Goal: Transaction & Acquisition: Purchase product/service

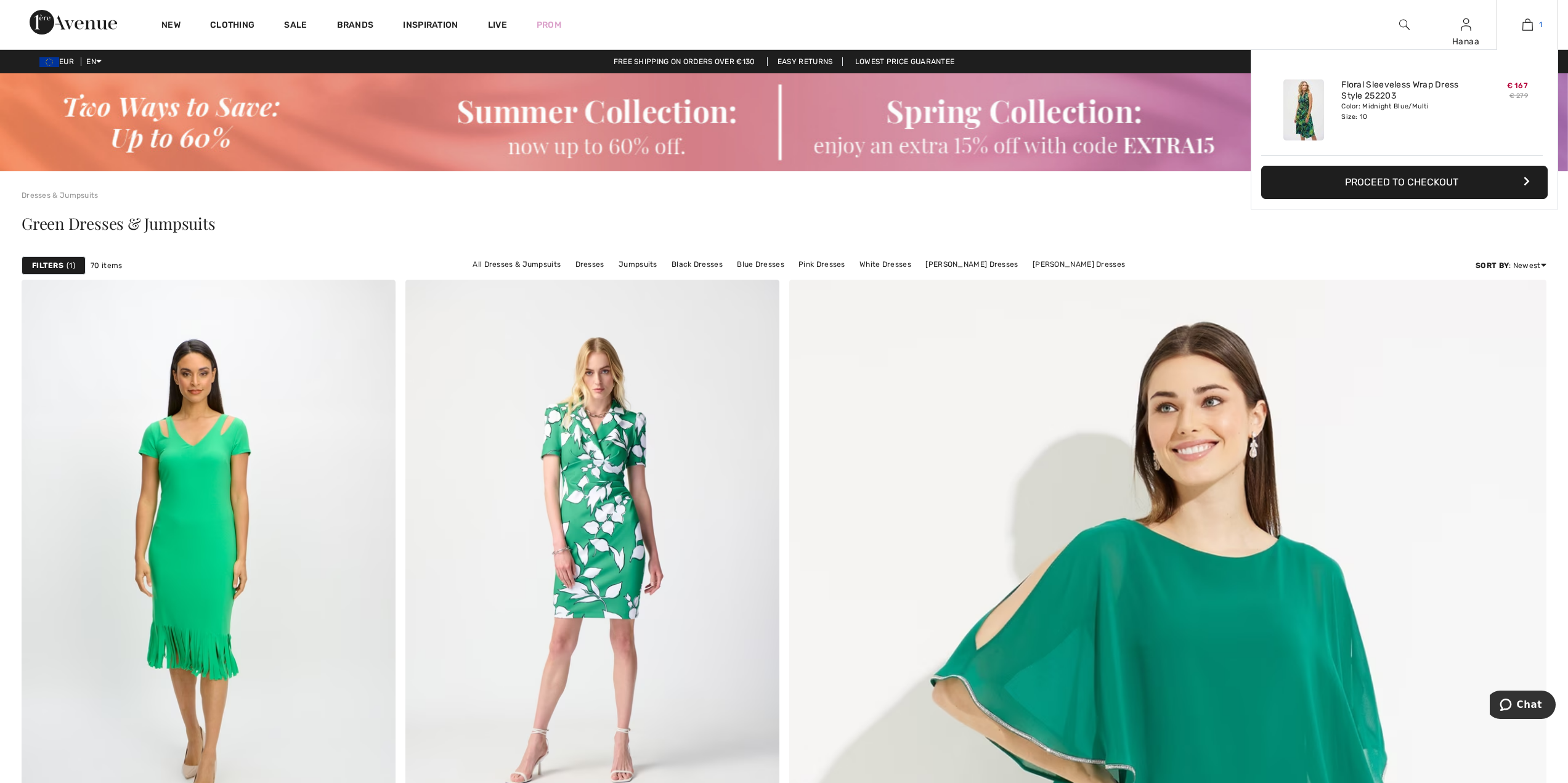
click at [1530, 24] on img at bounding box center [1528, 24] width 11 height 14
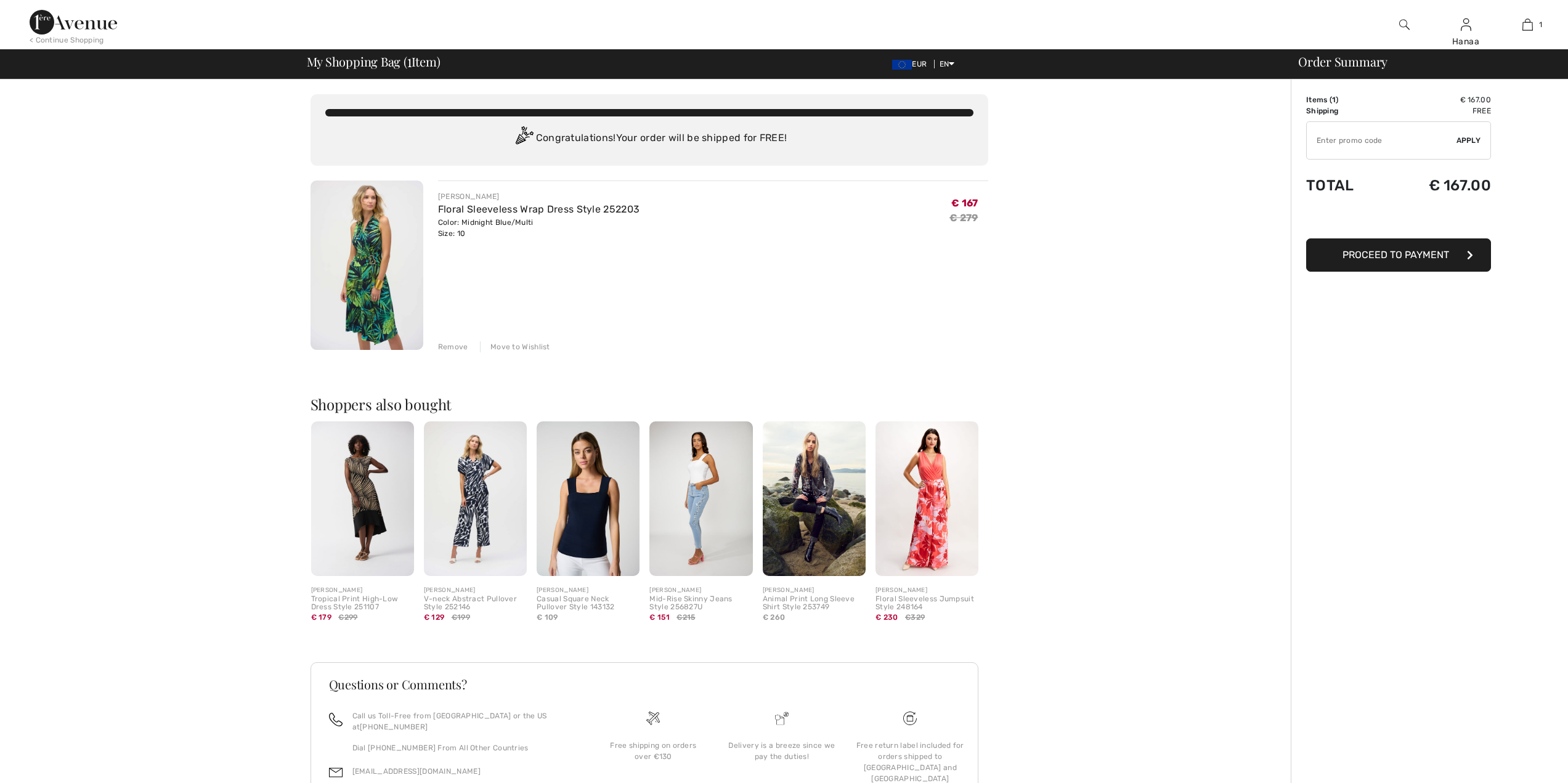
click at [705, 549] on img at bounding box center [701, 499] width 103 height 155
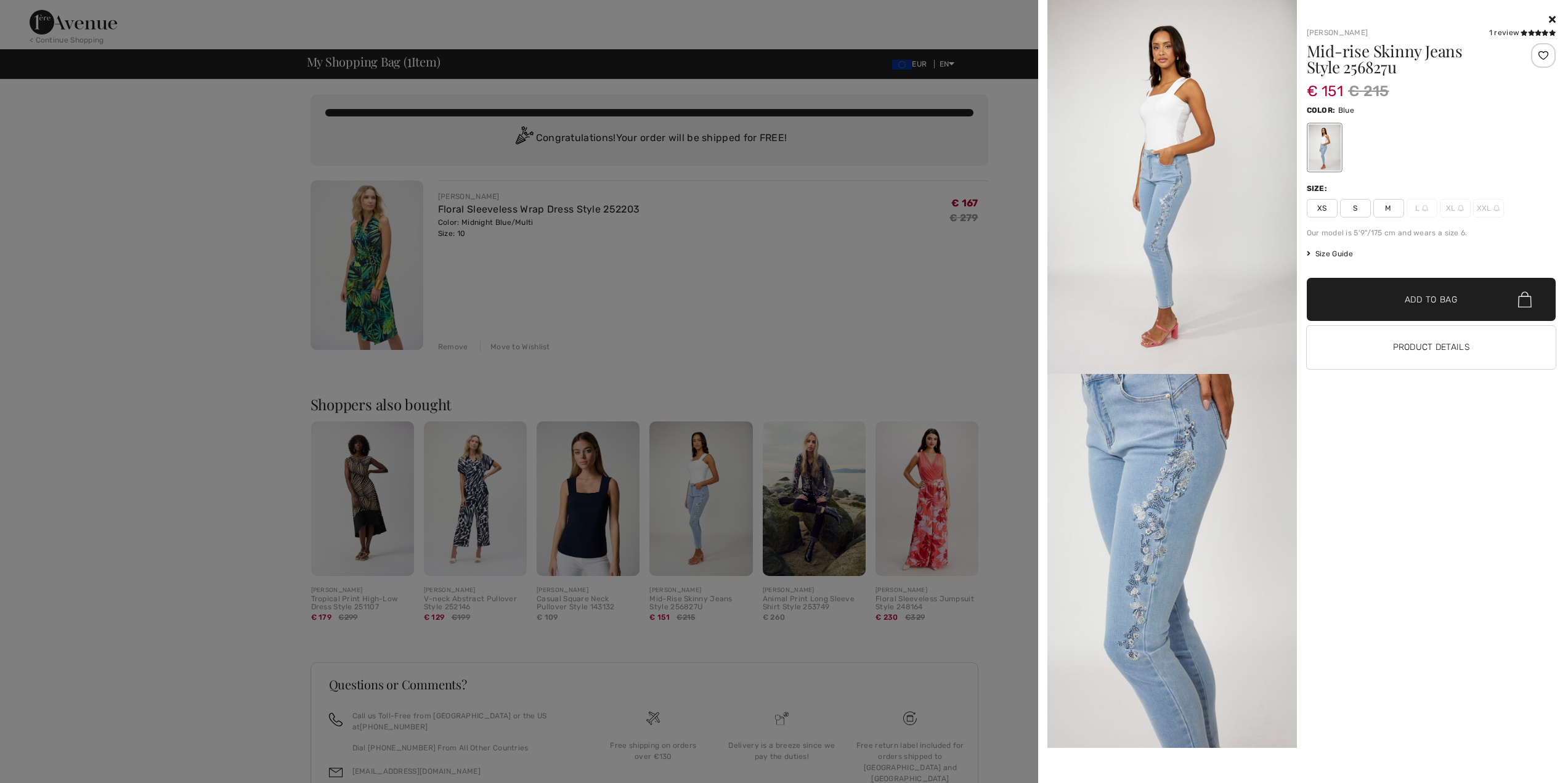
click at [1176, 192] on img at bounding box center [1172, 187] width 250 height 374
click at [1173, 225] on img at bounding box center [1172, 187] width 250 height 374
click at [753, 366] on div at bounding box center [784, 391] width 1568 height 783
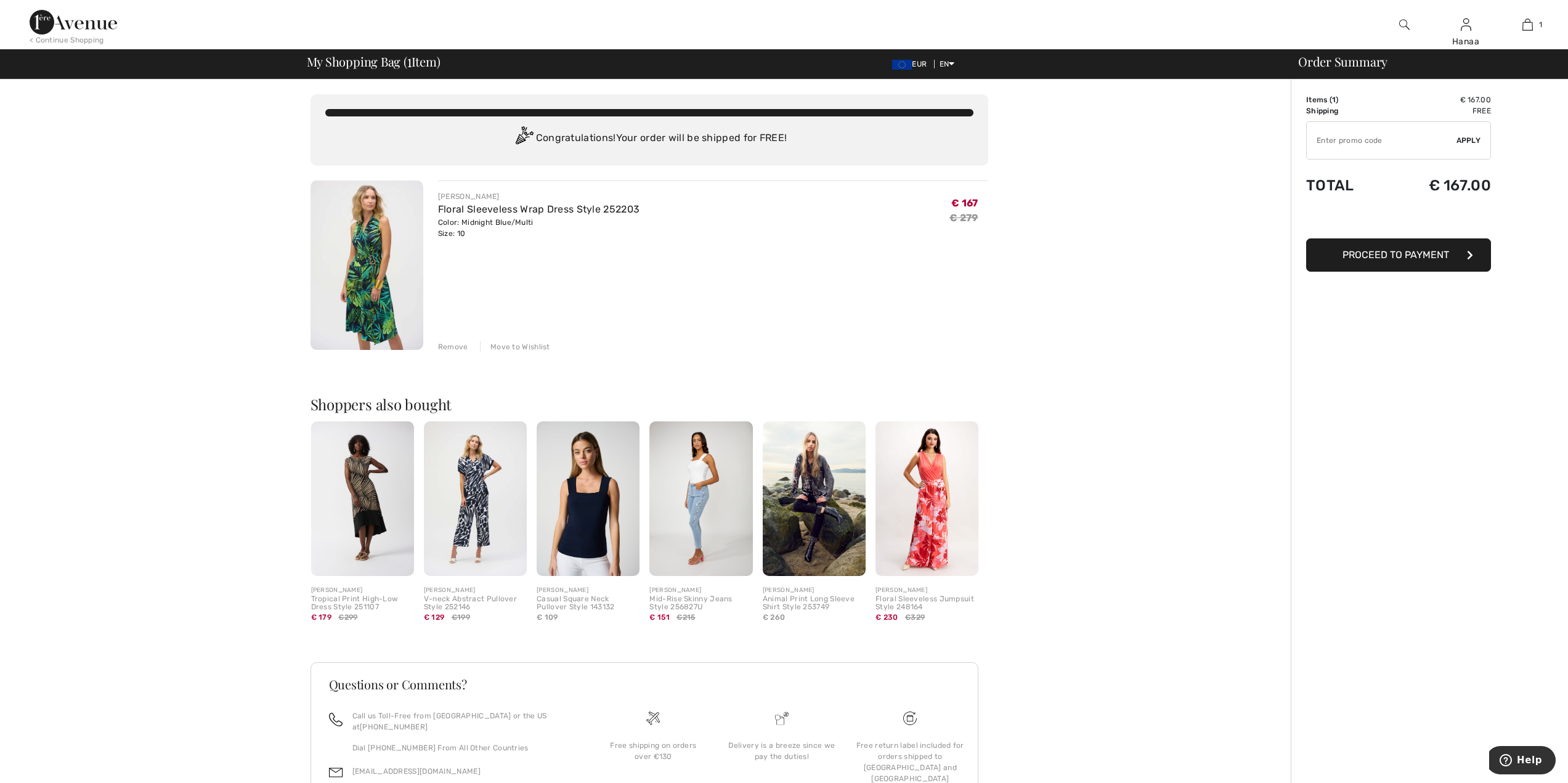
click at [683, 600] on div "Mid-Rise Skinny Jeans Style 256827U" at bounding box center [701, 603] width 103 height 17
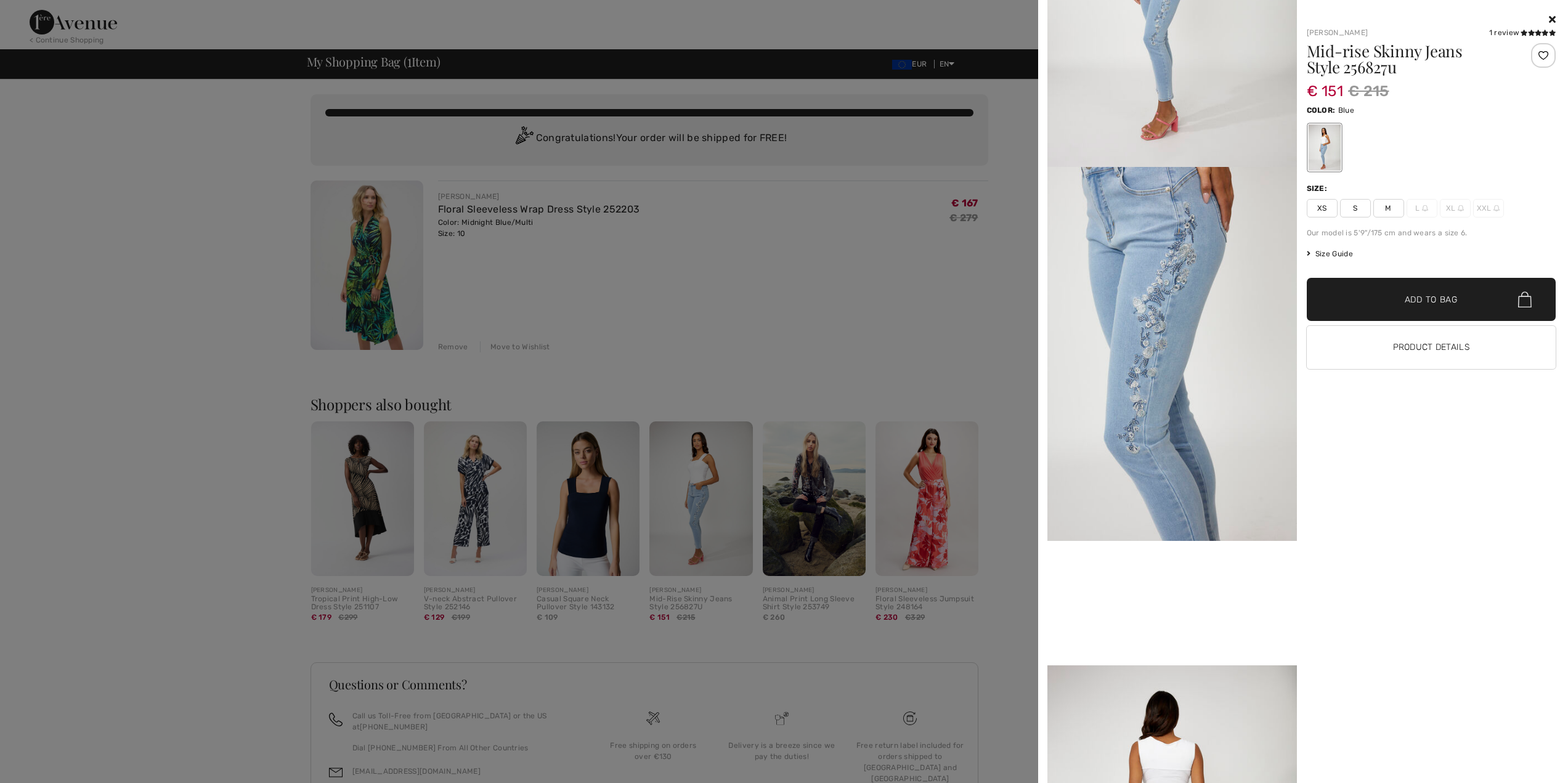
scroll to position [146, 0]
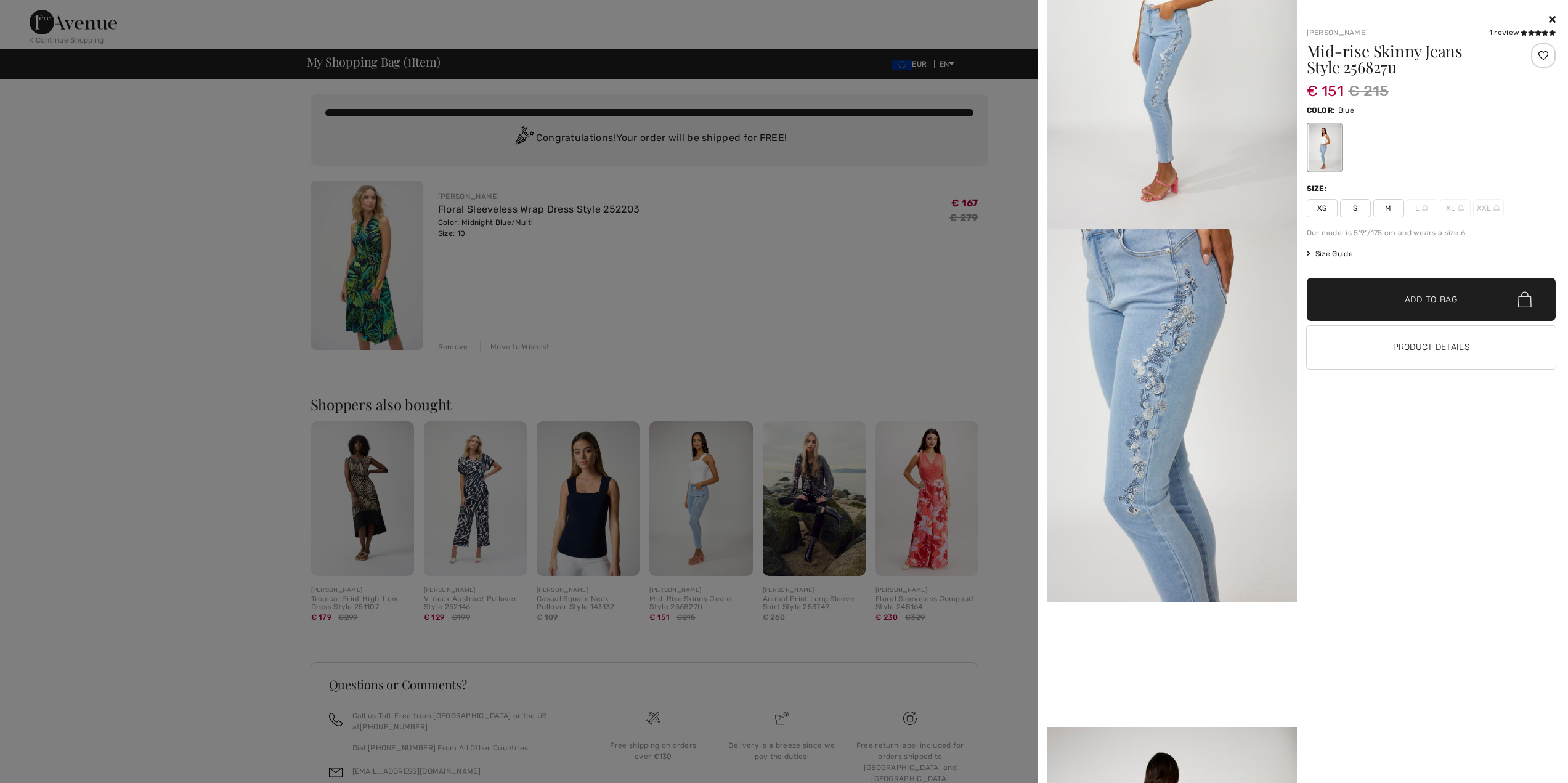
click at [1151, 373] on img at bounding box center [1172, 416] width 250 height 374
click at [1156, 456] on img at bounding box center [1172, 416] width 250 height 374
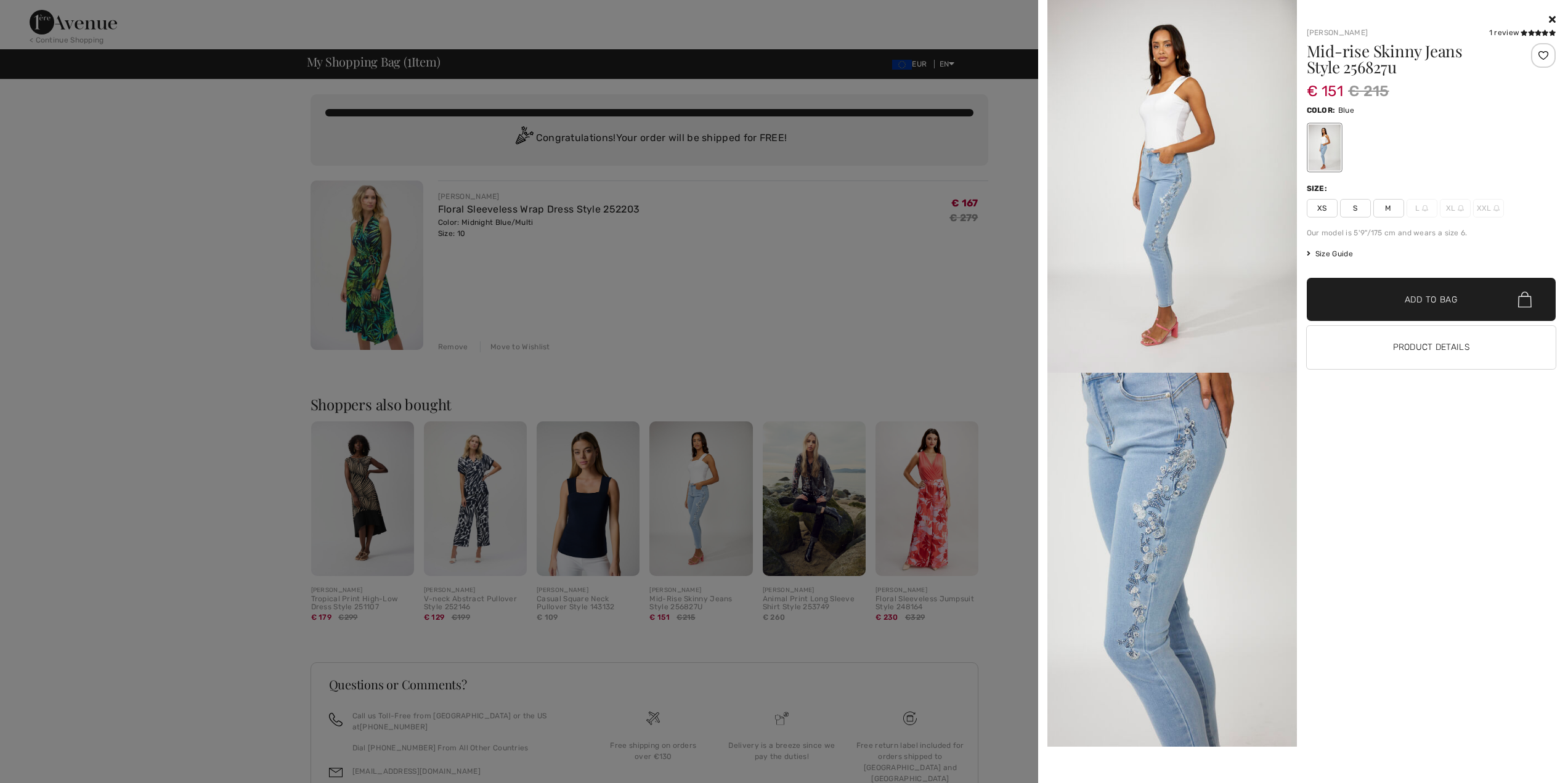
scroll to position [0, 0]
click at [860, 307] on div at bounding box center [784, 391] width 1568 height 783
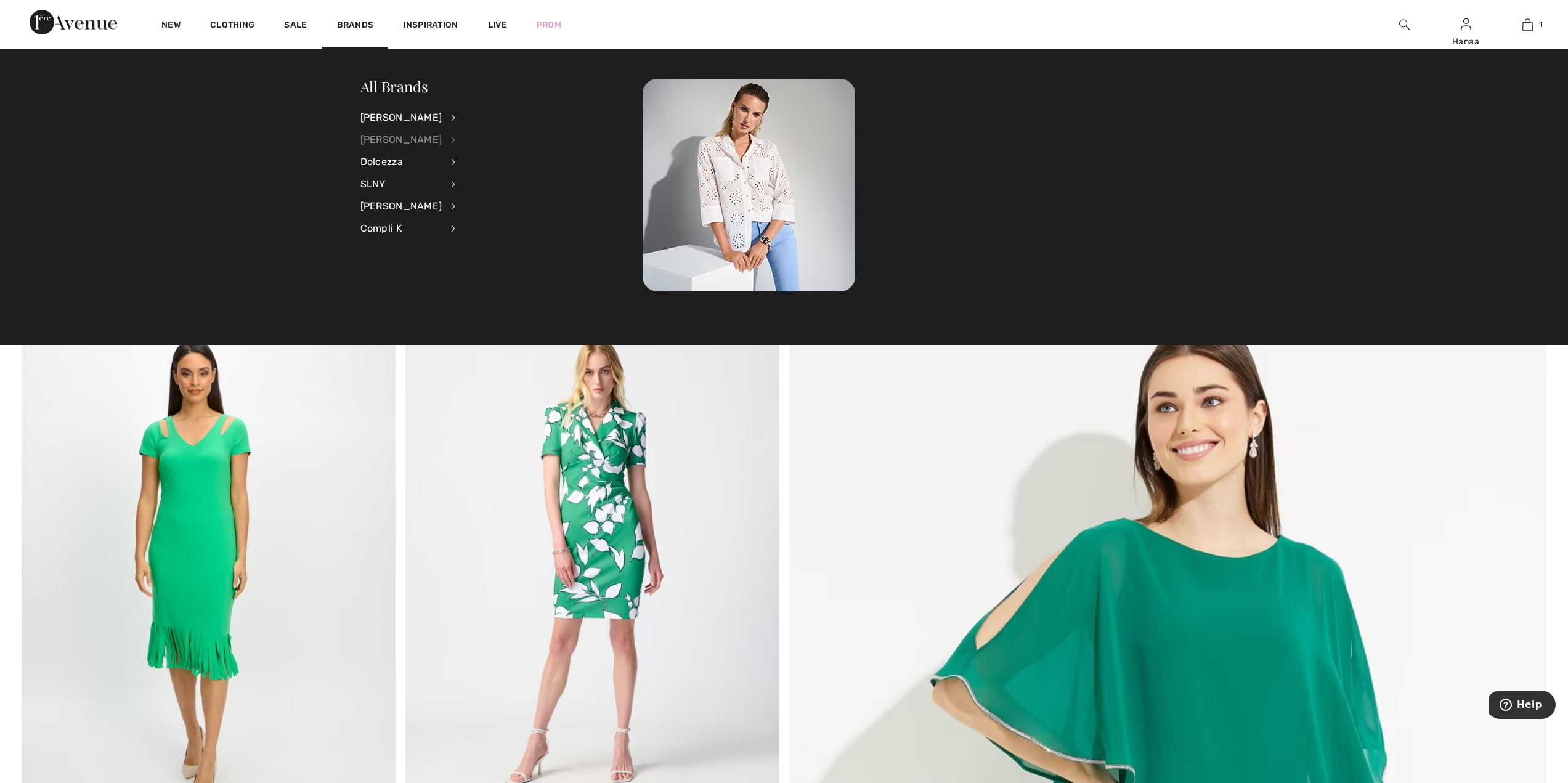
click at [377, 138] on div "[PERSON_NAME]" at bounding box center [401, 140] width 82 height 22
click at [471, 216] on link "Pants" at bounding box center [518, 218] width 96 height 20
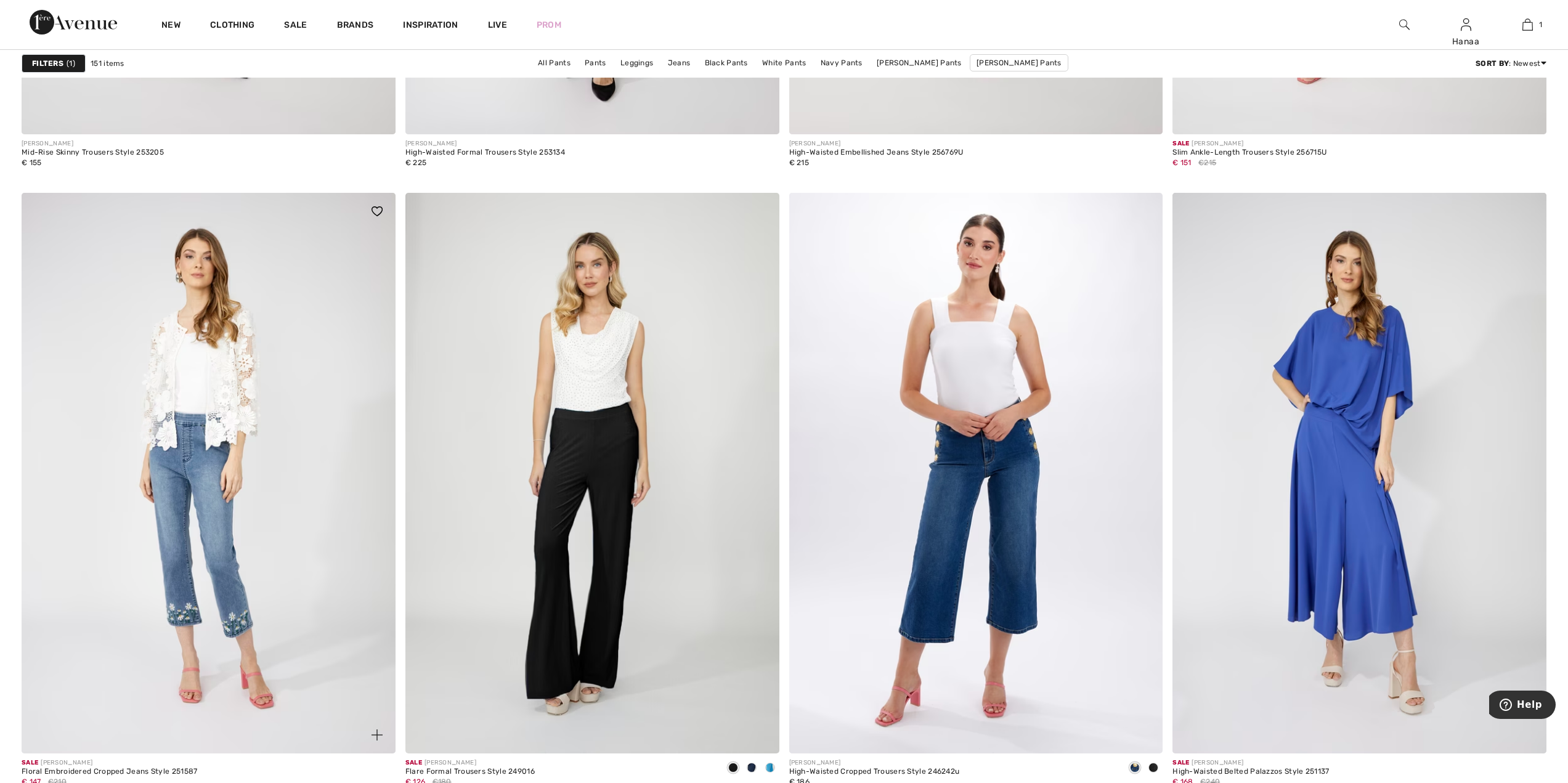
scroll to position [8806, 0]
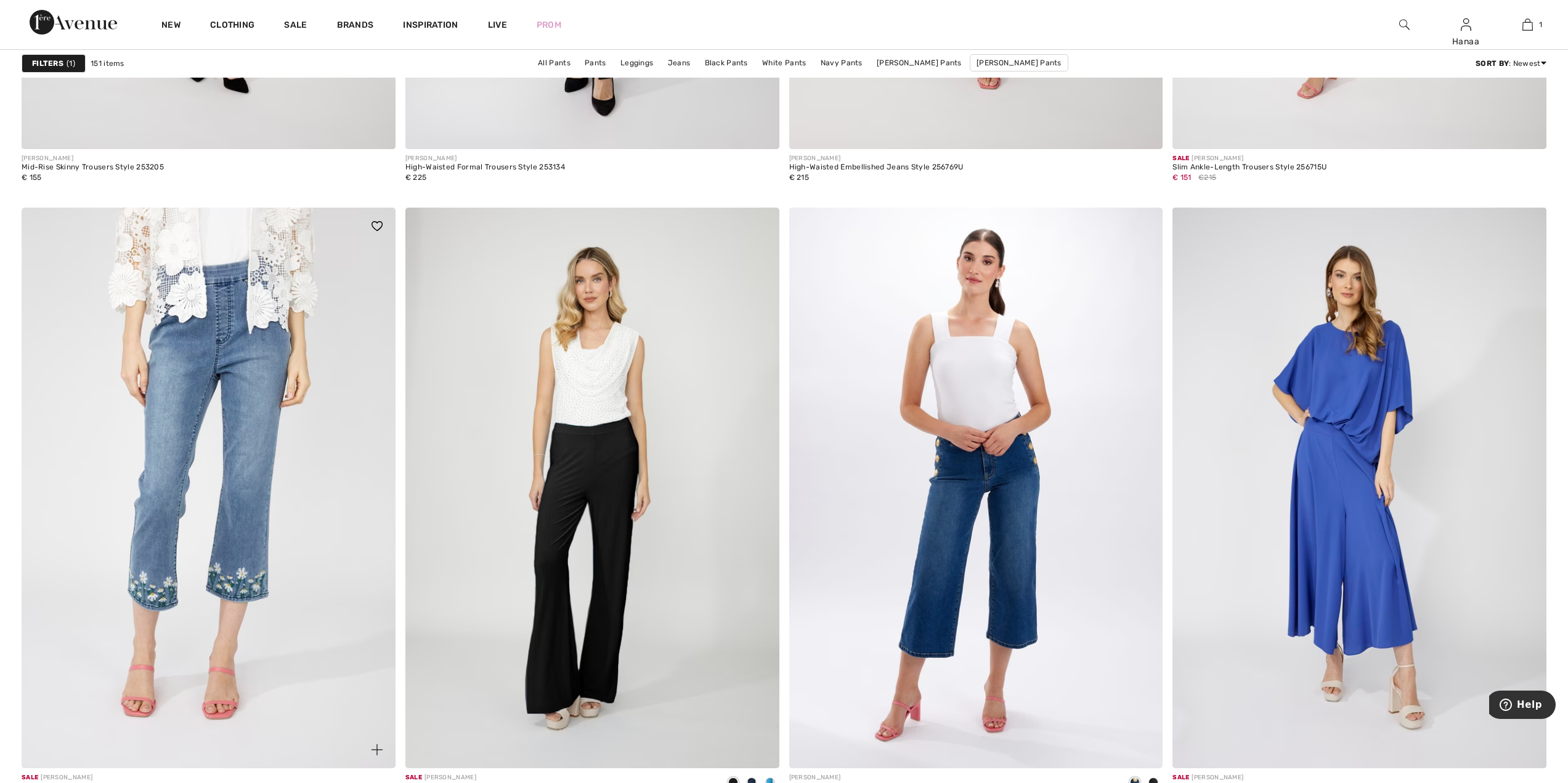
click at [254, 451] on img at bounding box center [209, 487] width 374 height 560
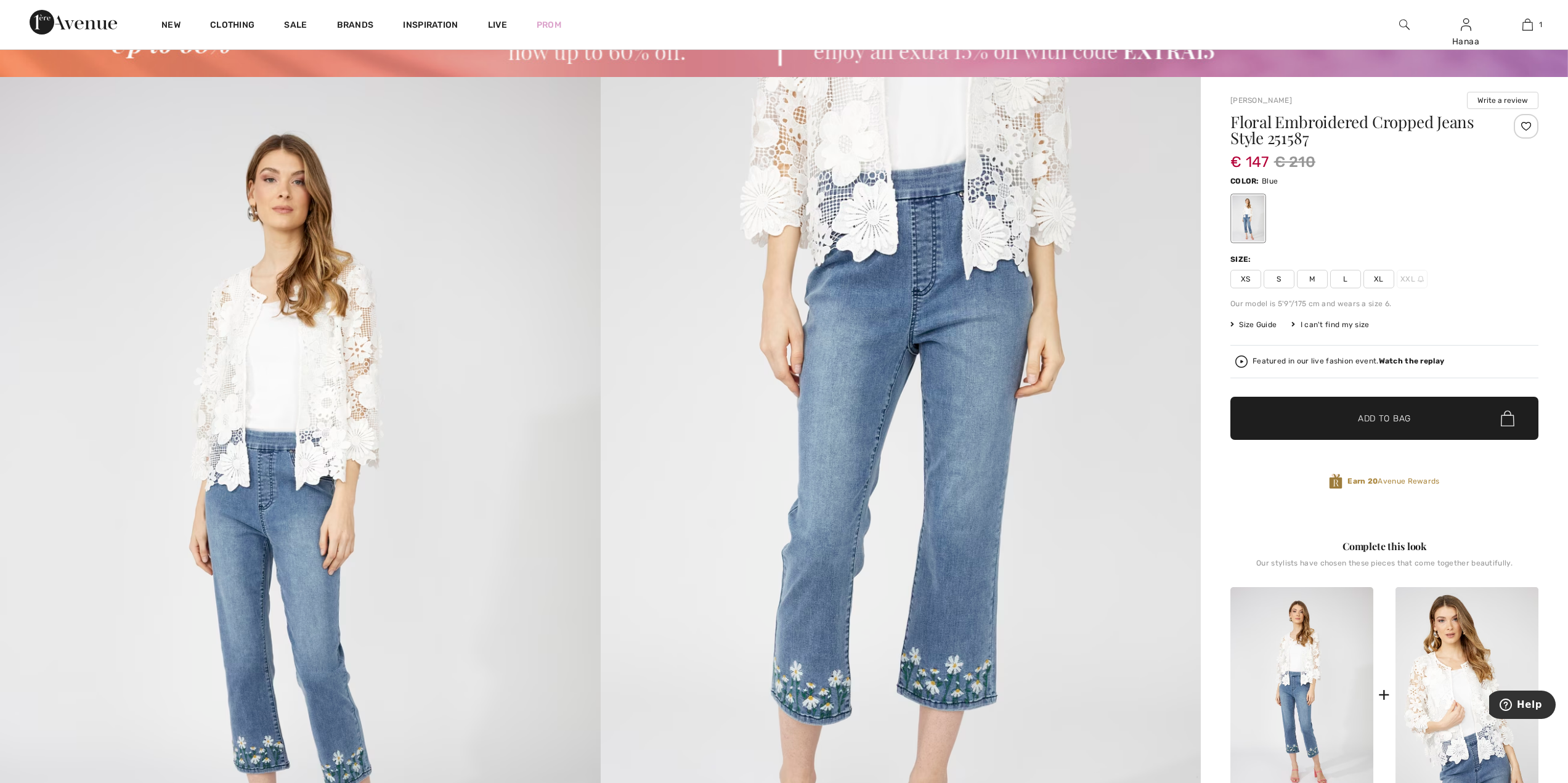
scroll to position [185, 0]
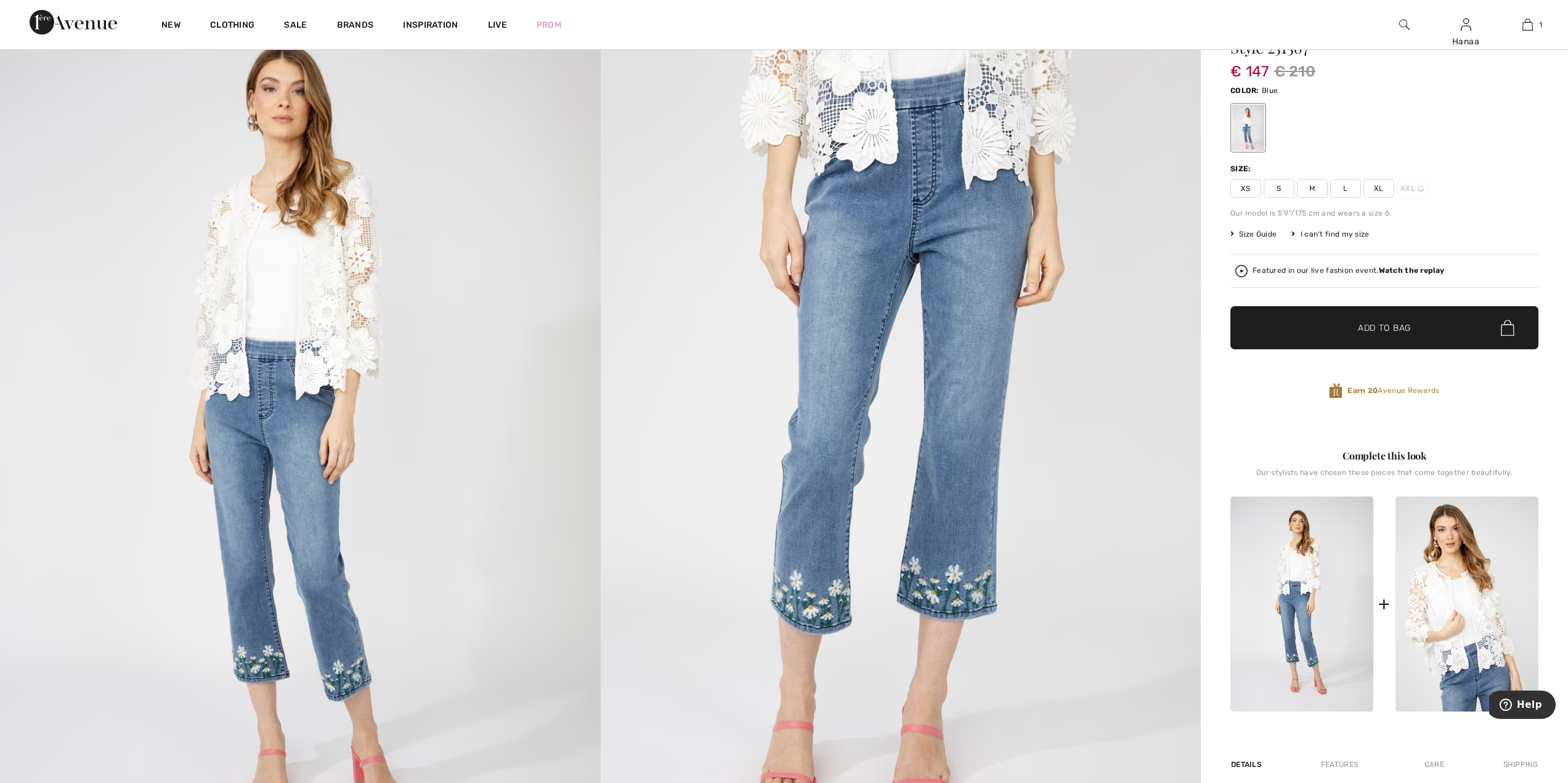
click at [350, 659] on img at bounding box center [300, 436] width 601 height 900
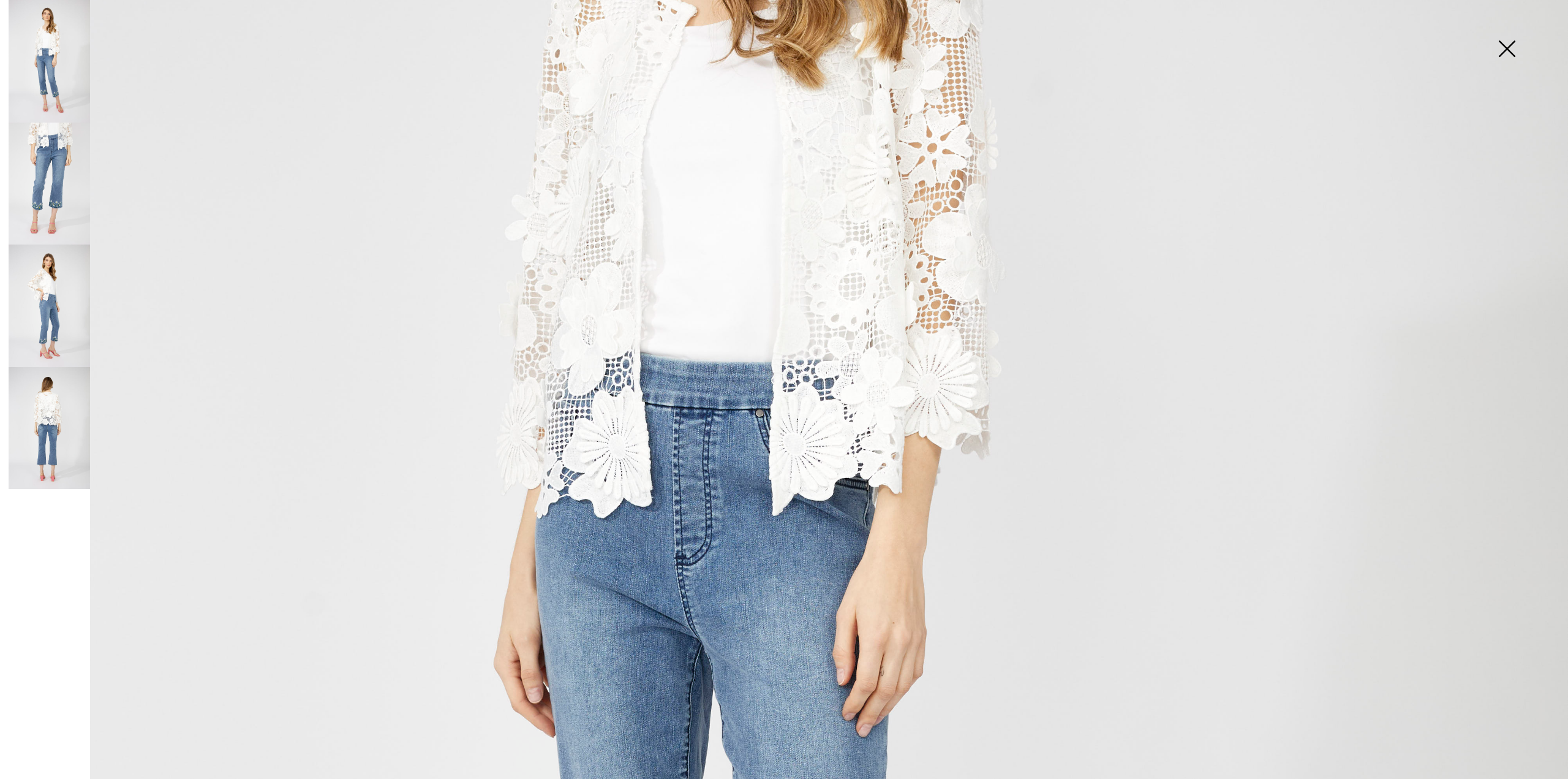
scroll to position [552, 0]
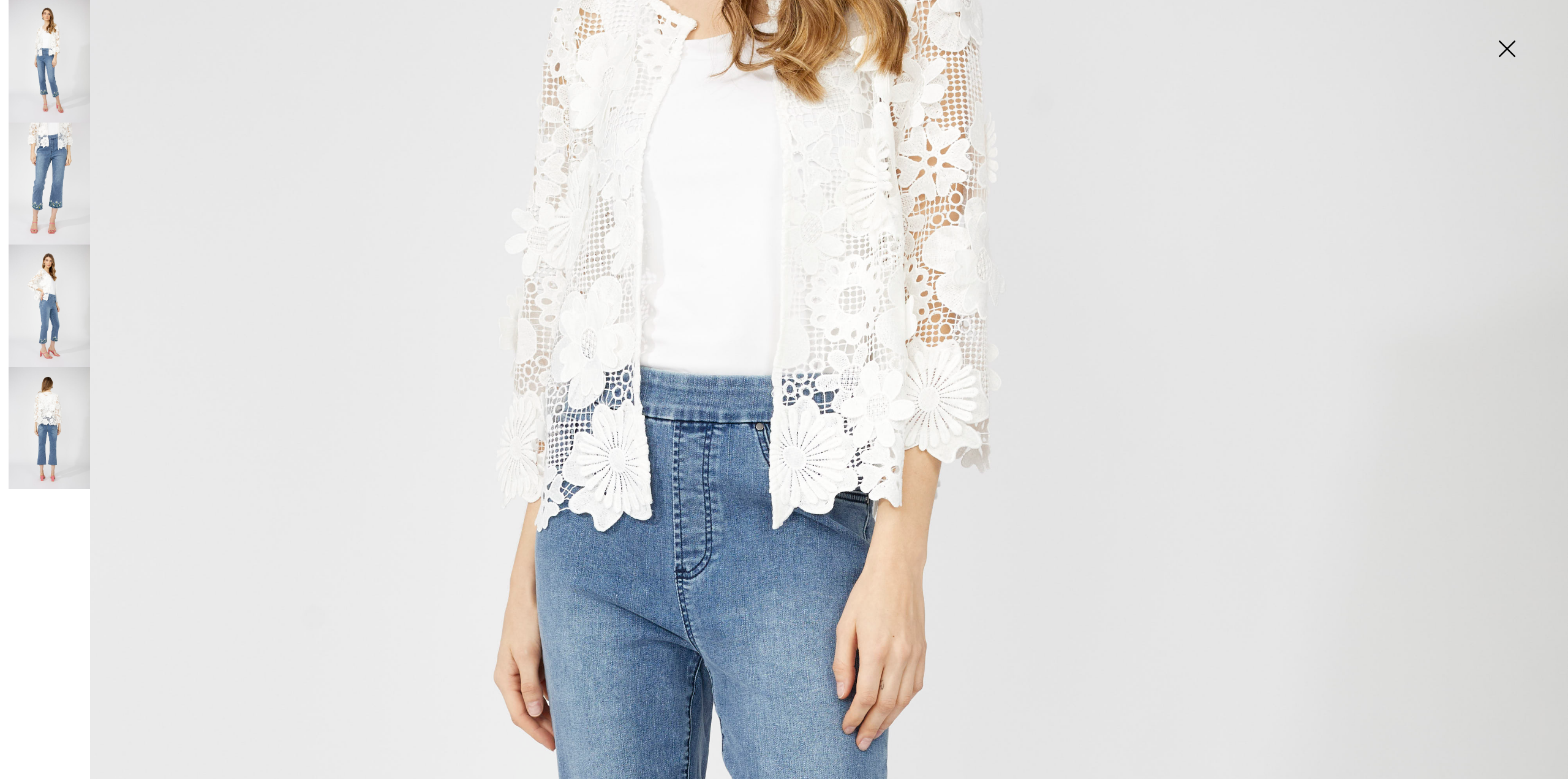
click at [1502, 46] on img at bounding box center [1507, 50] width 62 height 63
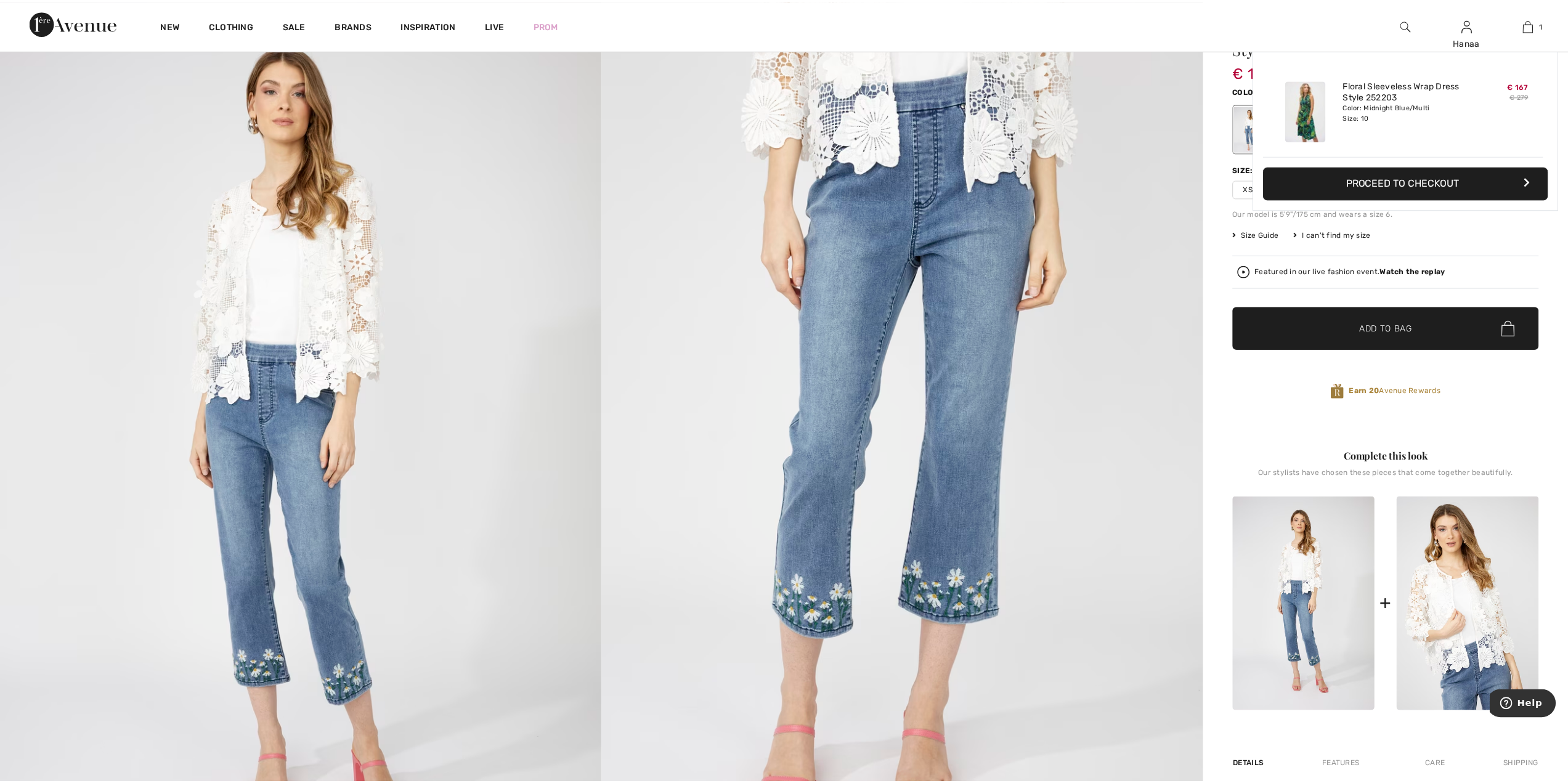
scroll to position [185, 0]
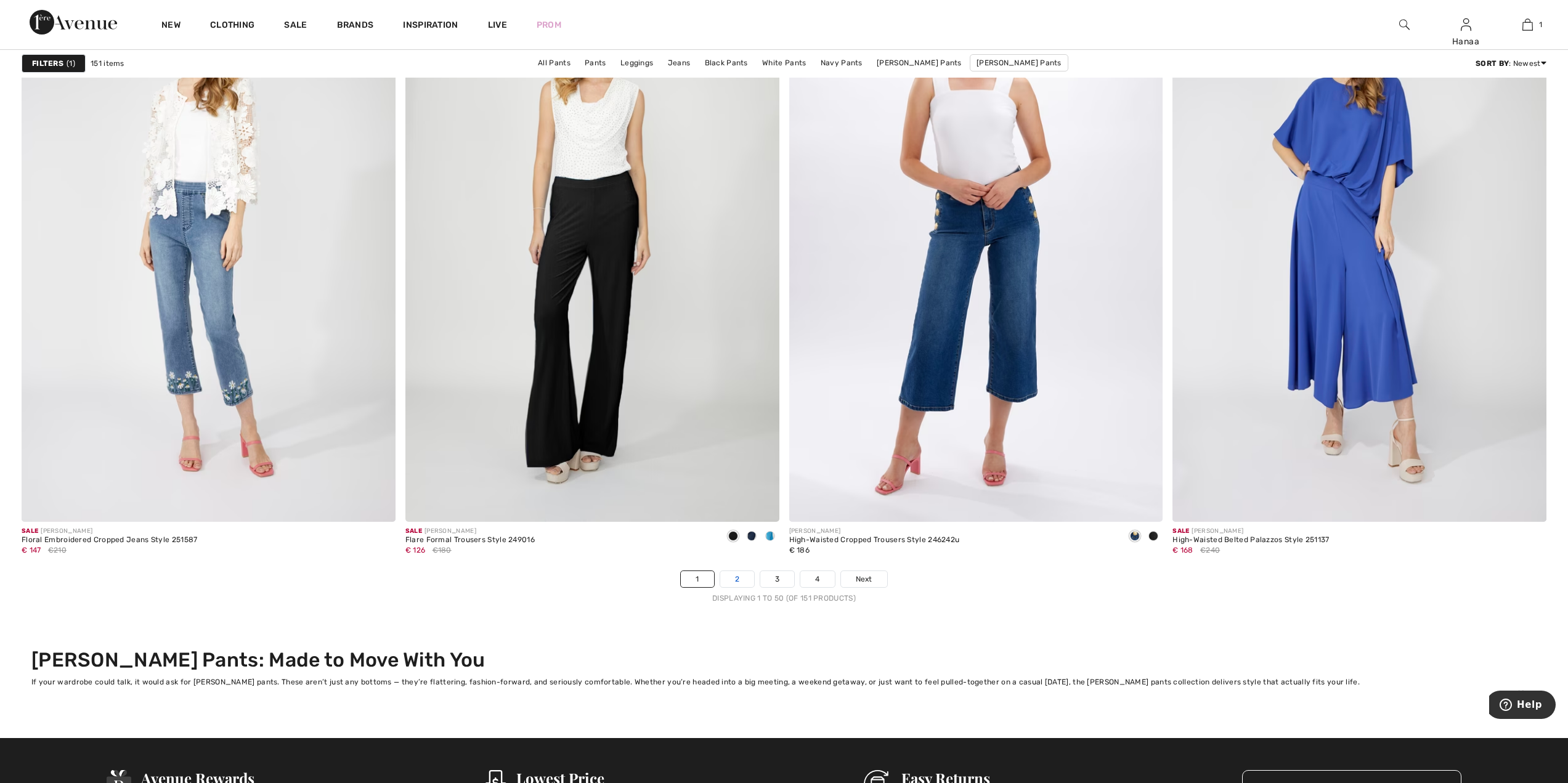
click at [737, 581] on link "2" at bounding box center [737, 579] width 34 height 16
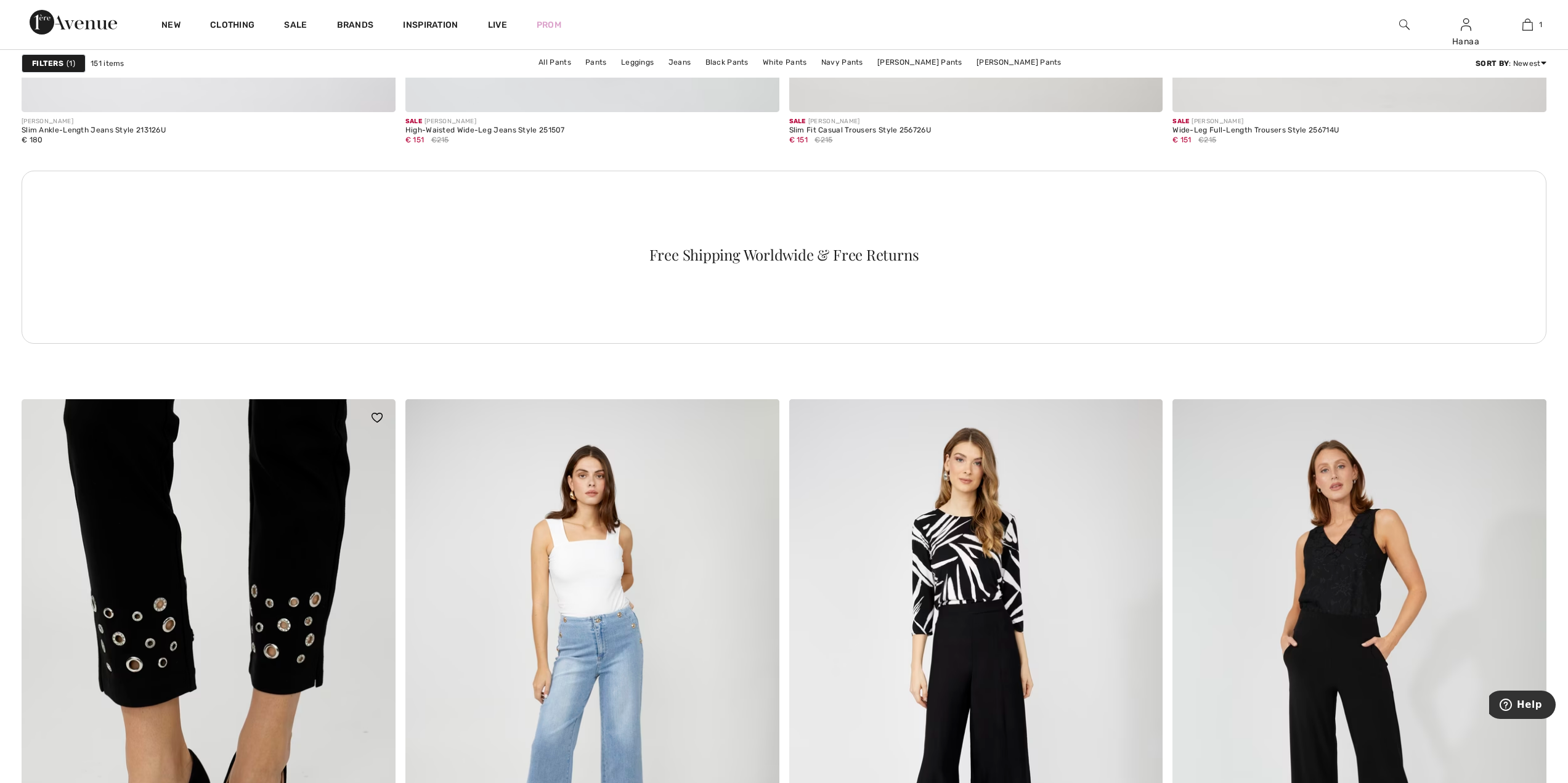
scroll to position [2705, 0]
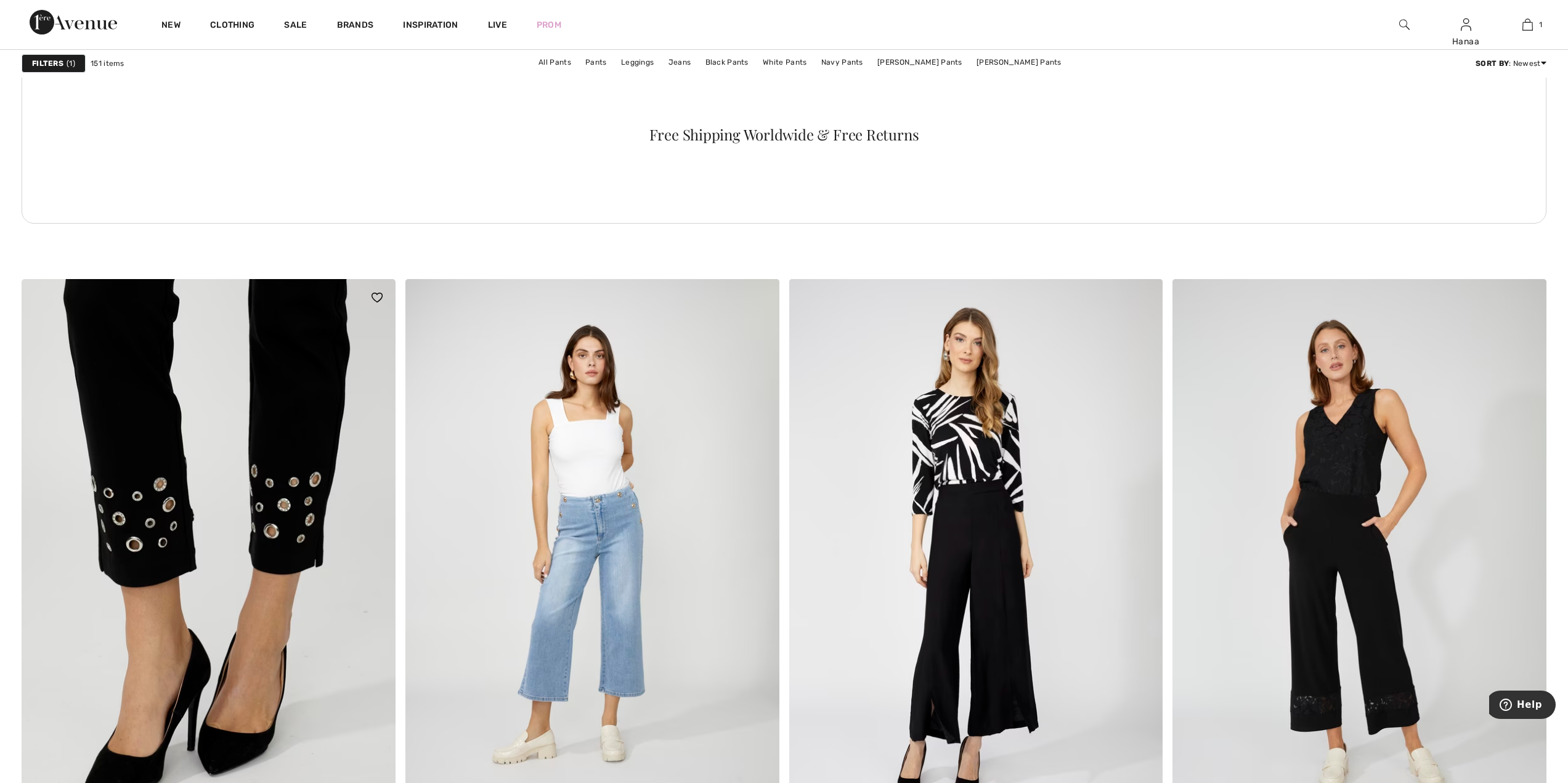
click at [278, 420] on img at bounding box center [209, 559] width 374 height 560
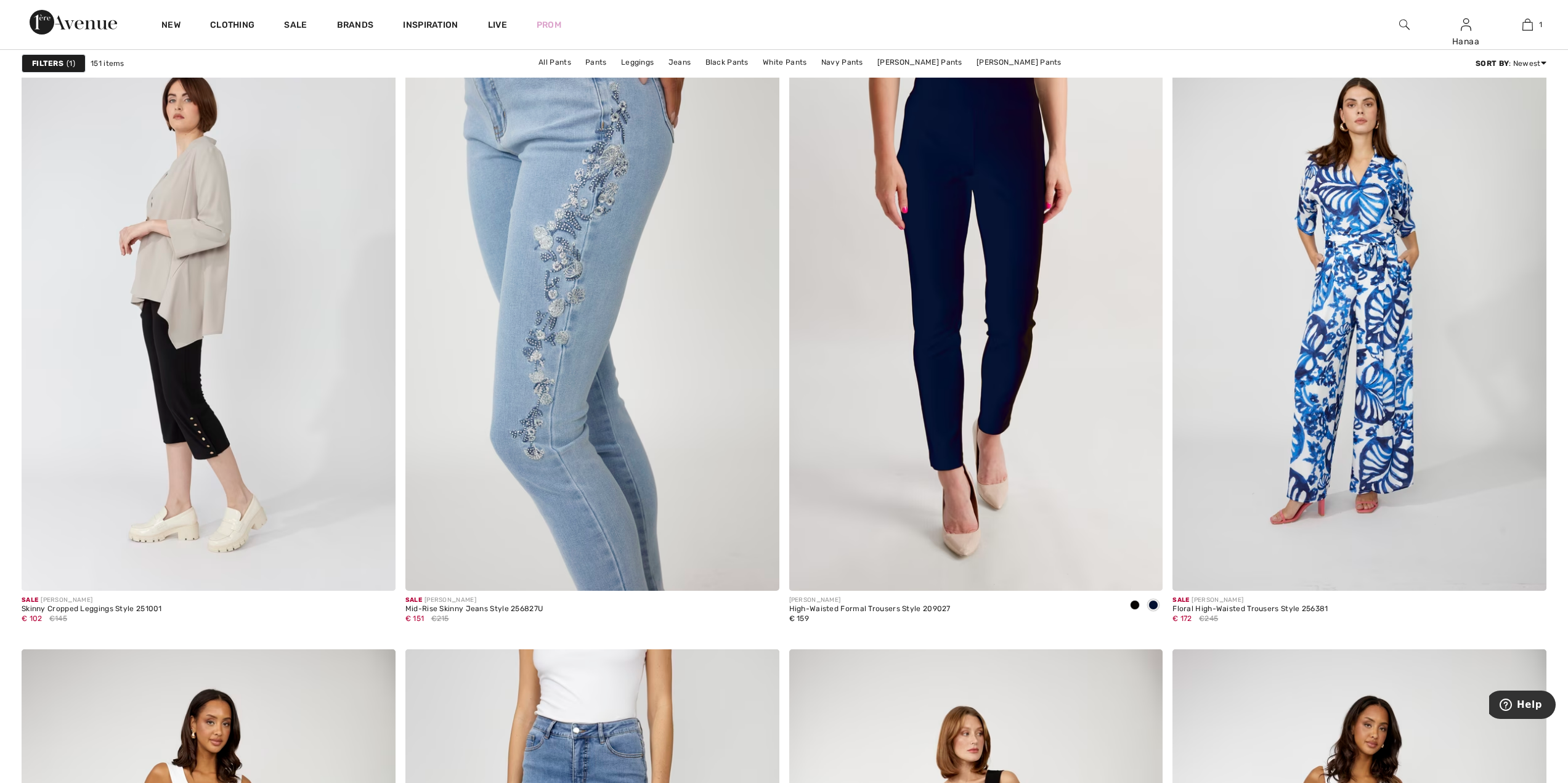
scroll to position [3629, 0]
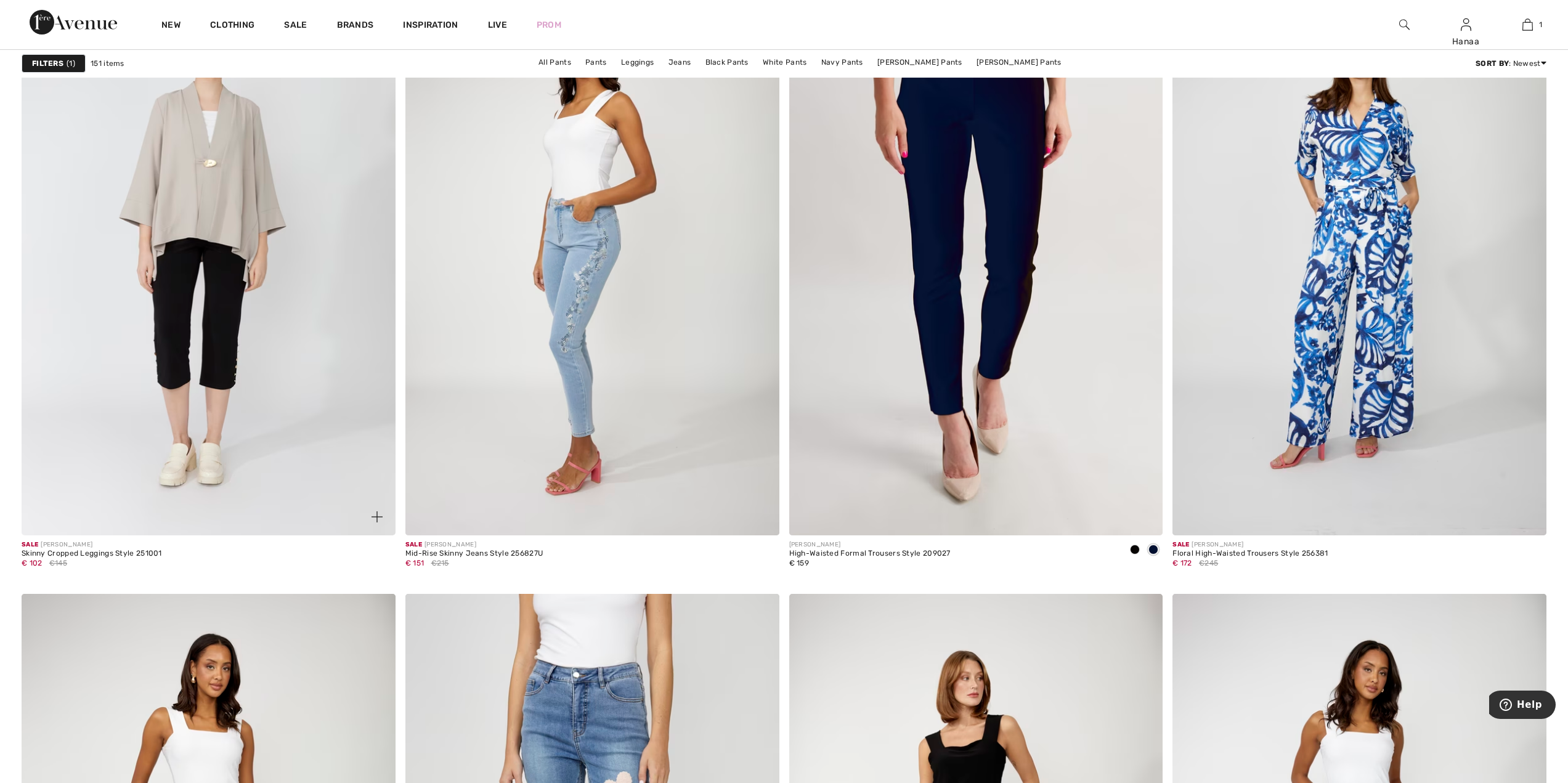
click at [209, 362] on img at bounding box center [209, 254] width 374 height 560
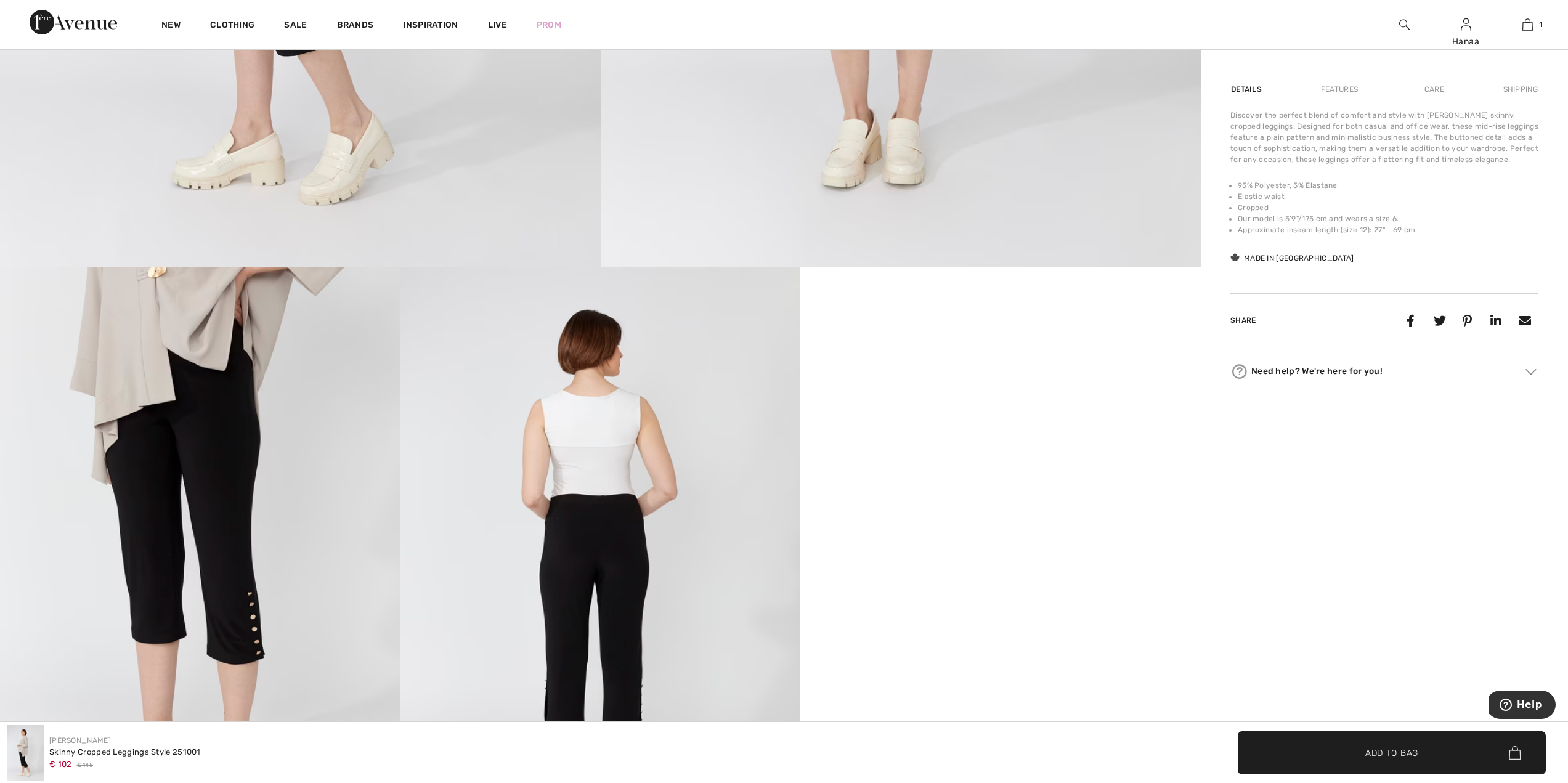
scroll to position [801, 0]
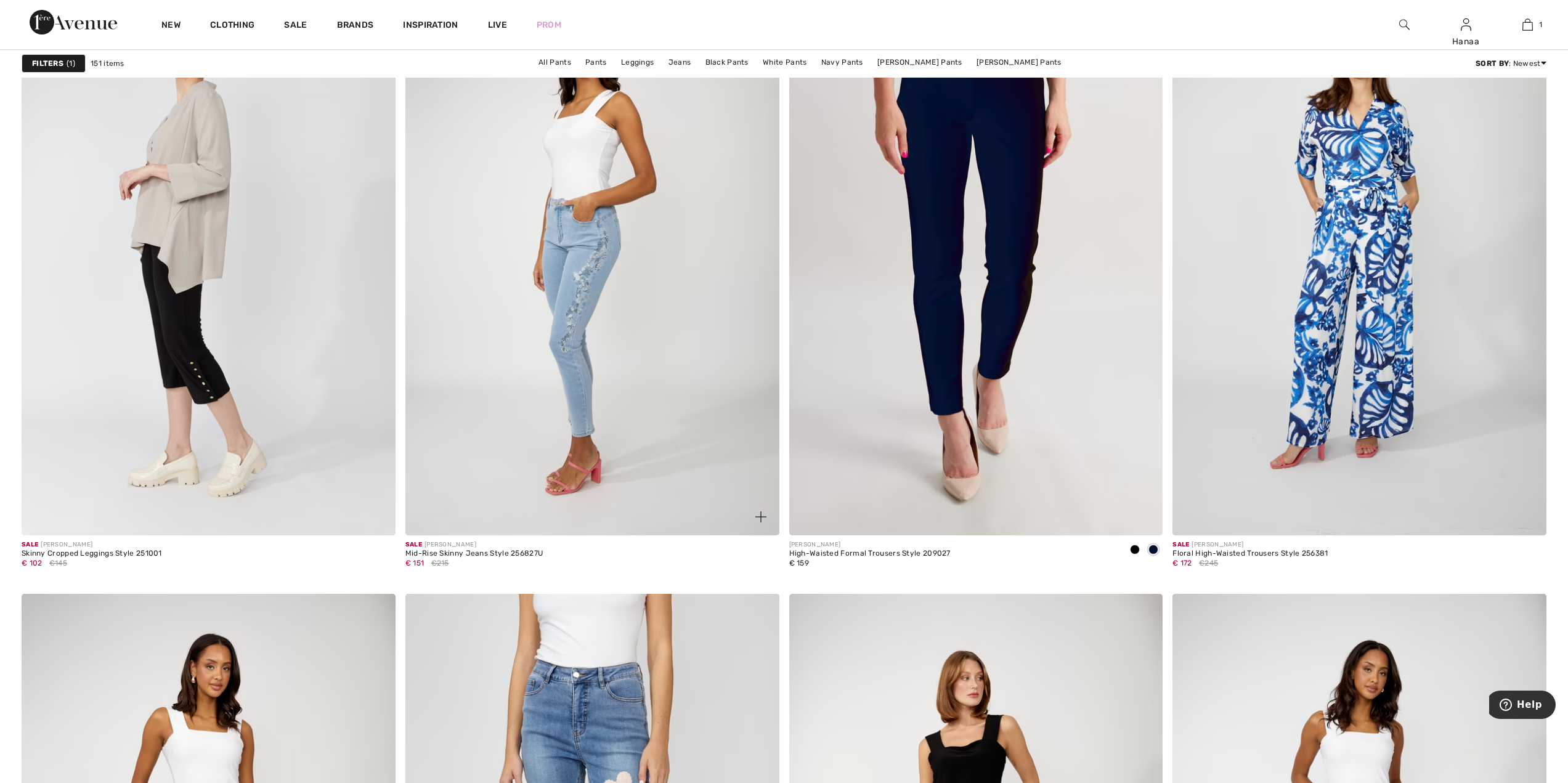
scroll to position [3567, 0]
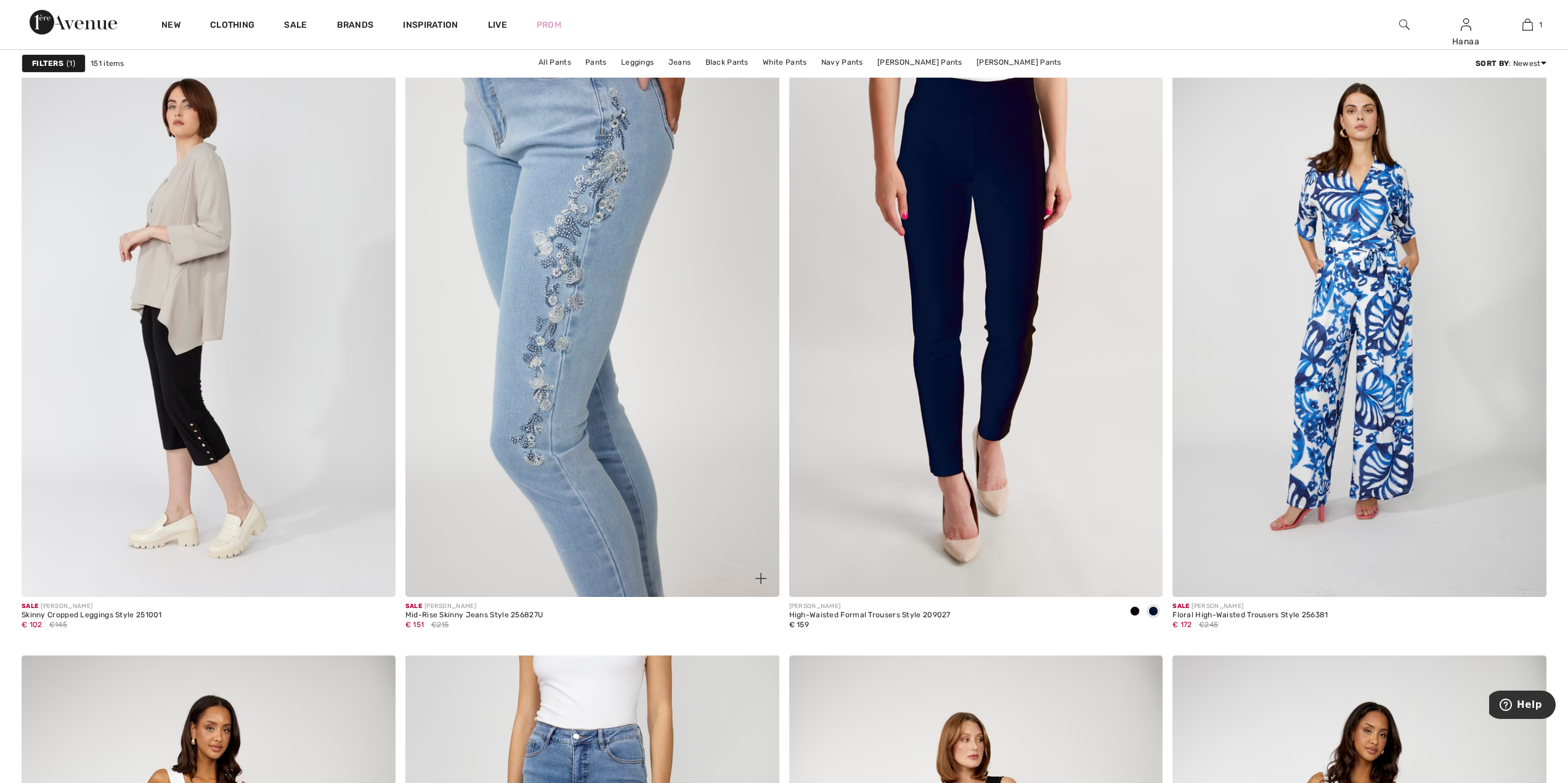
click at [570, 360] on img at bounding box center [592, 315] width 374 height 560
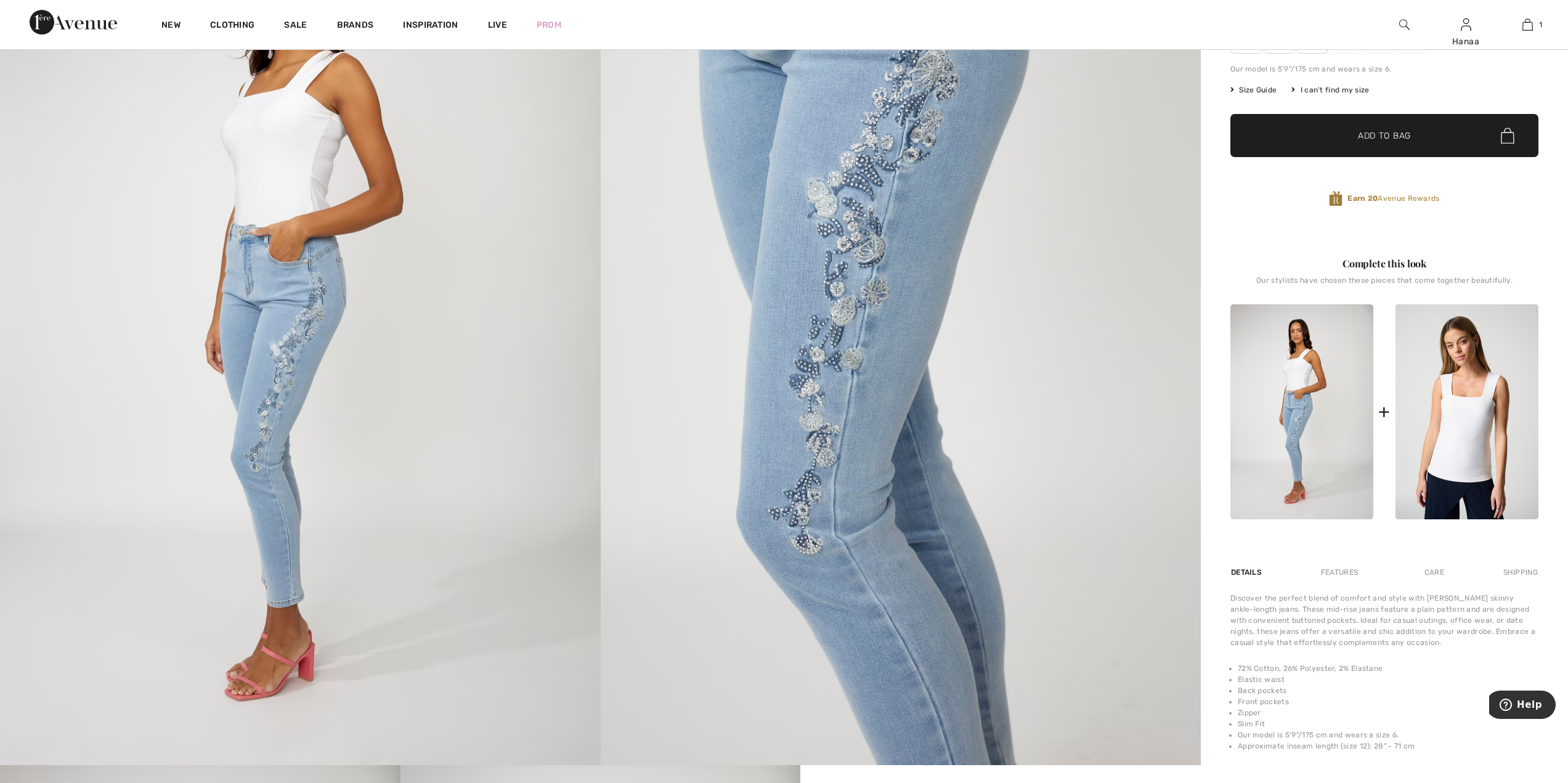
scroll to position [308, 0]
click at [829, 341] on img at bounding box center [901, 313] width 601 height 900
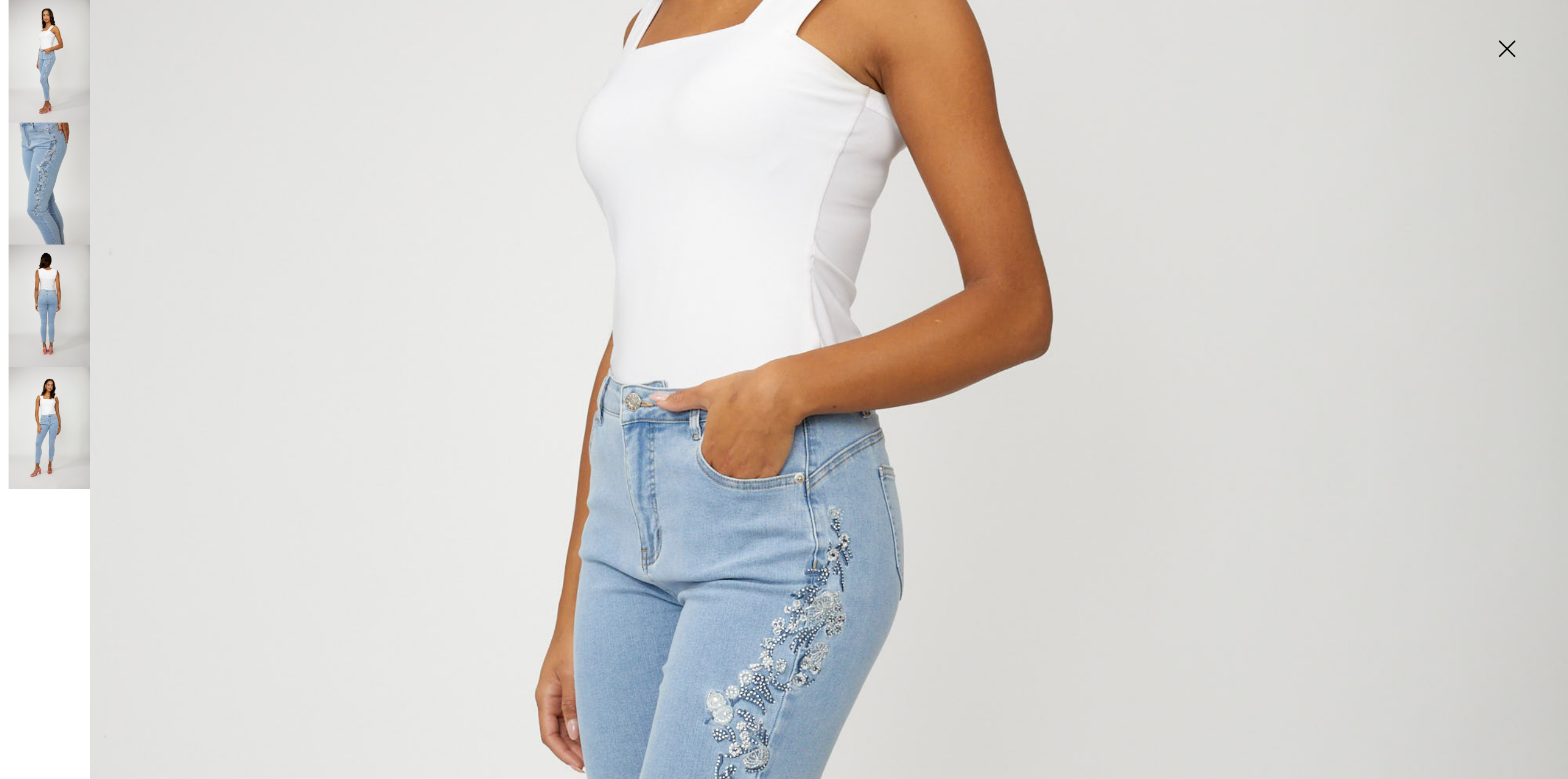
scroll to position [552, 0]
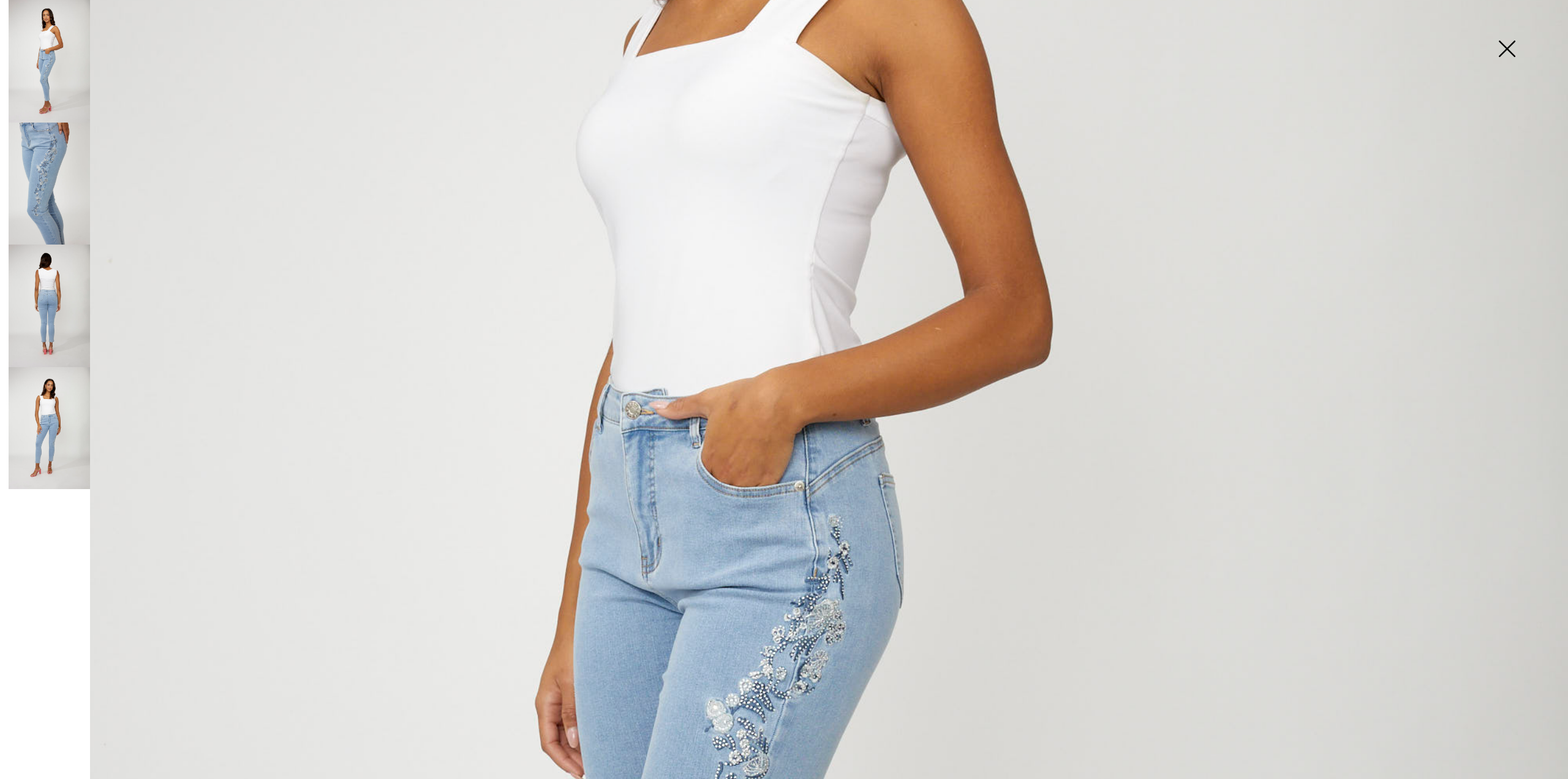
click at [1508, 52] on img at bounding box center [1507, 50] width 62 height 63
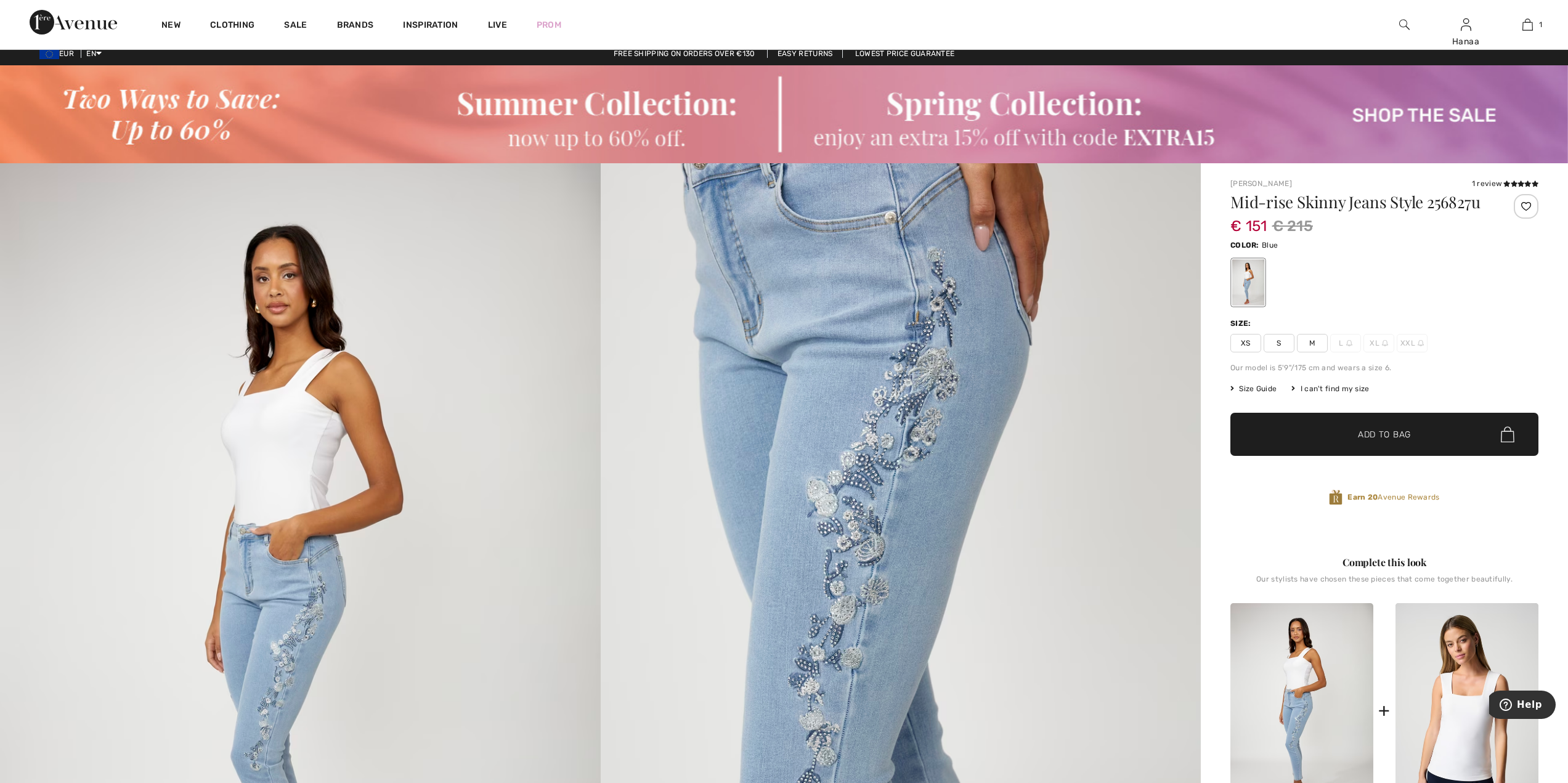
scroll to position [0, 0]
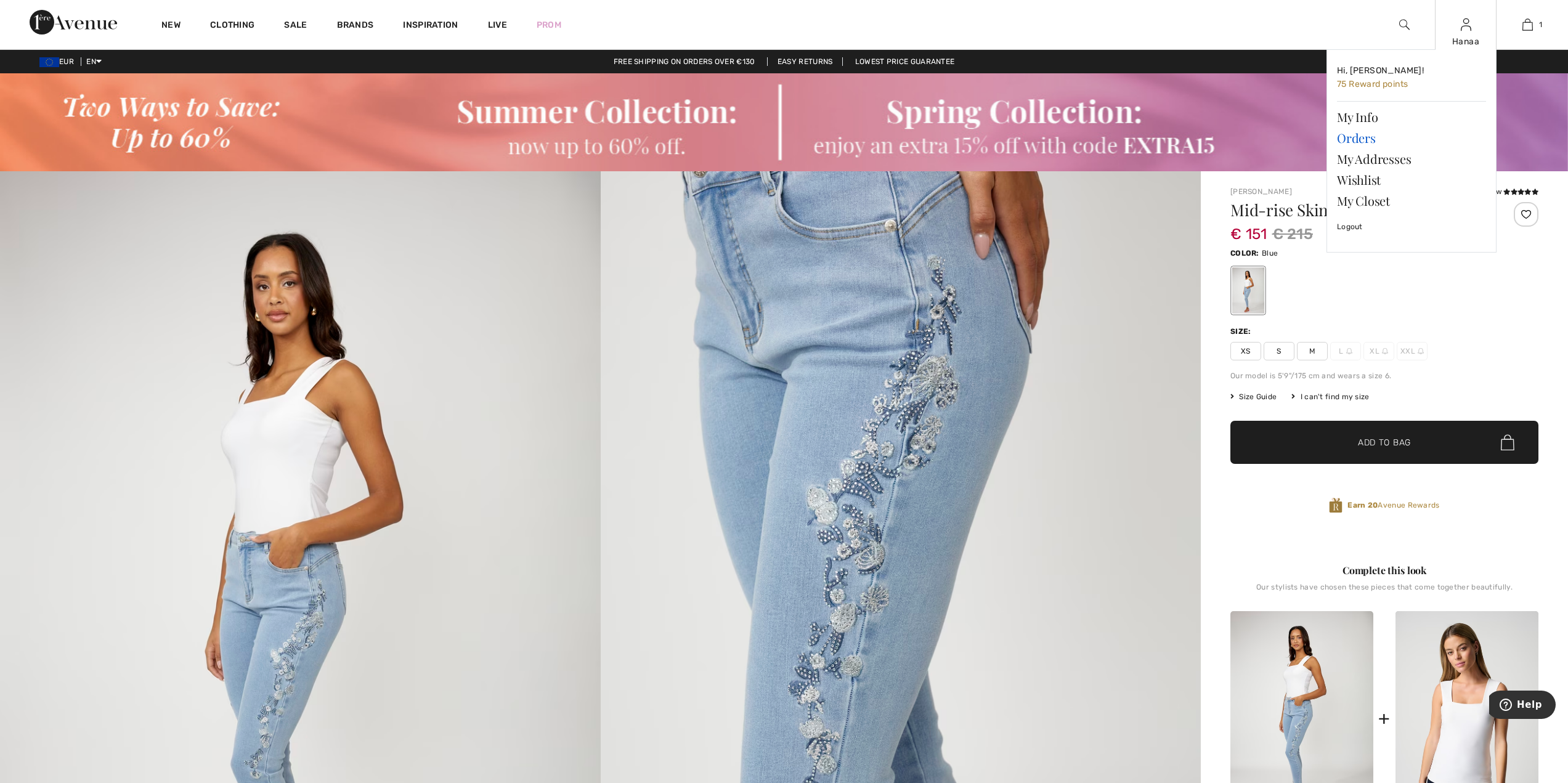
click at [1363, 136] on link "Orders" at bounding box center [1411, 138] width 149 height 21
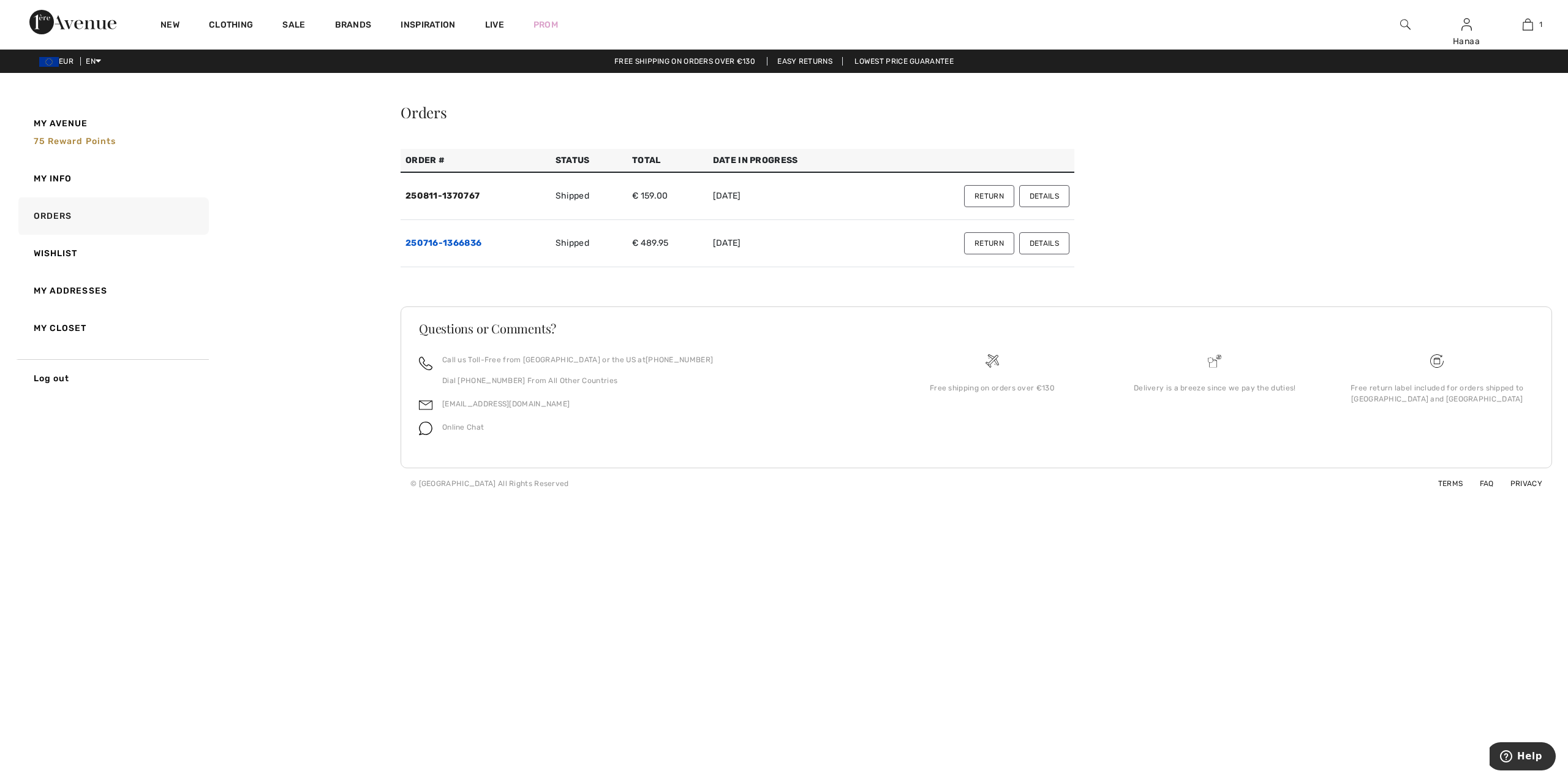
click at [444, 243] on link "250716-1366836" at bounding box center [443, 243] width 76 height 10
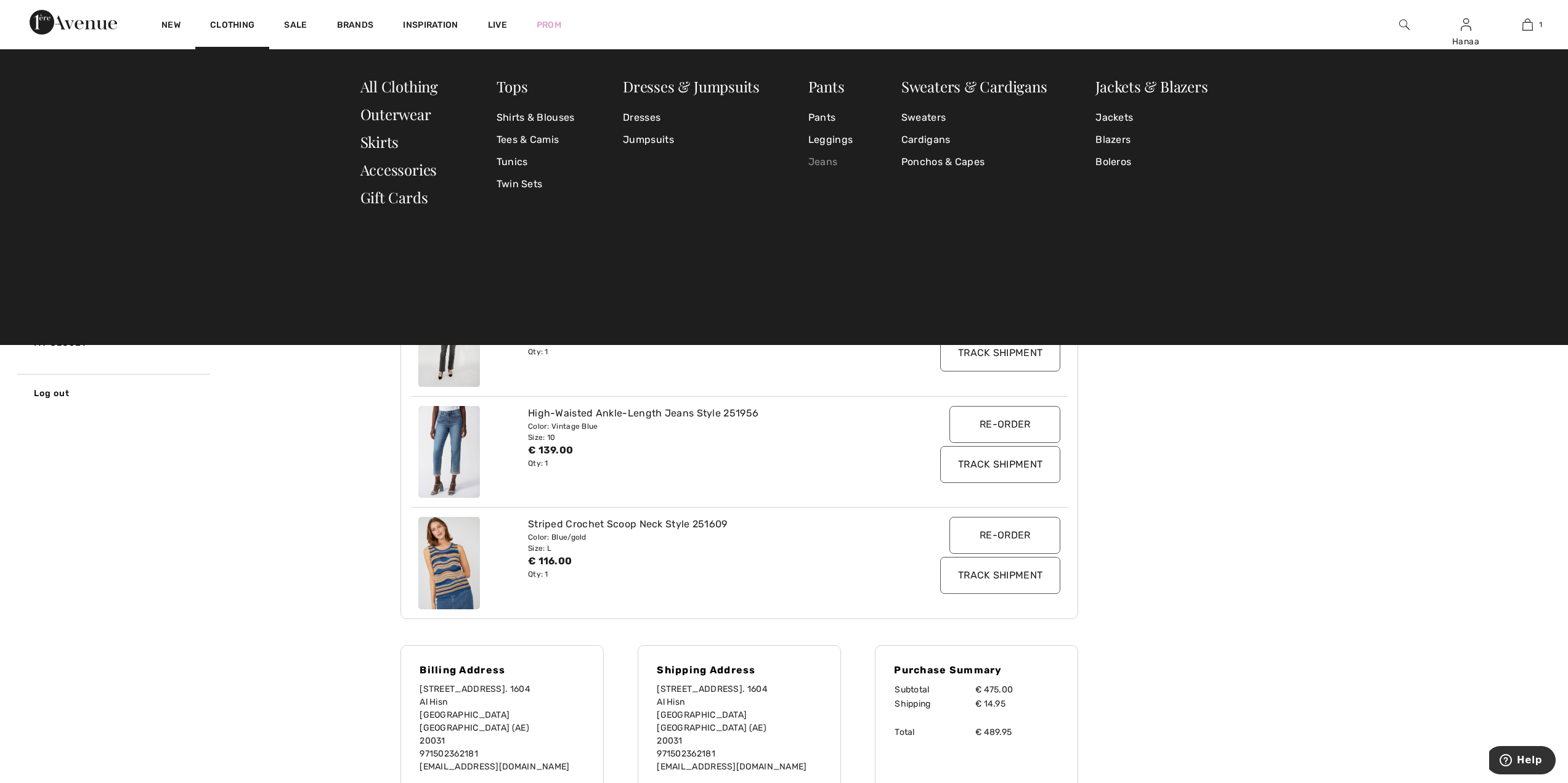
click at [829, 161] on link "Jeans" at bounding box center [830, 162] width 44 height 22
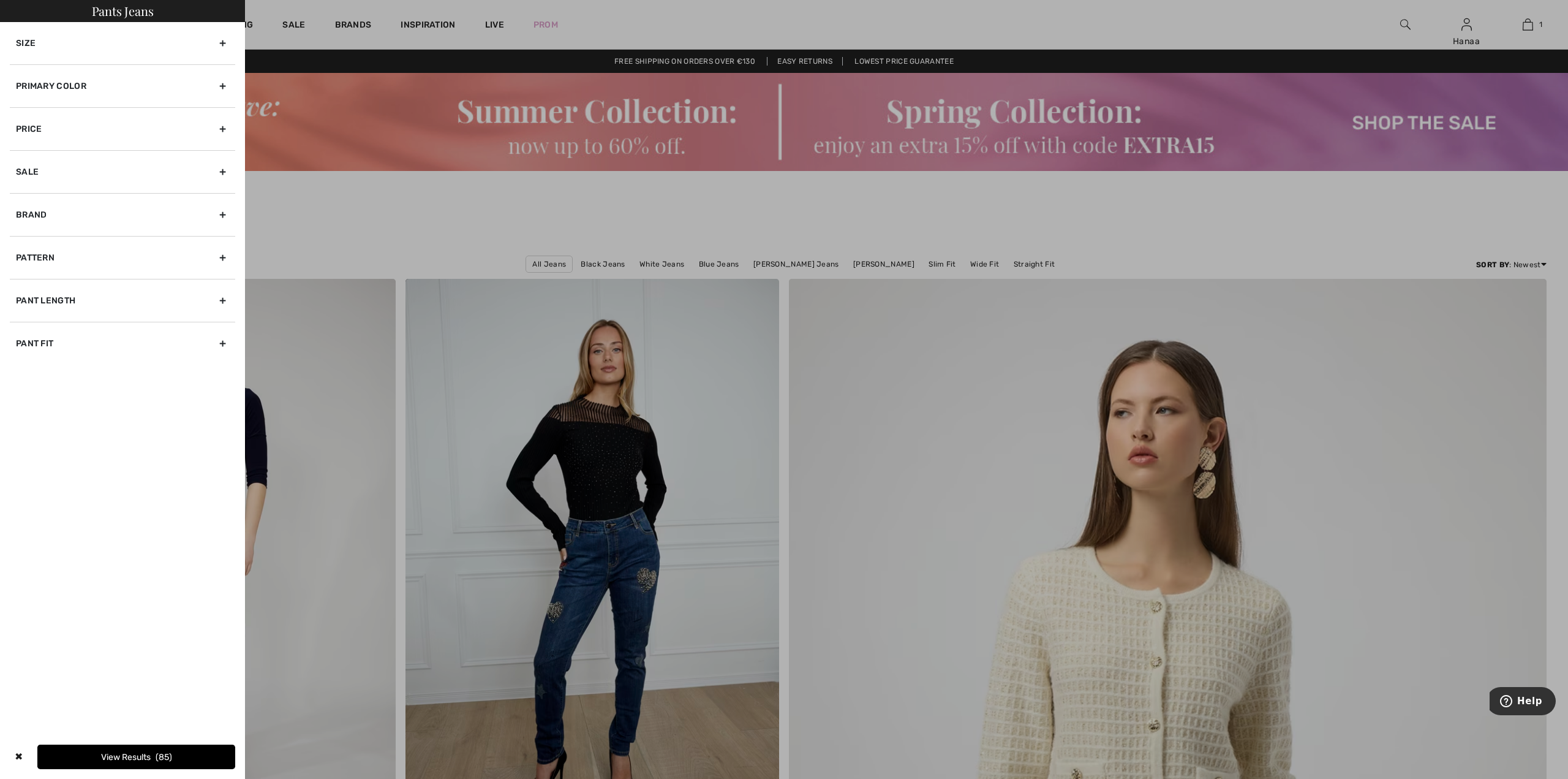
click at [222, 219] on div "Brand" at bounding box center [122, 214] width 225 height 43
click at [21, 253] on input"] "[PERSON_NAME]" at bounding box center [20, 255] width 9 height 9
checkbox input"] "true"
click at [154, 751] on button "View Results 43" at bounding box center [166, 756] width 137 height 24
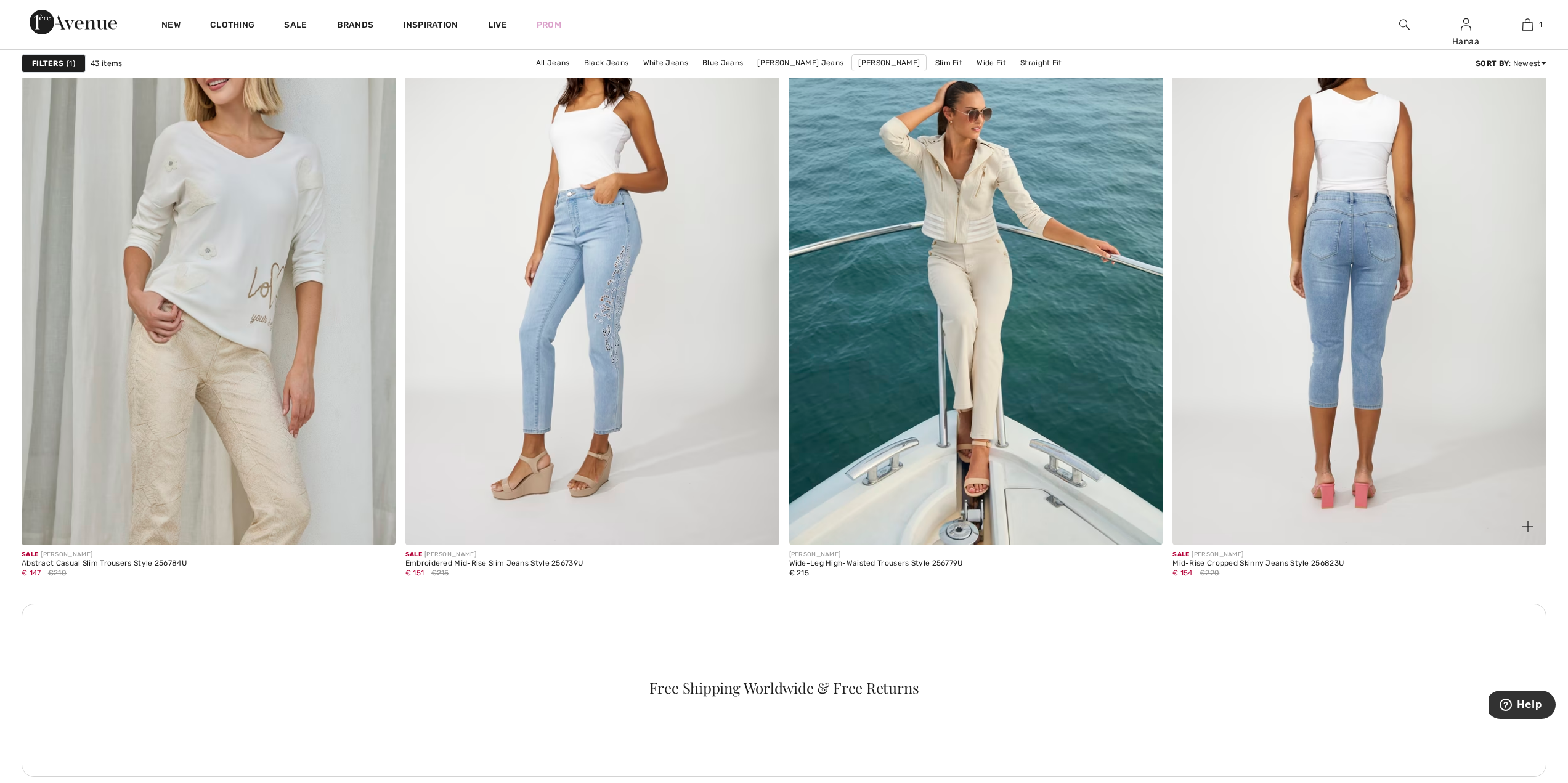
scroll to position [4249, 0]
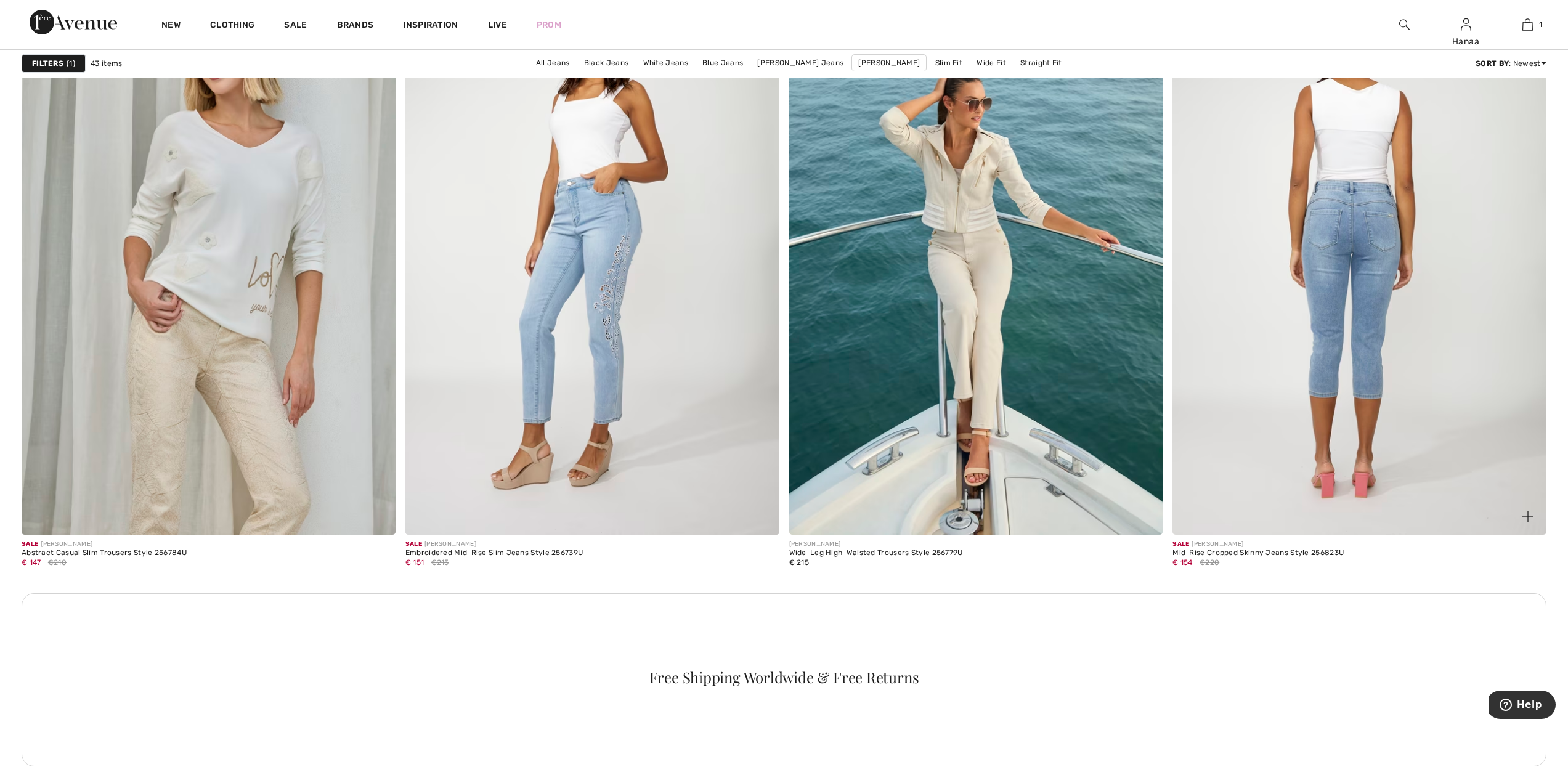
click at [1362, 213] on img at bounding box center [1360, 254] width 374 height 560
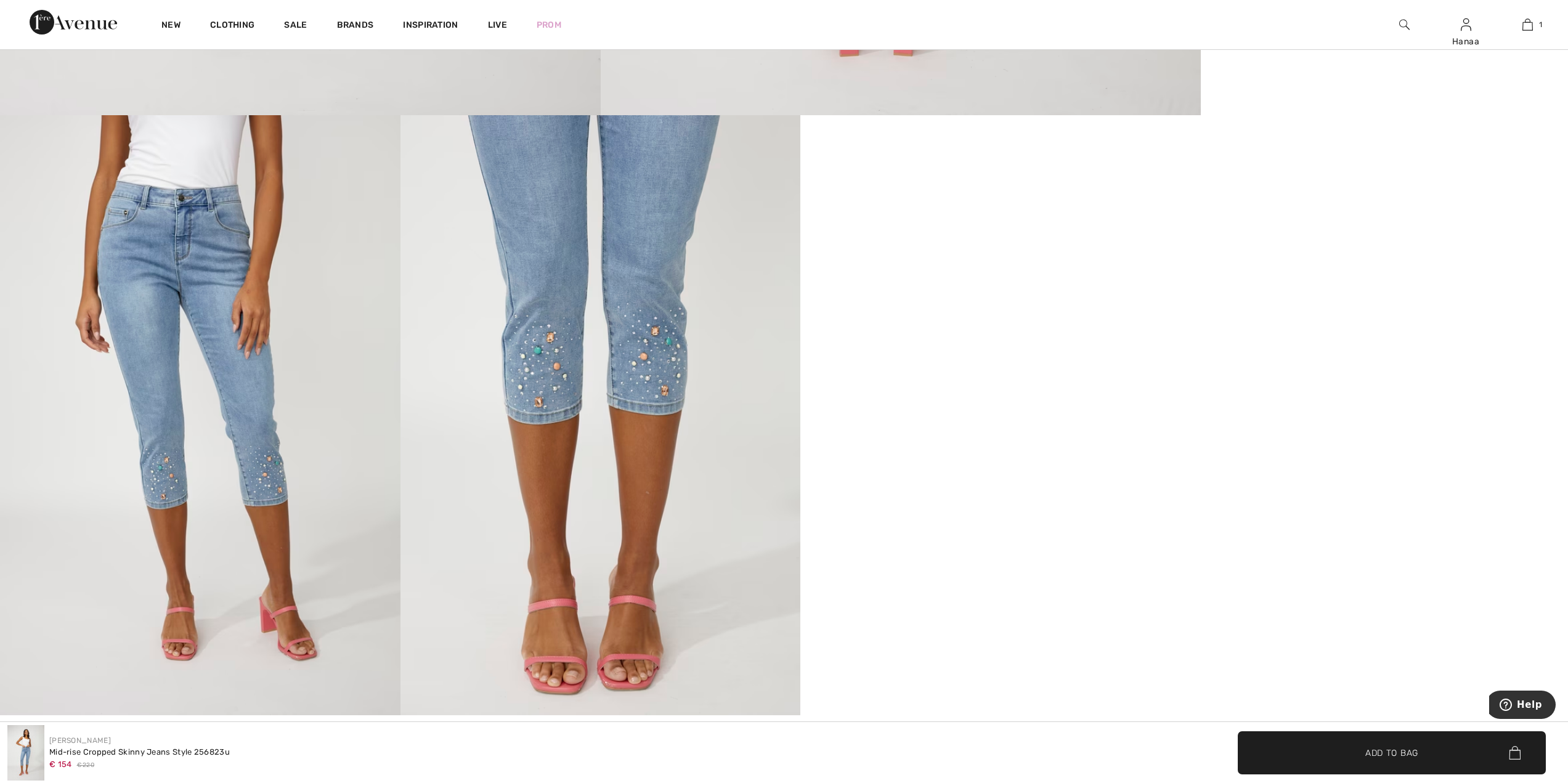
scroll to position [985, 0]
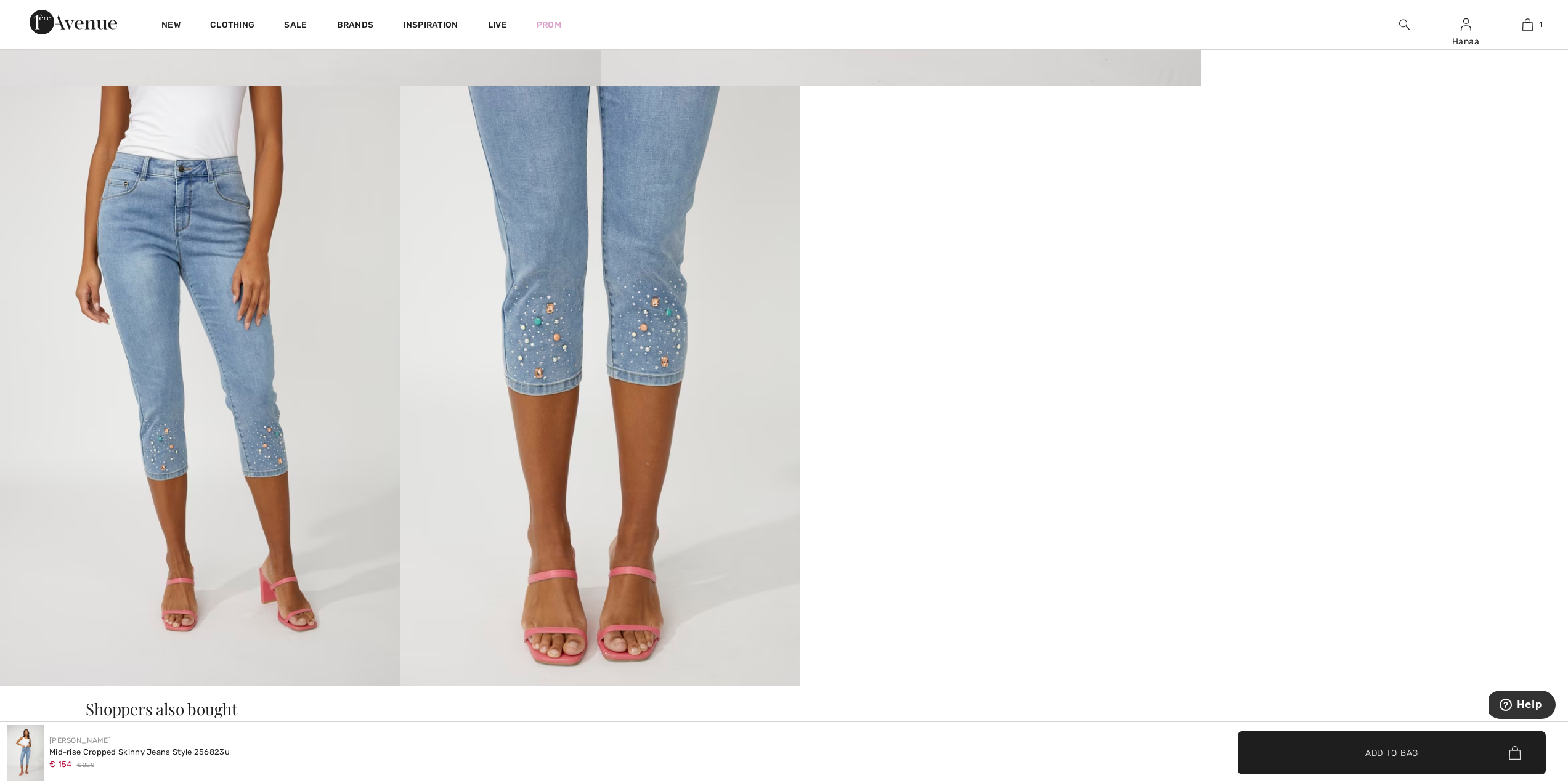
click at [981, 286] on video "Your browser does not support the video tag." at bounding box center [1001, 186] width 401 height 200
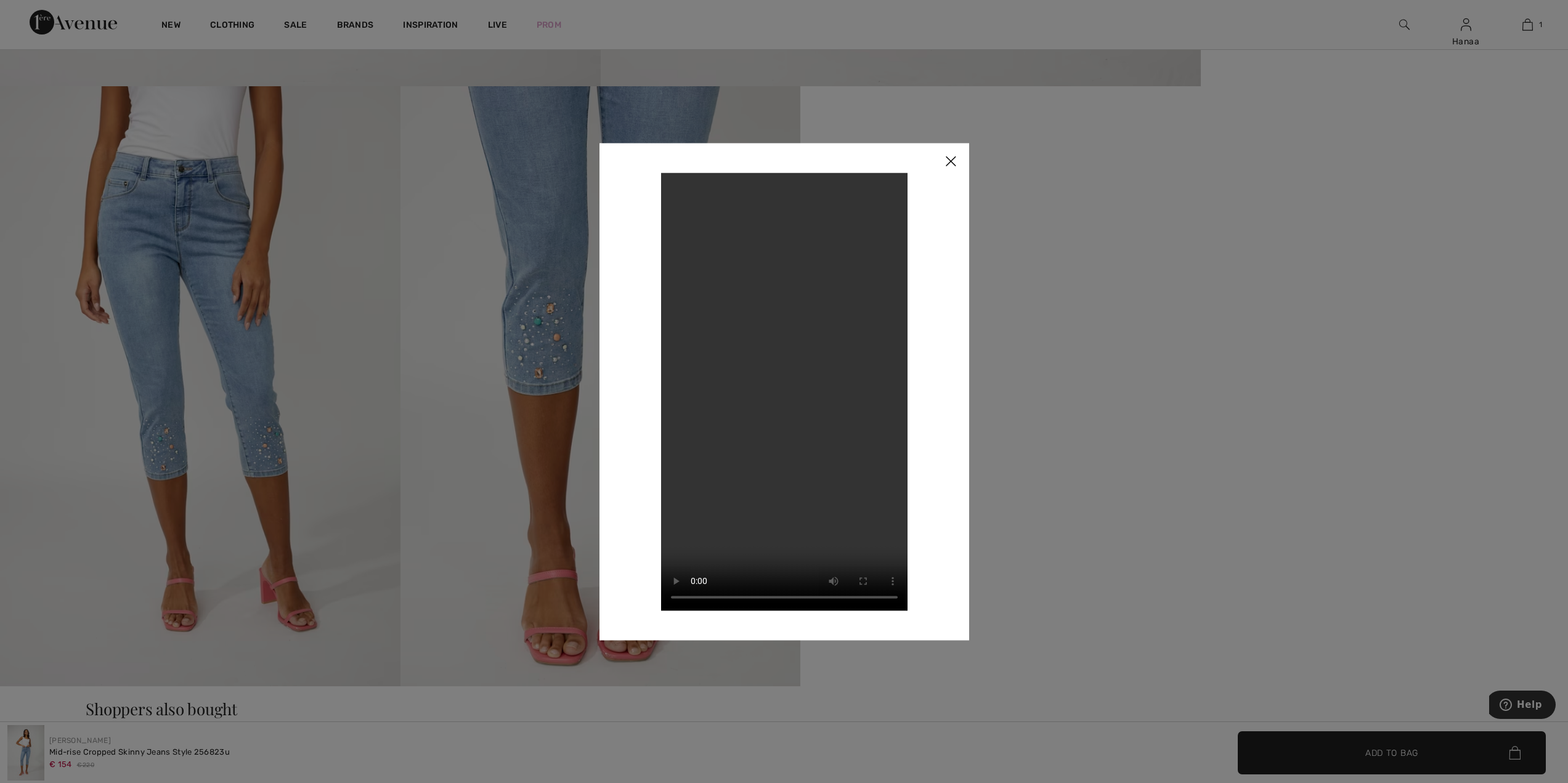
click at [950, 163] on img at bounding box center [951, 162] width 37 height 38
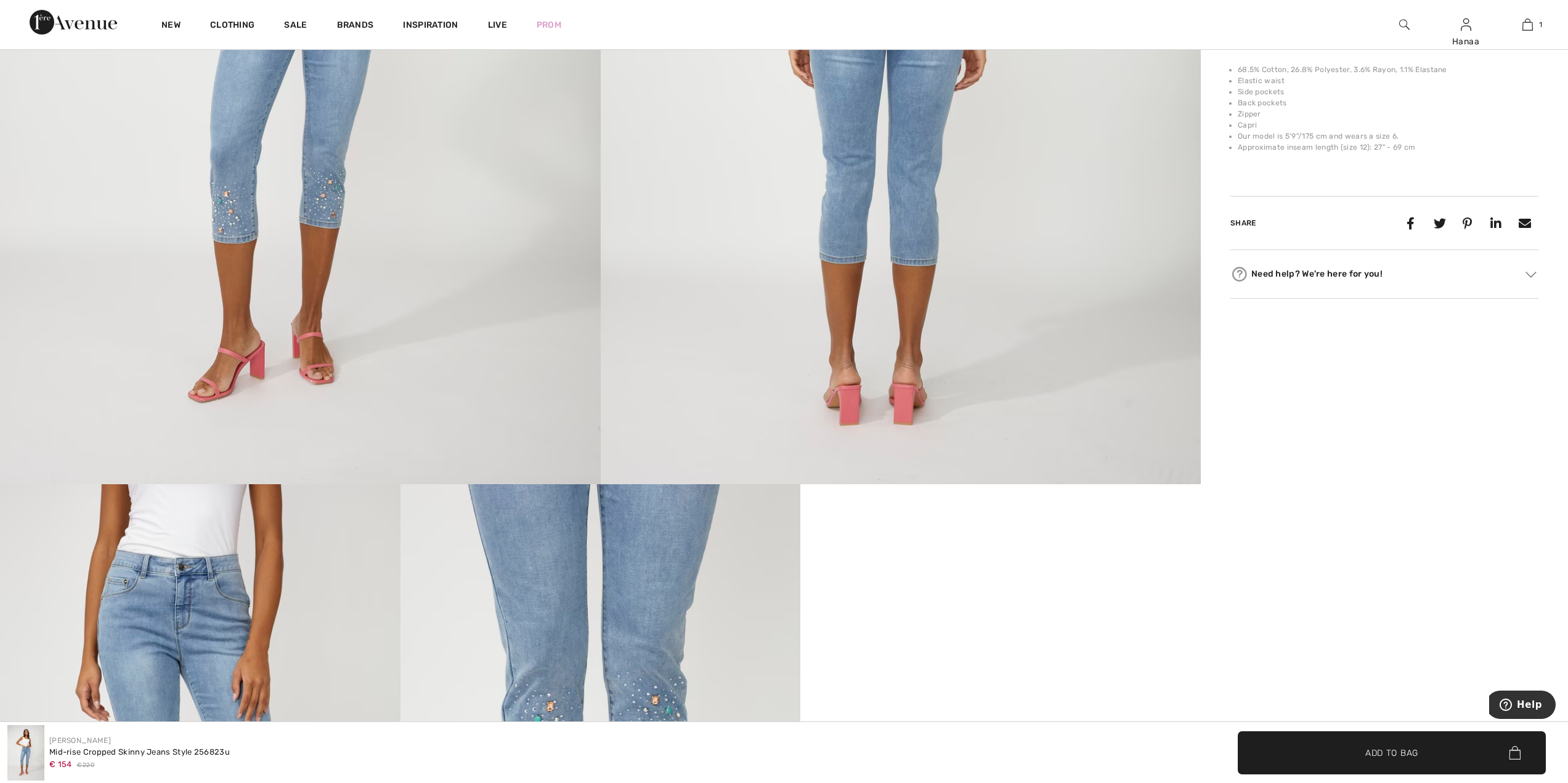
scroll to position [554, 0]
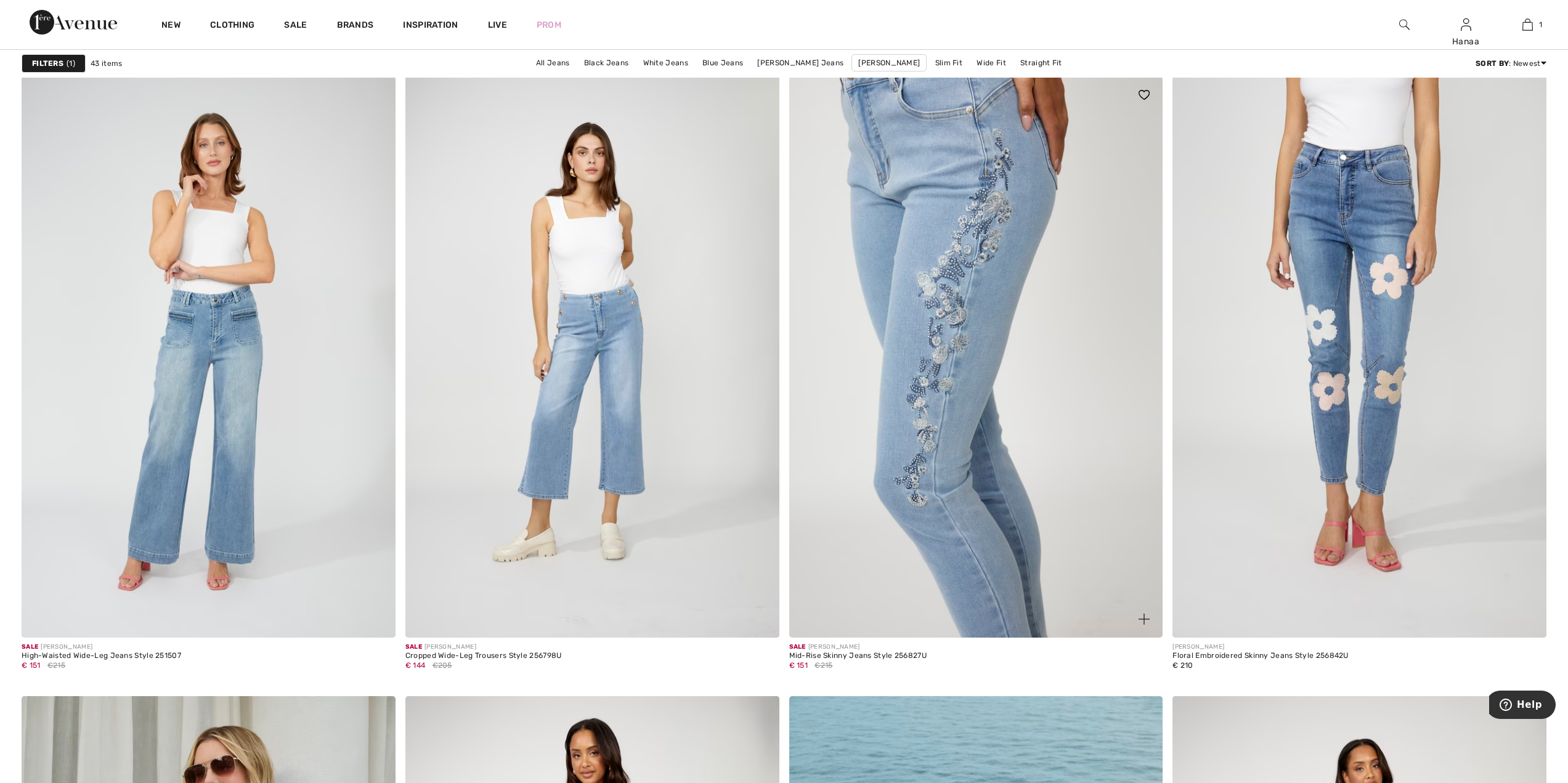
scroll to position [3448, 0]
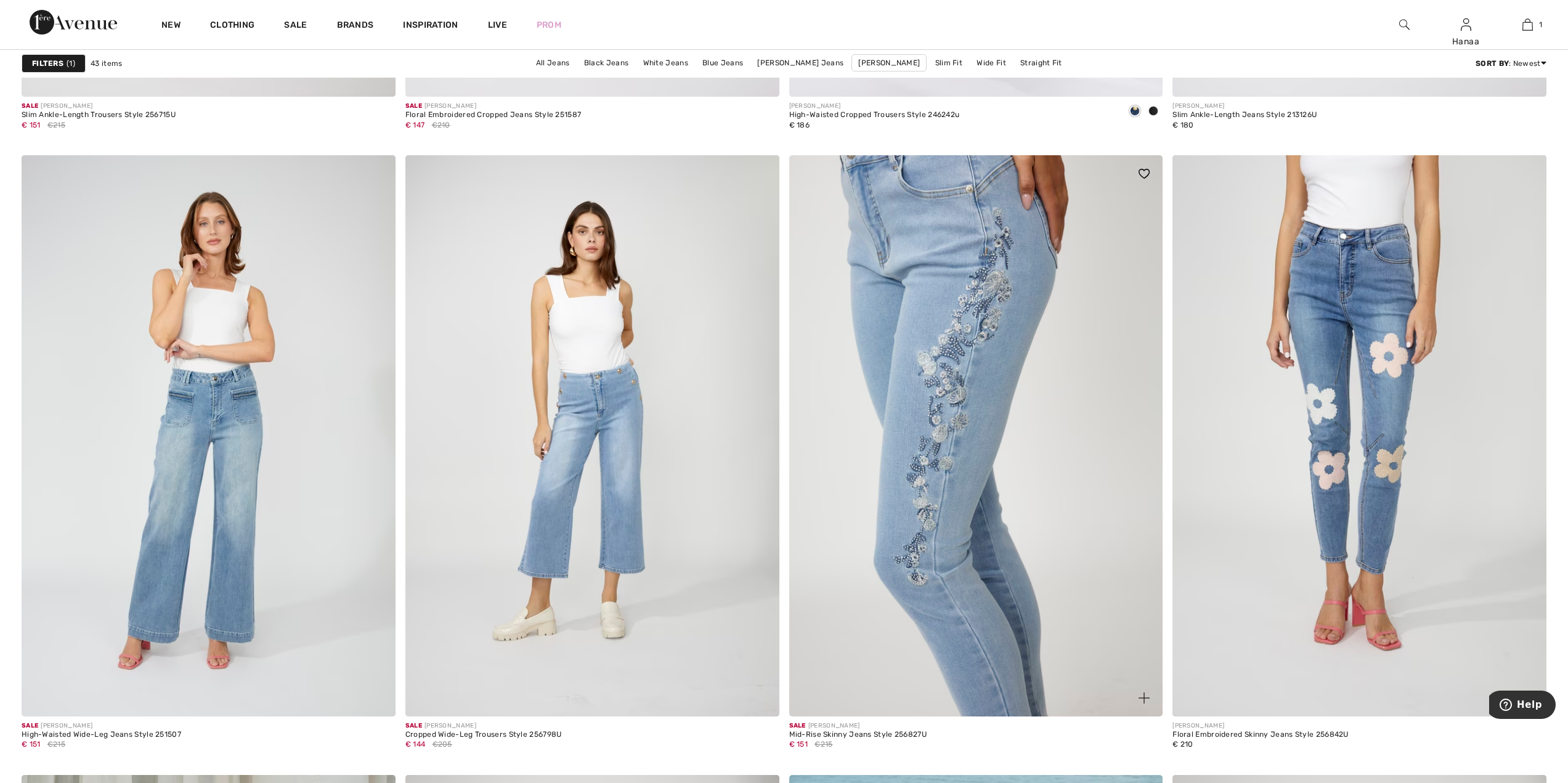
click at [955, 321] on img at bounding box center [976, 435] width 374 height 560
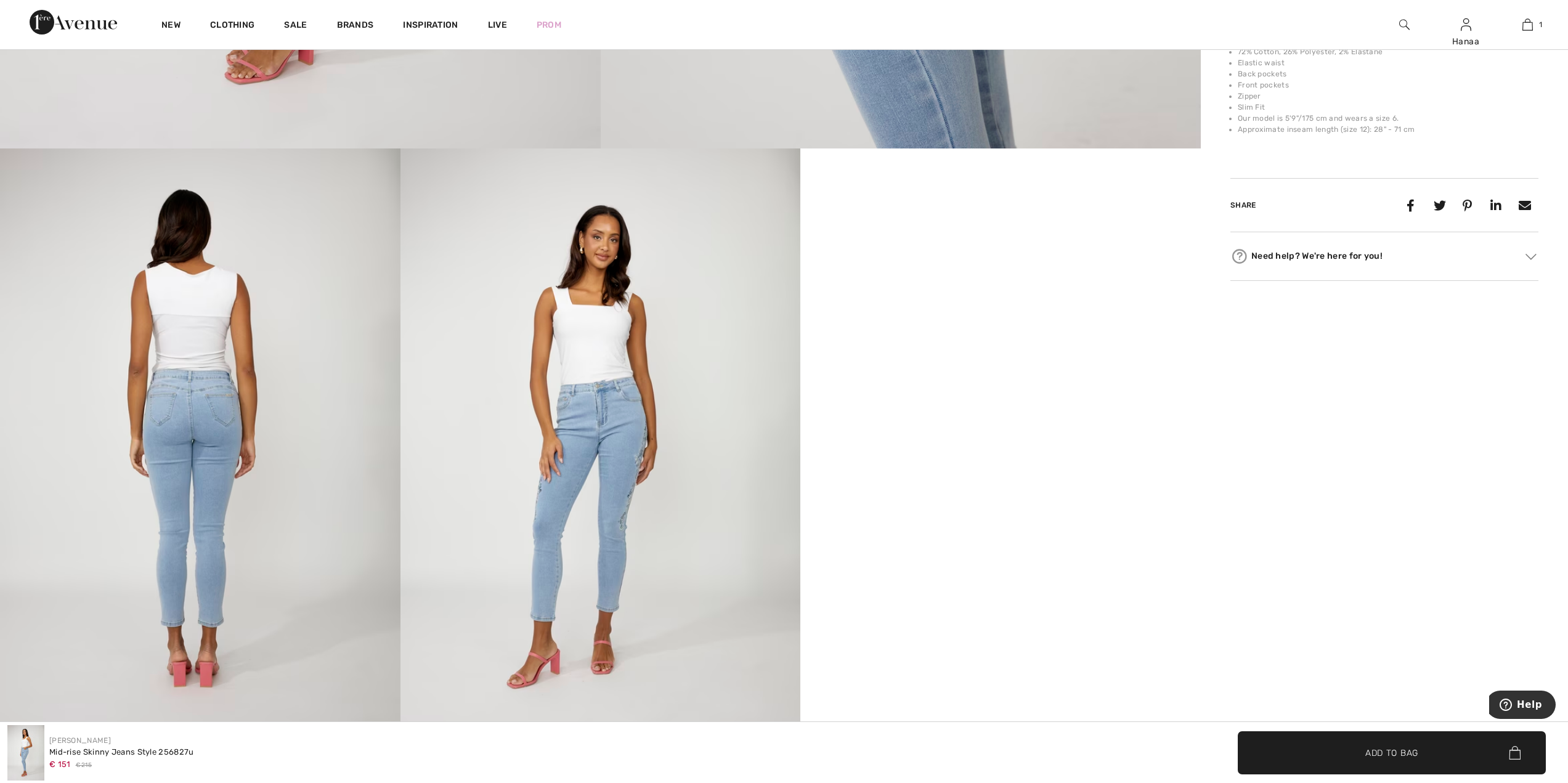
scroll to position [924, 0]
click at [1021, 348] on video "Your browser does not support the video tag." at bounding box center [1001, 248] width 401 height 200
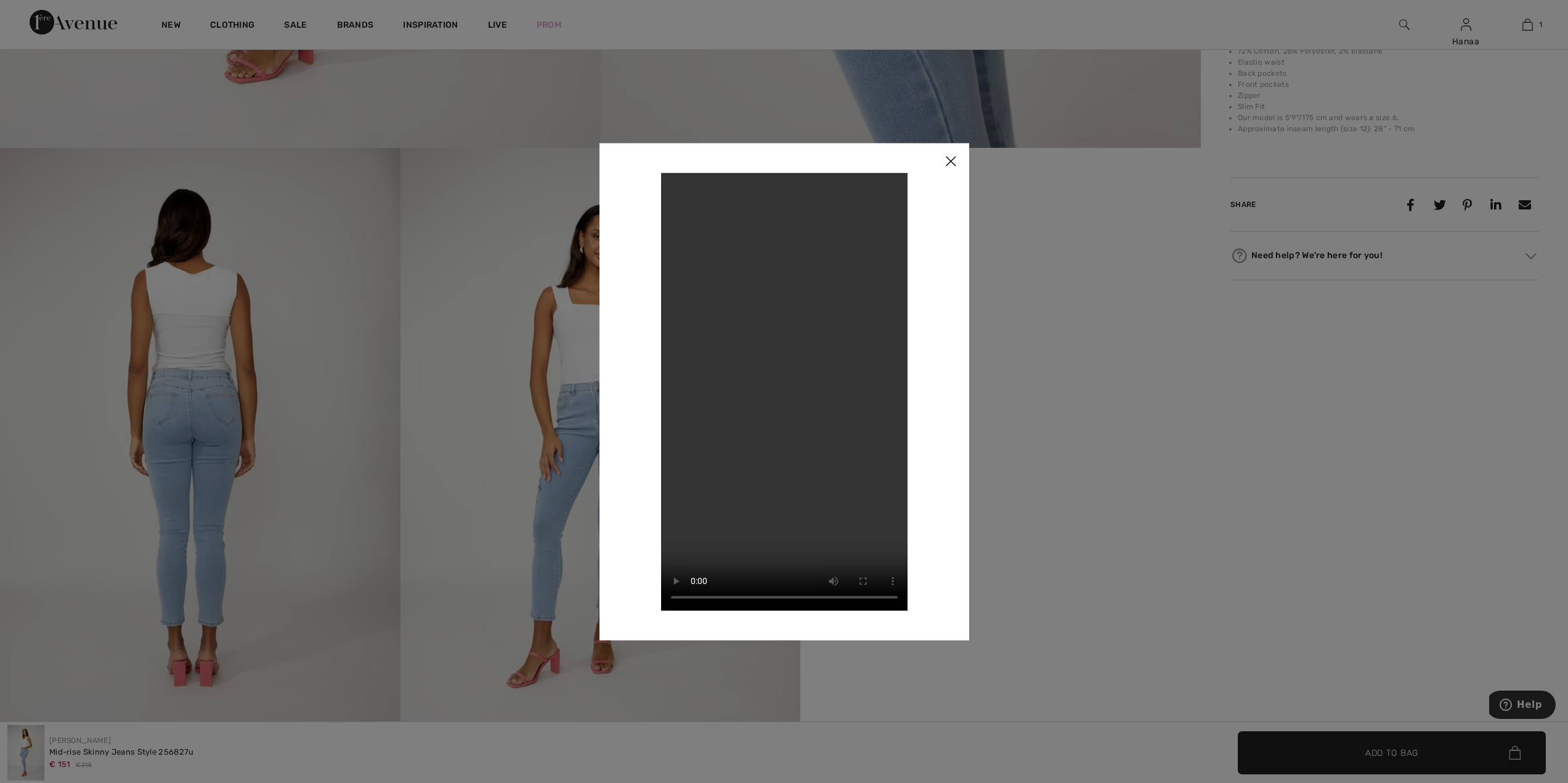
click at [951, 155] on img at bounding box center [951, 162] width 37 height 38
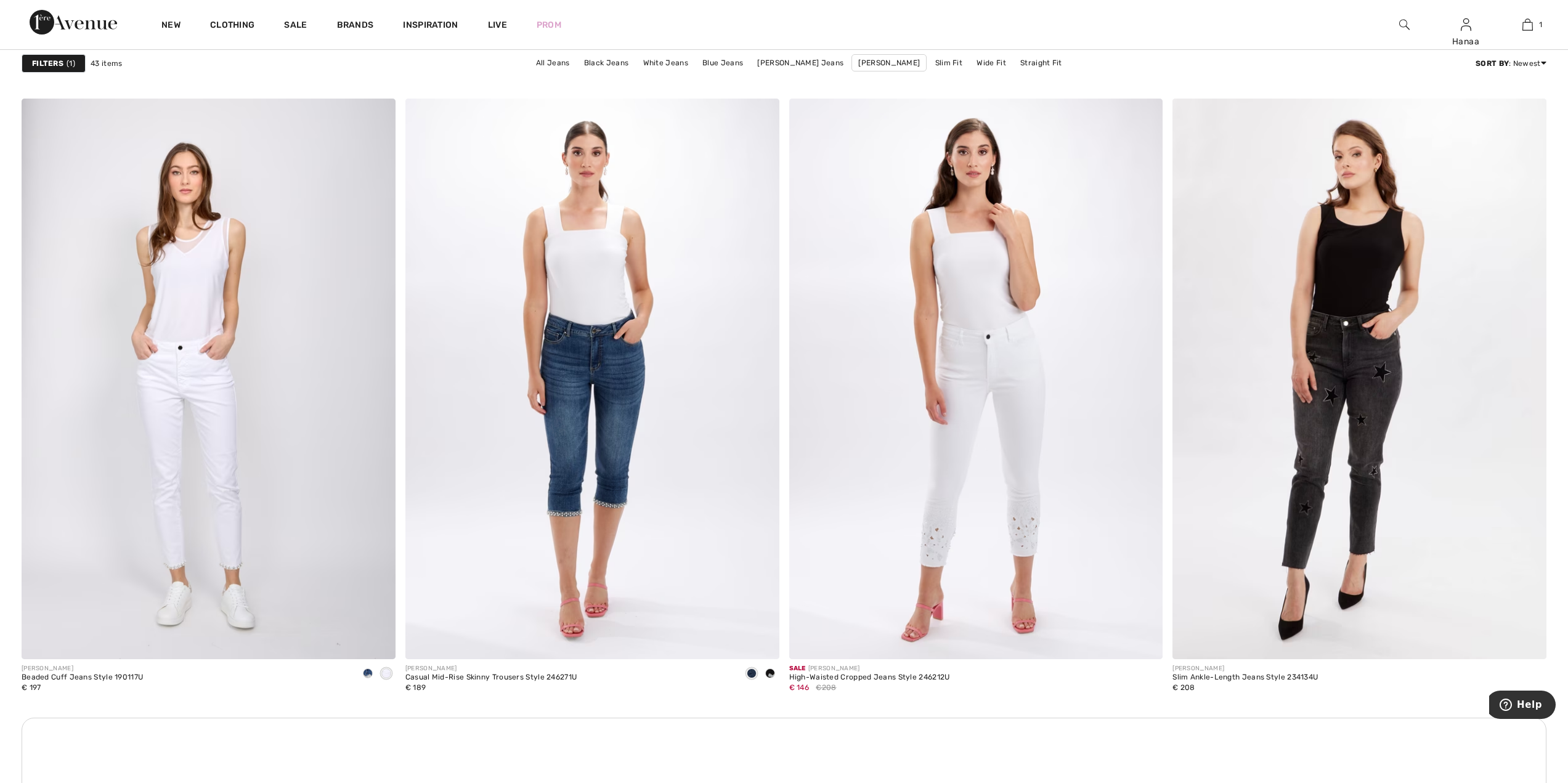
scroll to position [6835, 0]
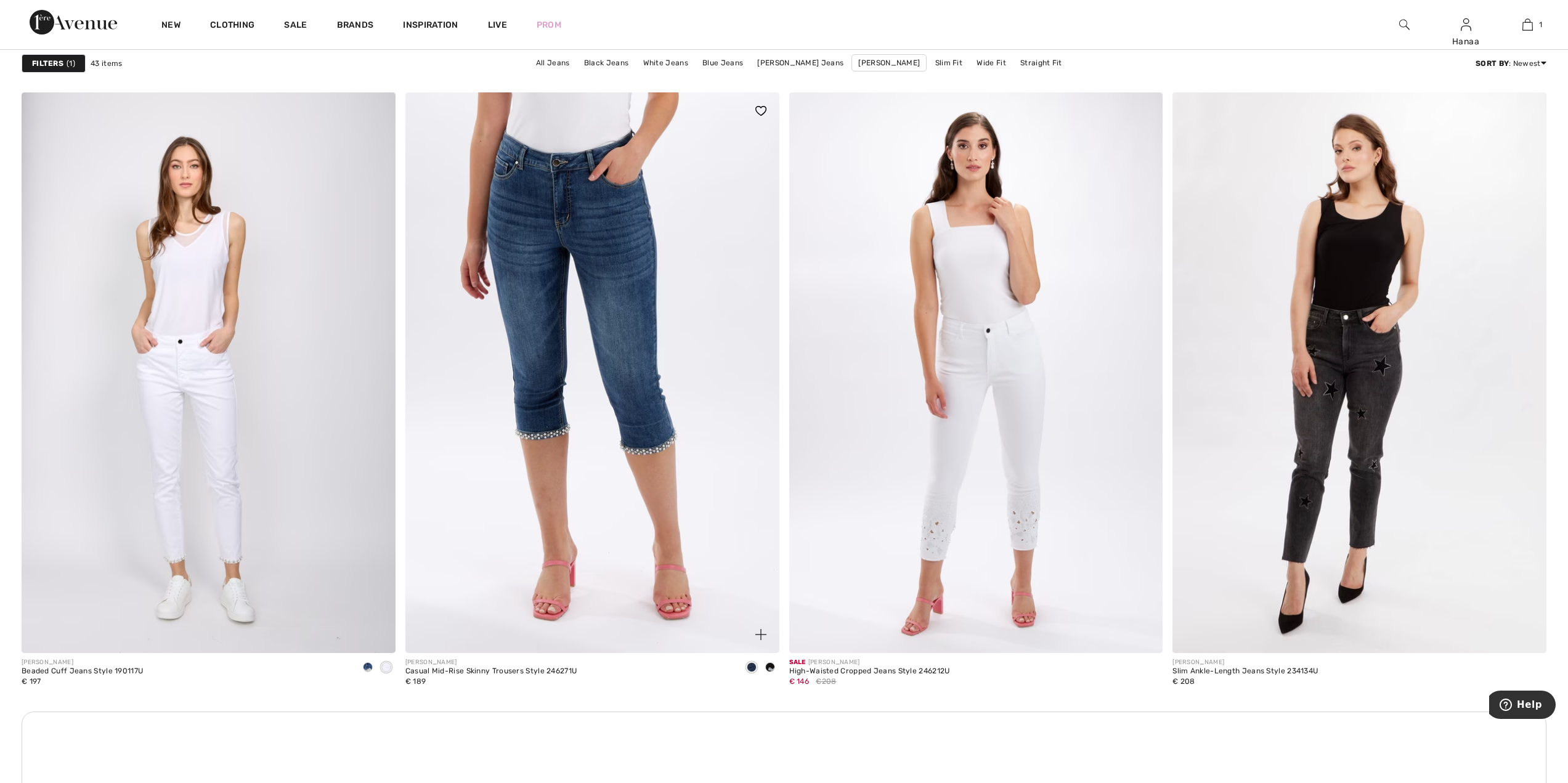
click at [651, 413] on img at bounding box center [592, 372] width 374 height 560
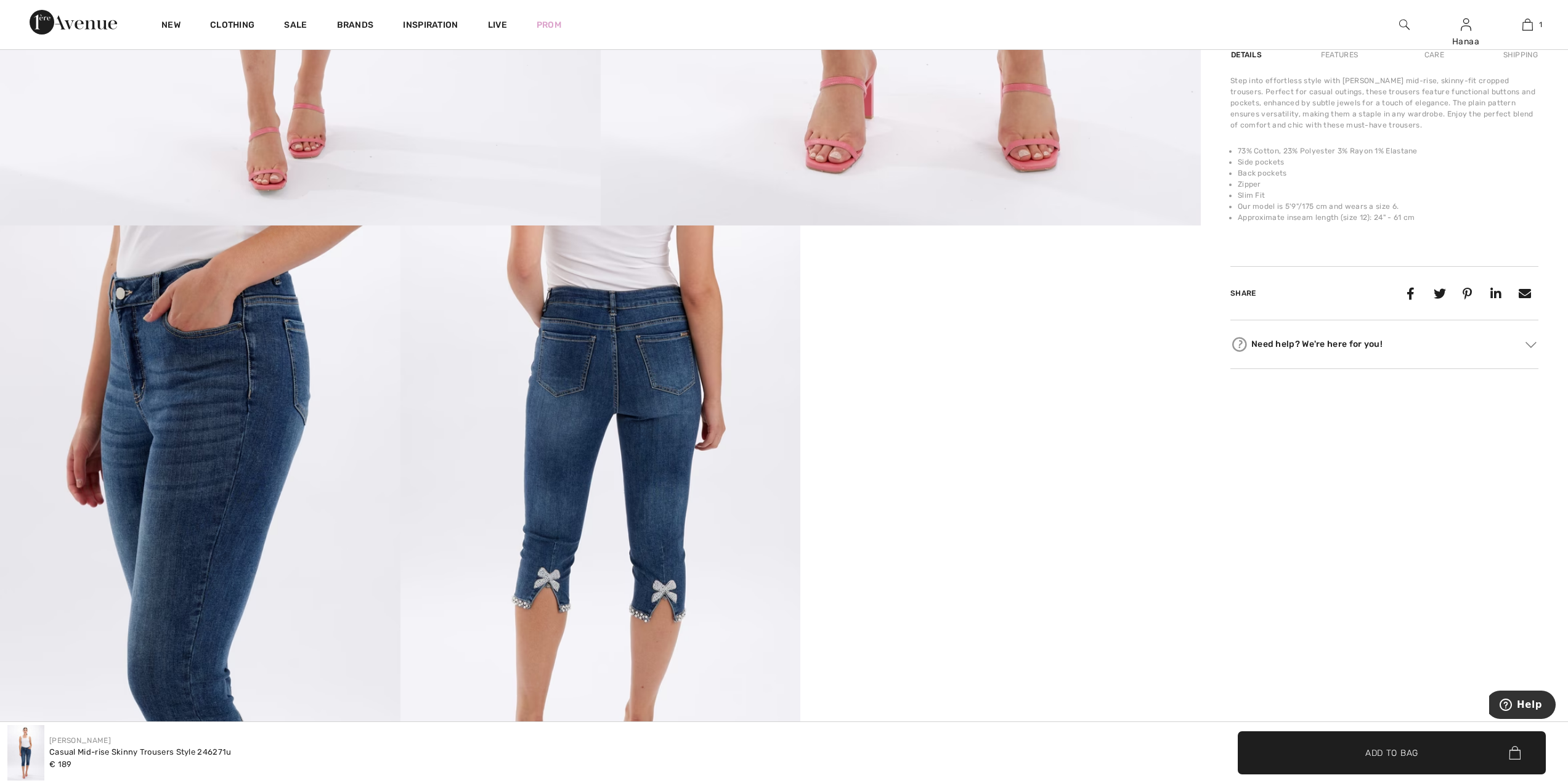
scroll to position [862, 0]
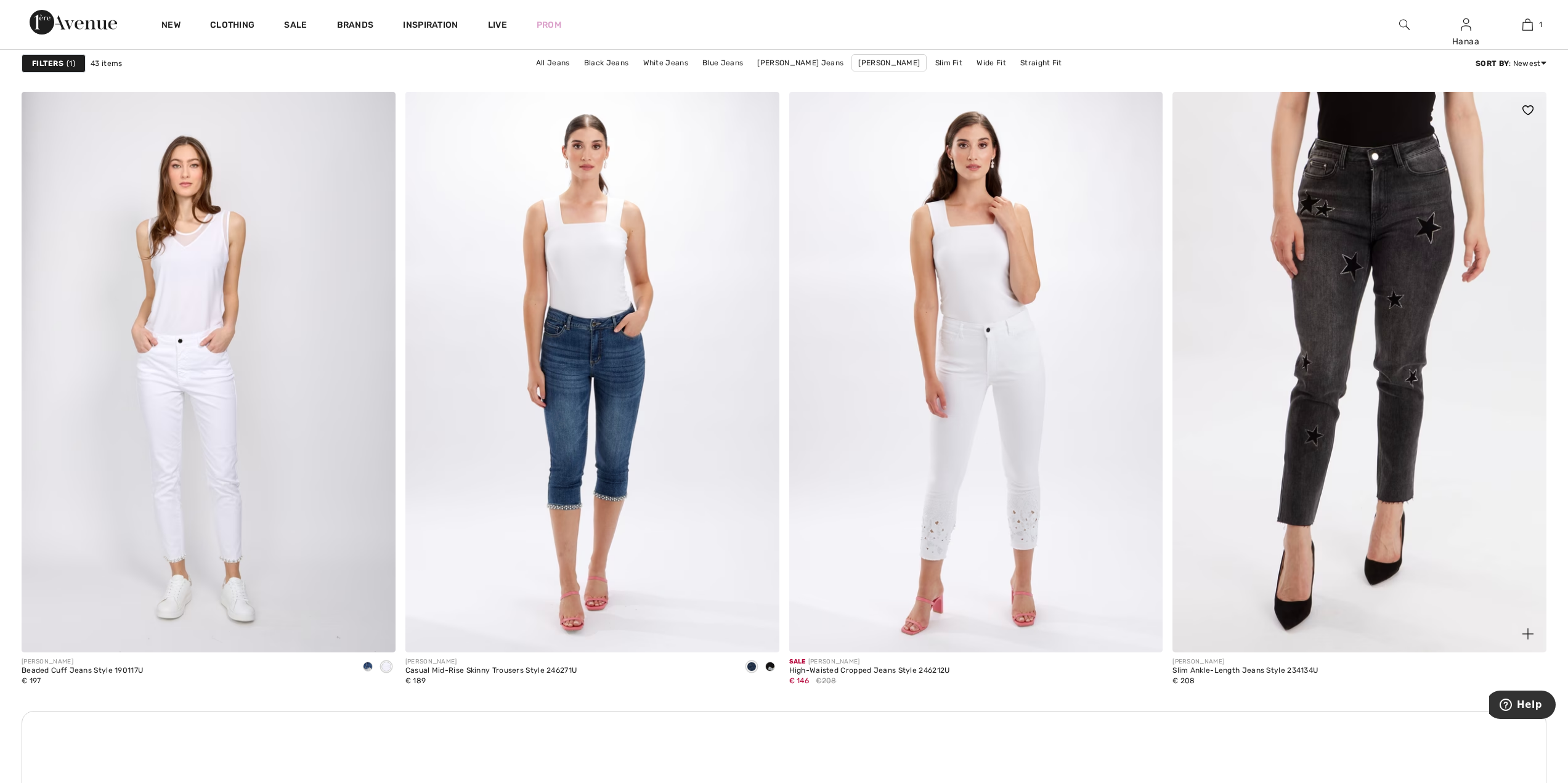
click at [1328, 396] on img at bounding box center [1360, 371] width 374 height 560
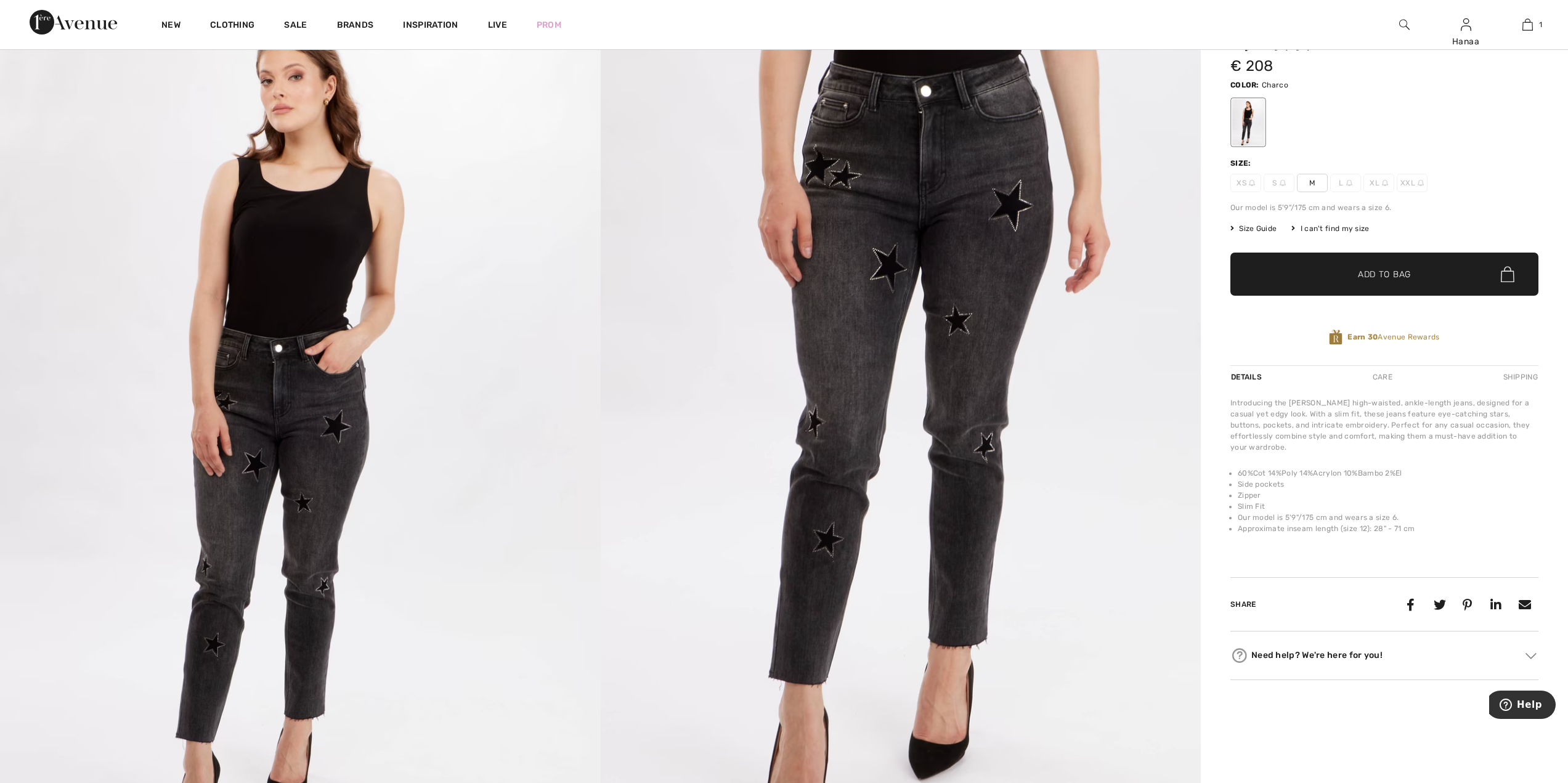
scroll to position [123, 0]
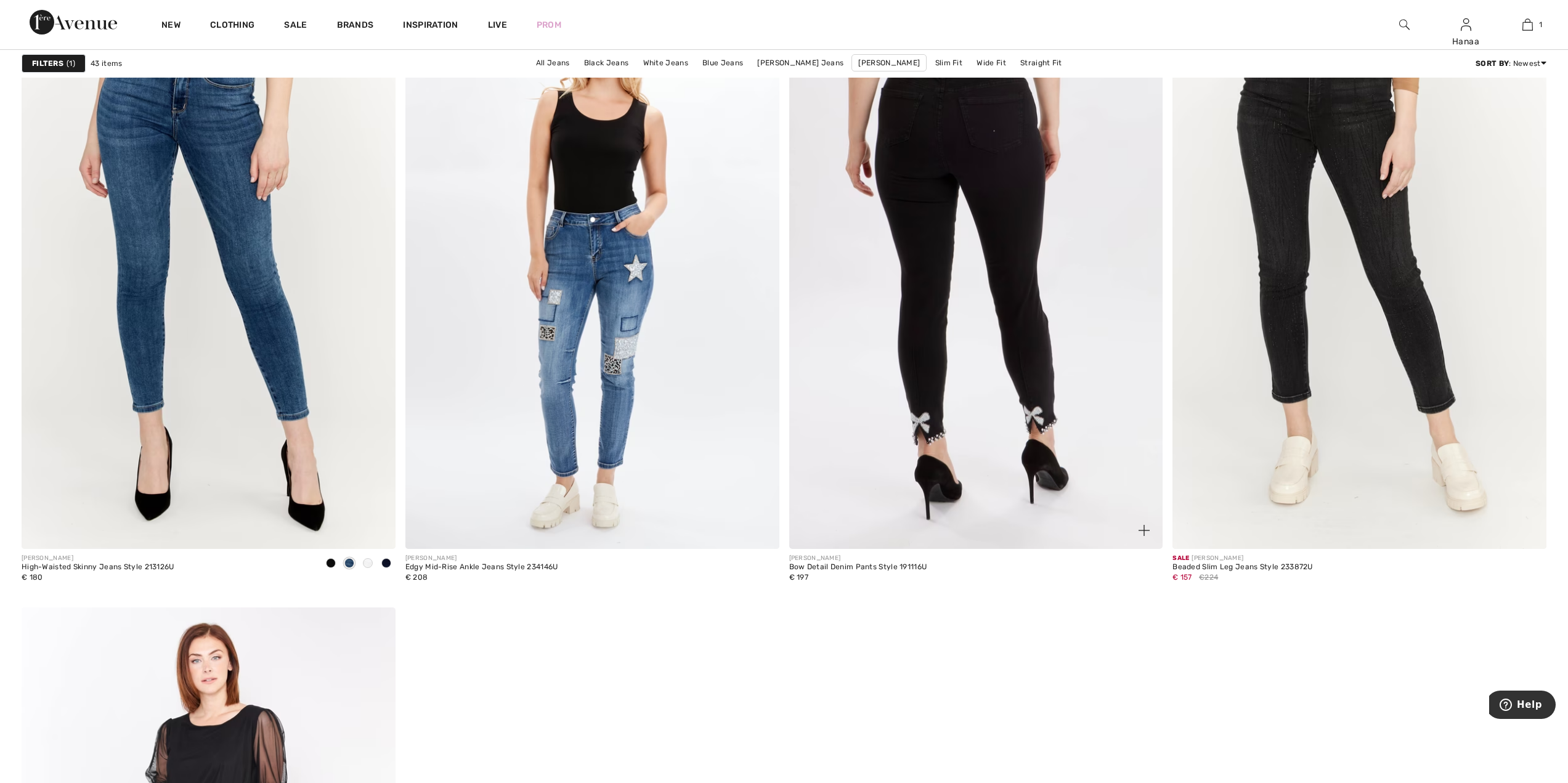
scroll to position [7760, 0]
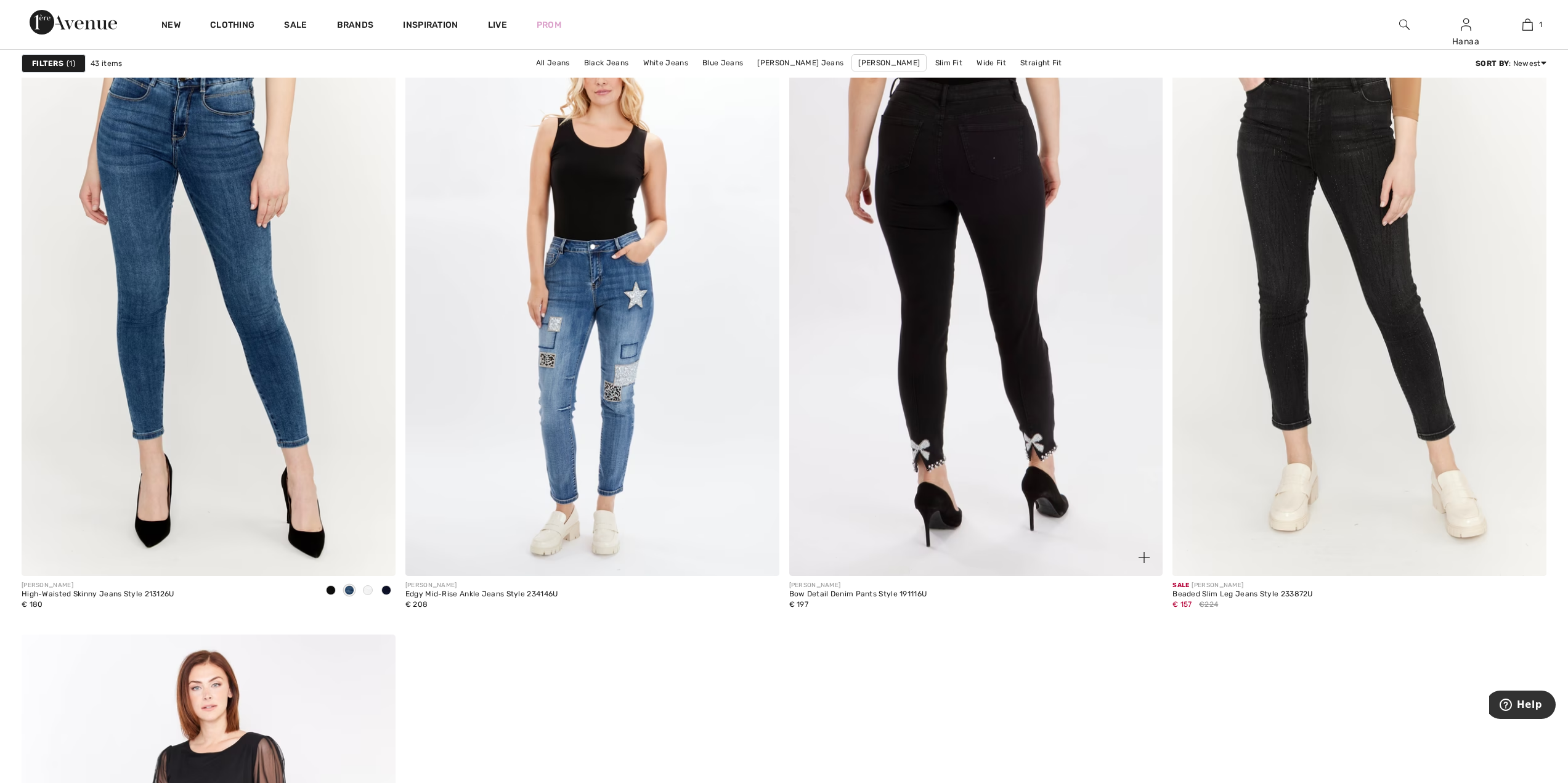
click at [963, 222] on img at bounding box center [976, 295] width 374 height 560
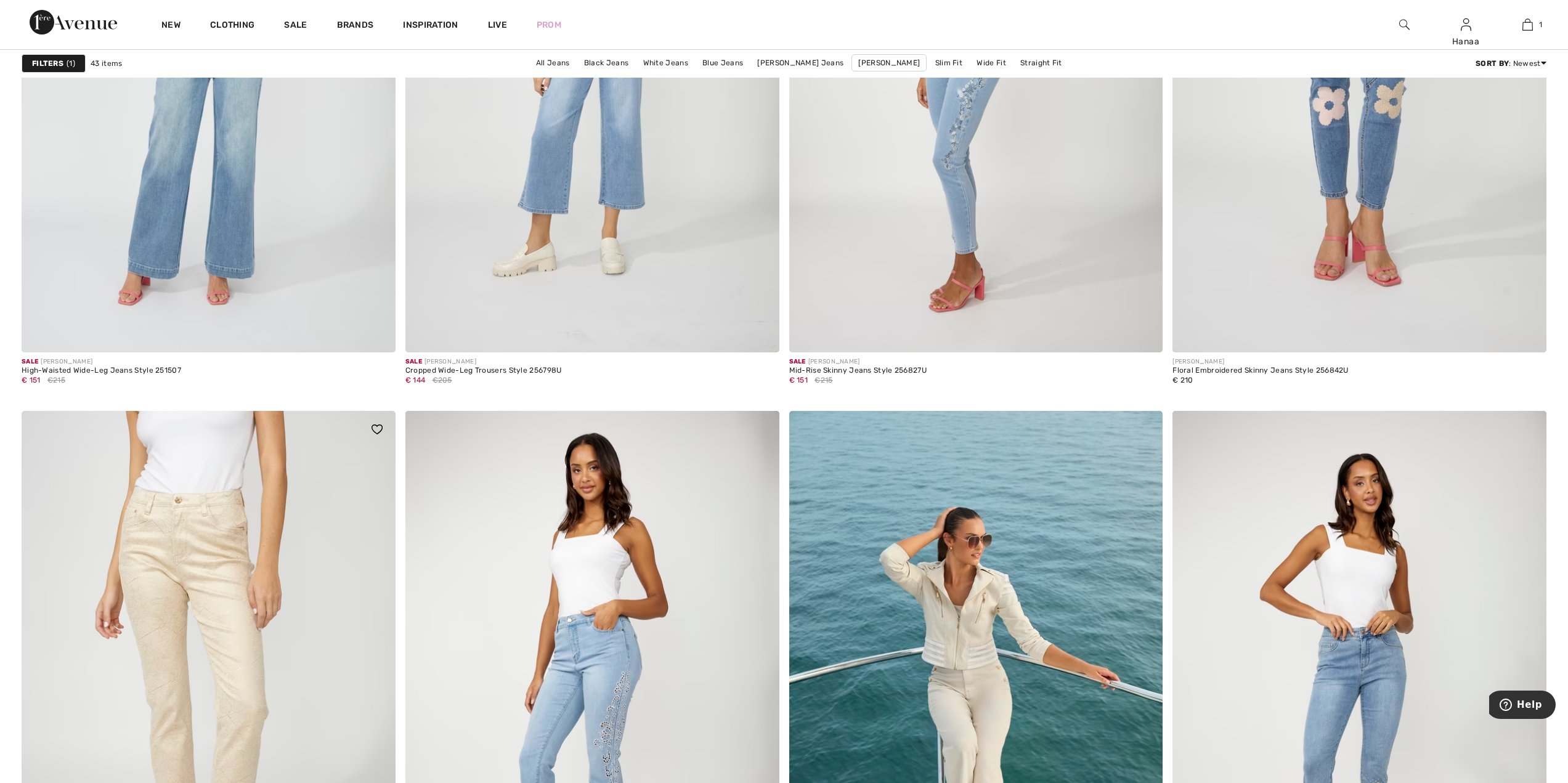
scroll to position [3696, 0]
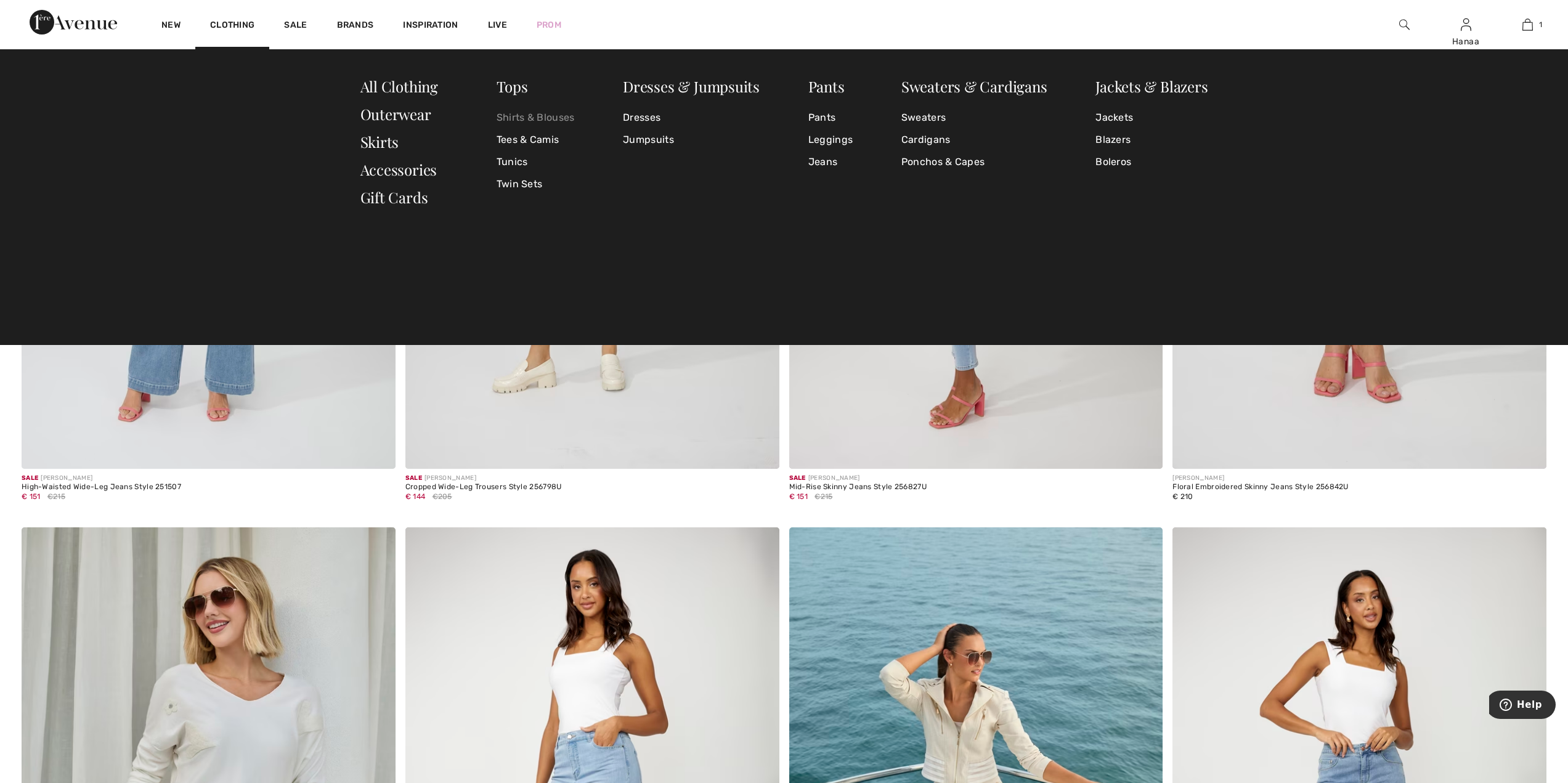
click at [536, 119] on link "Shirts & Blouses" at bounding box center [536, 118] width 78 height 22
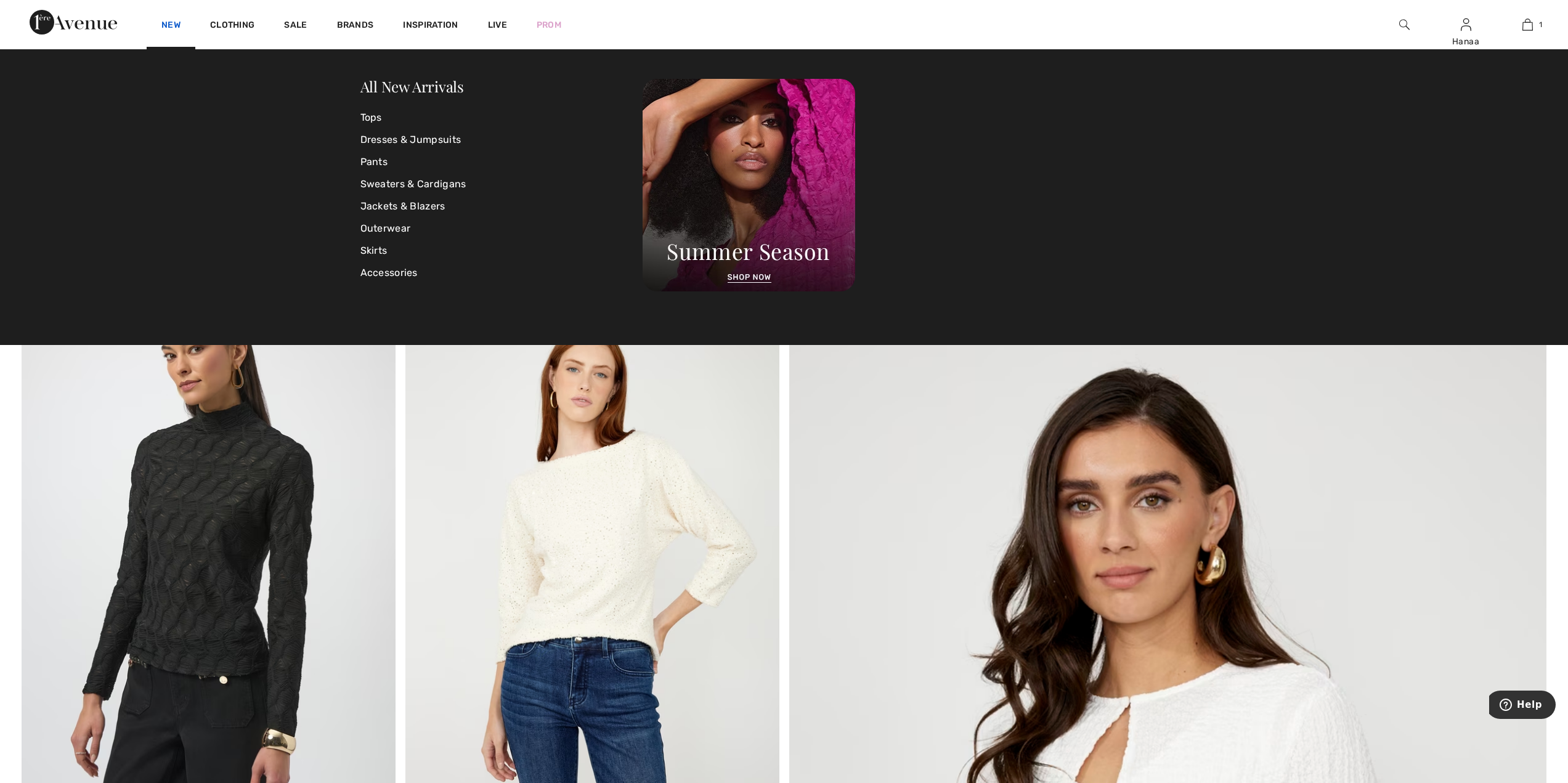
click at [166, 24] on link "New" at bounding box center [171, 26] width 19 height 13
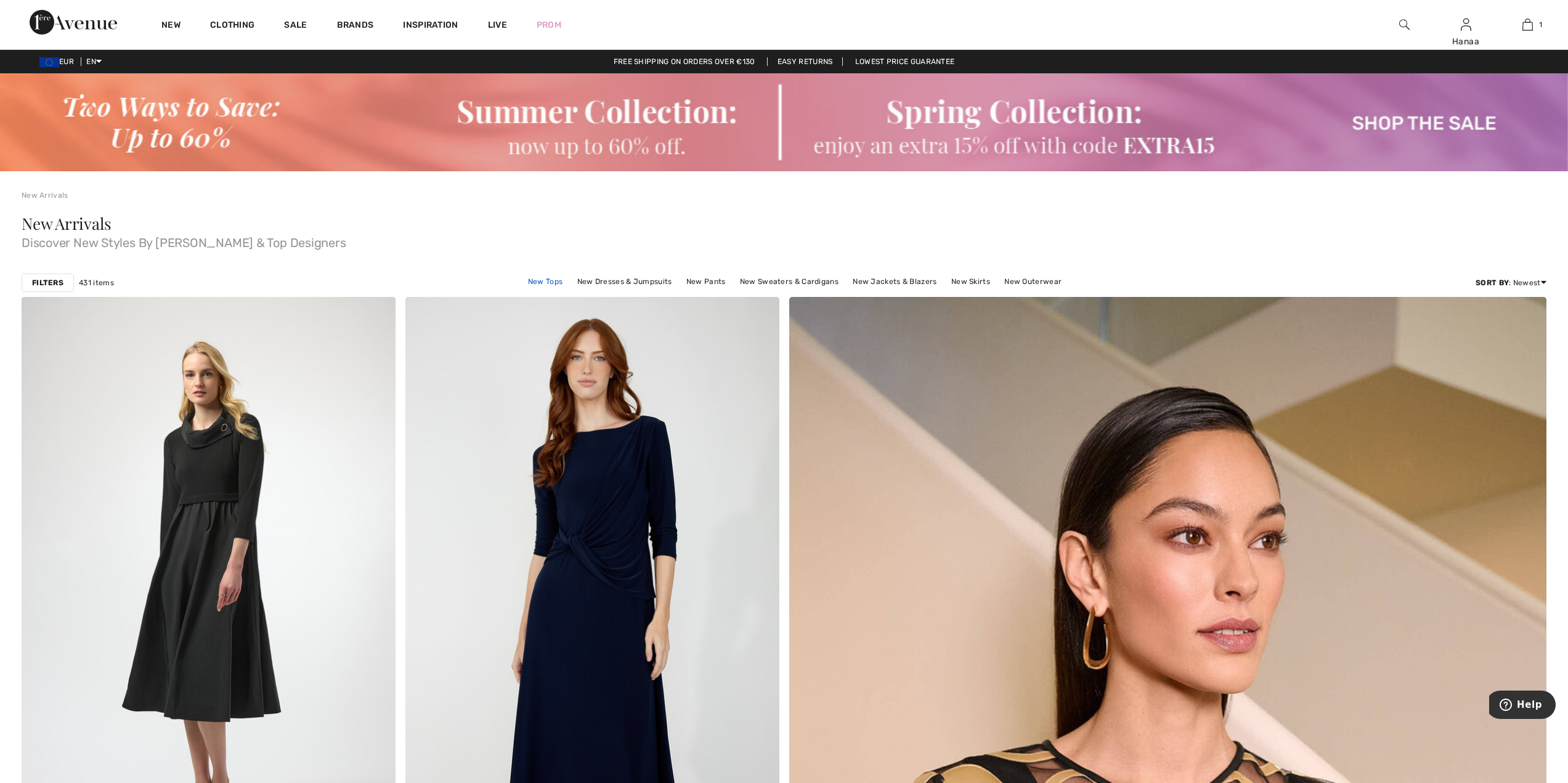
click at [550, 282] on link "New Tops" at bounding box center [545, 281] width 47 height 16
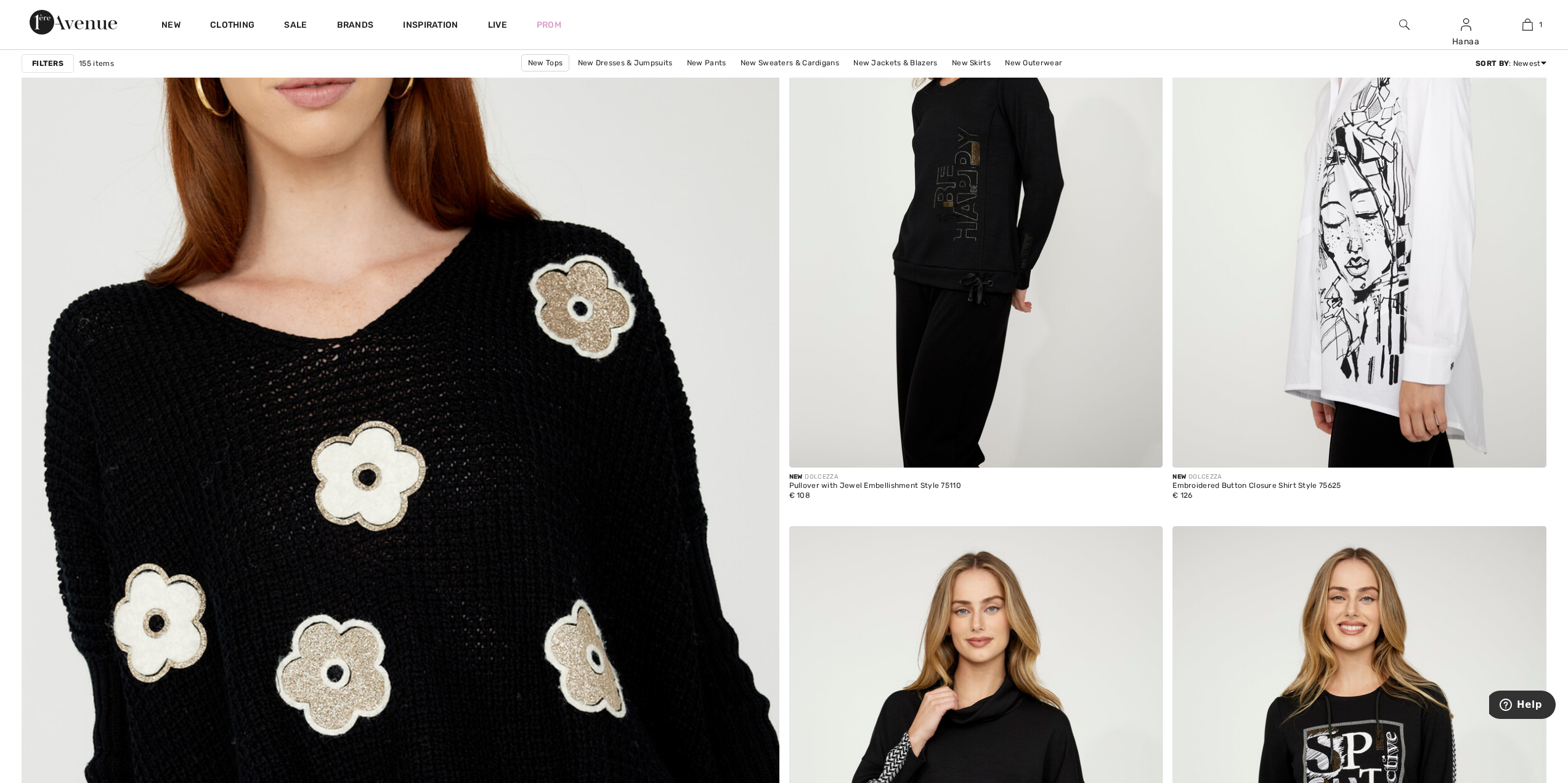
scroll to position [5112, 0]
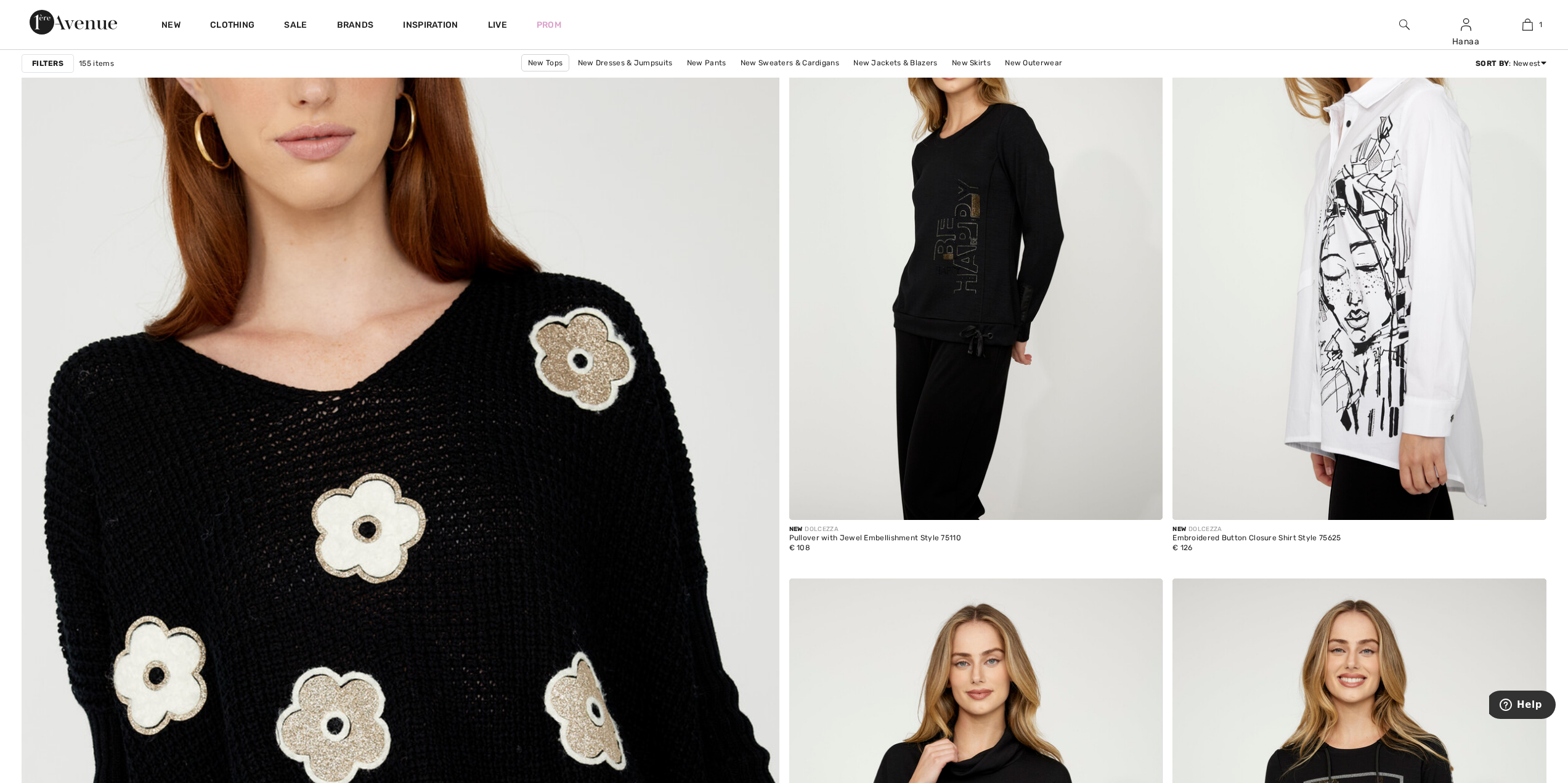
click at [398, 503] on img at bounding box center [400, 639] width 909 height 1363
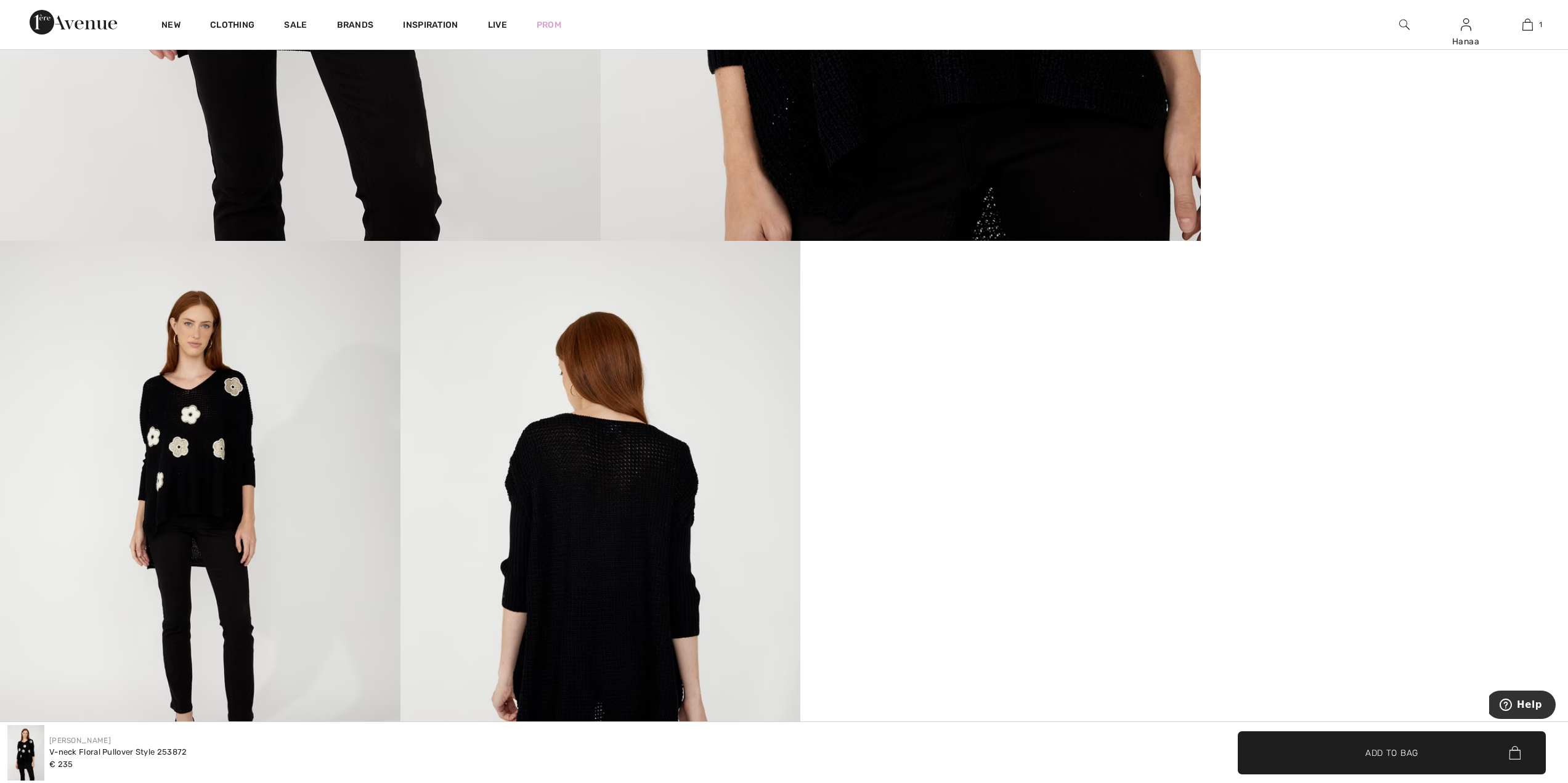
scroll to position [924, 0]
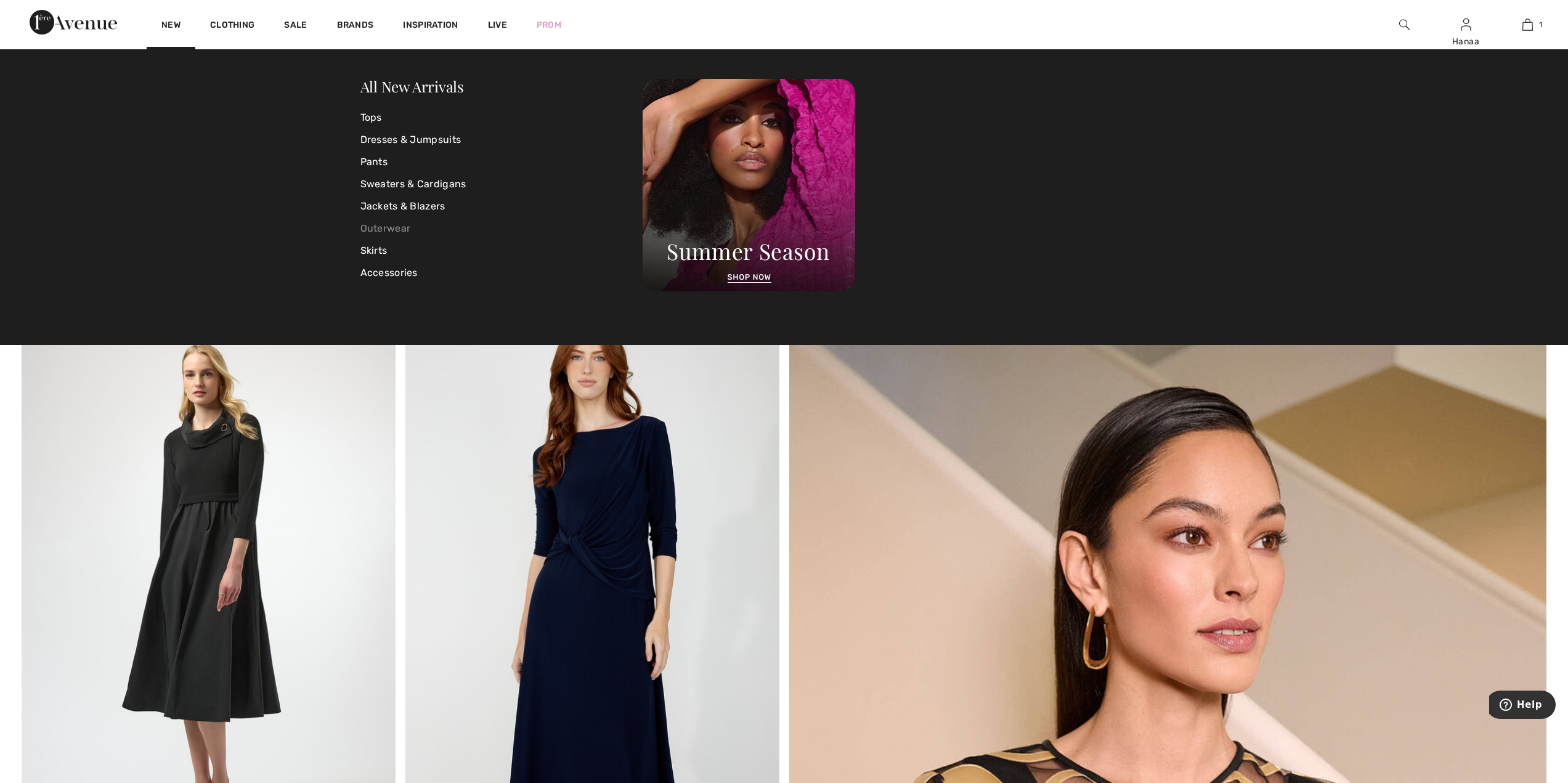
click at [385, 230] on link "Outerwear" at bounding box center [501, 229] width 283 height 22
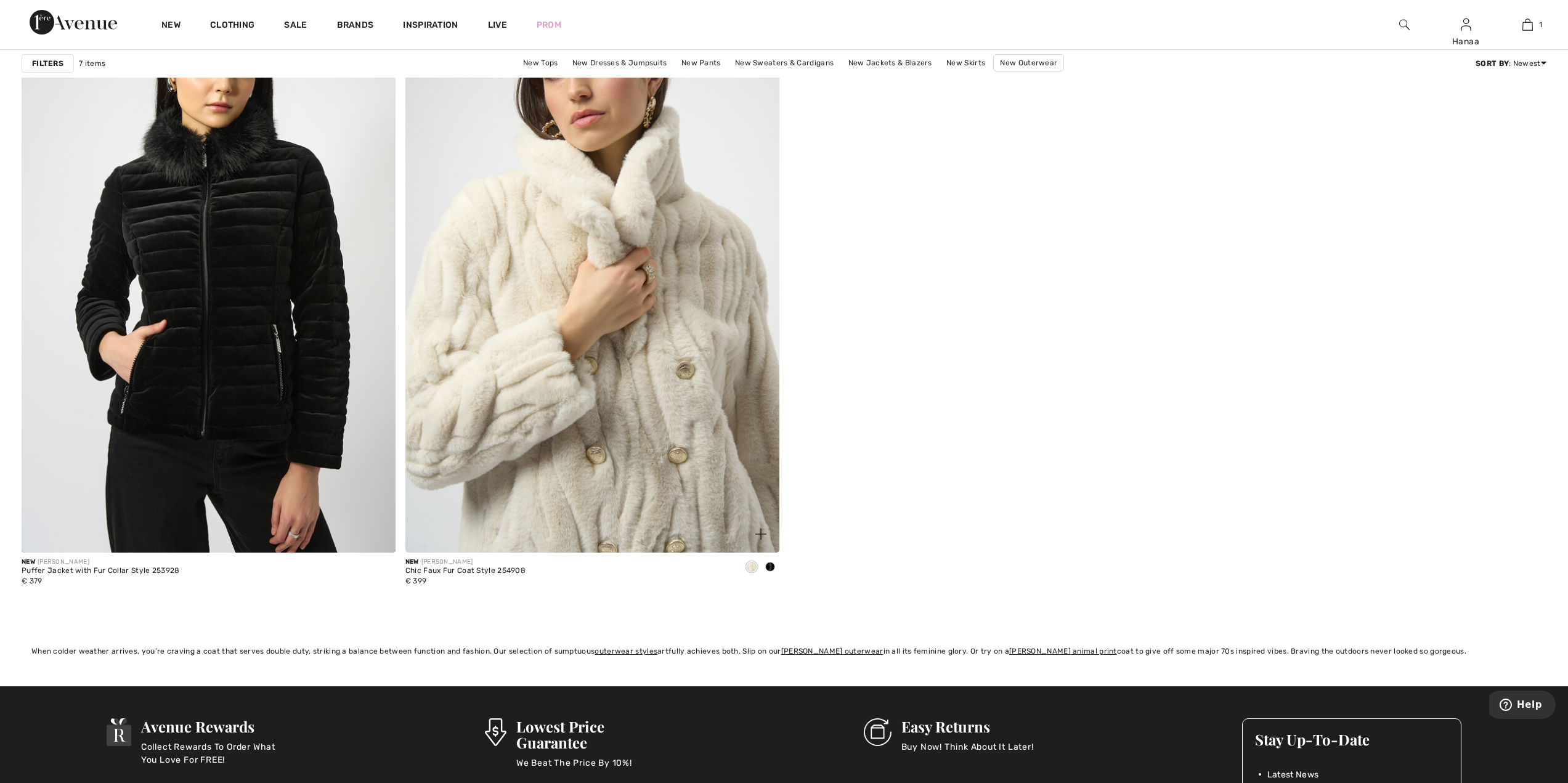
scroll to position [1540, 0]
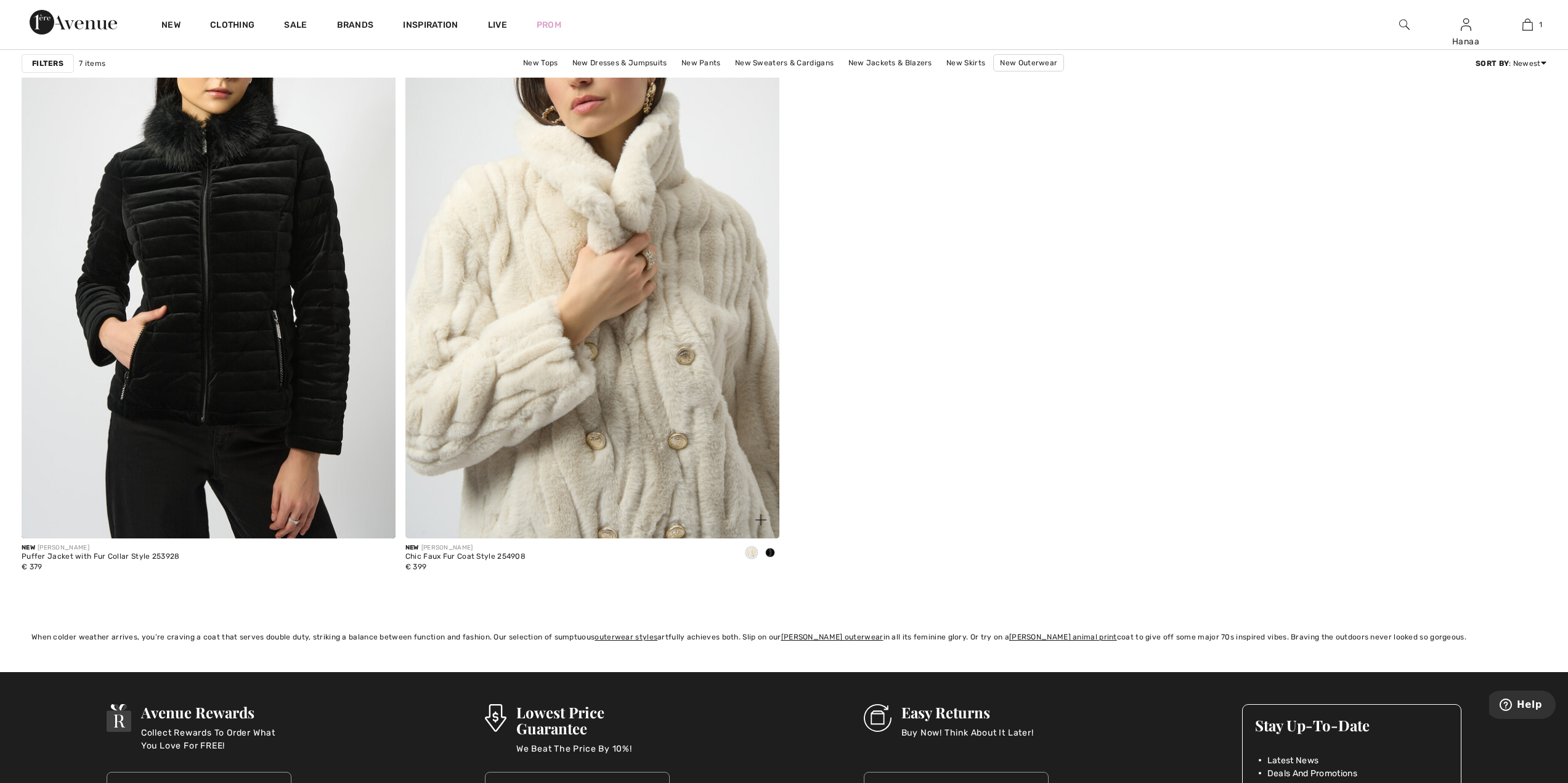
click at [641, 432] on img at bounding box center [592, 257] width 374 height 560
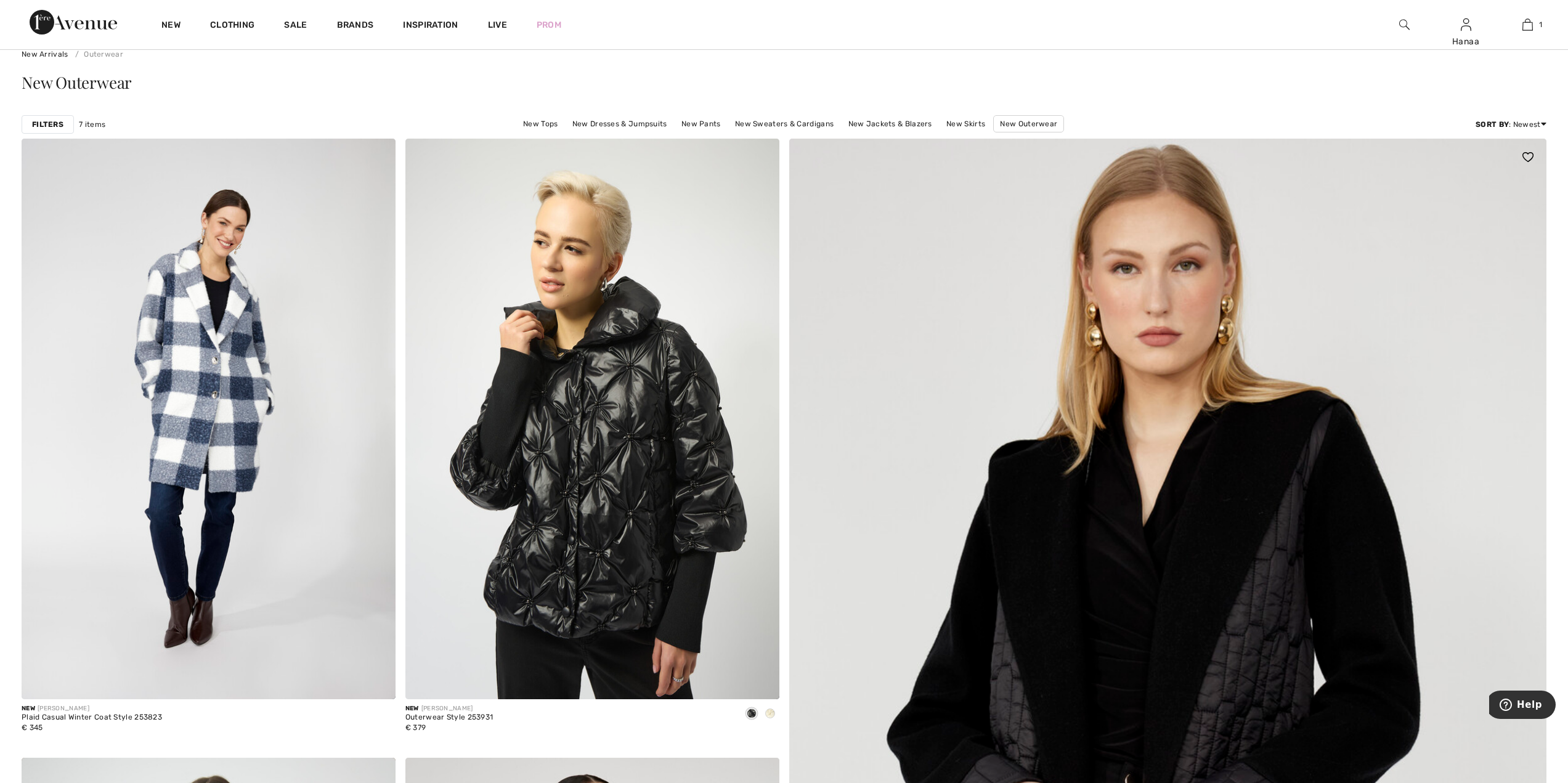
scroll to position [123, 0]
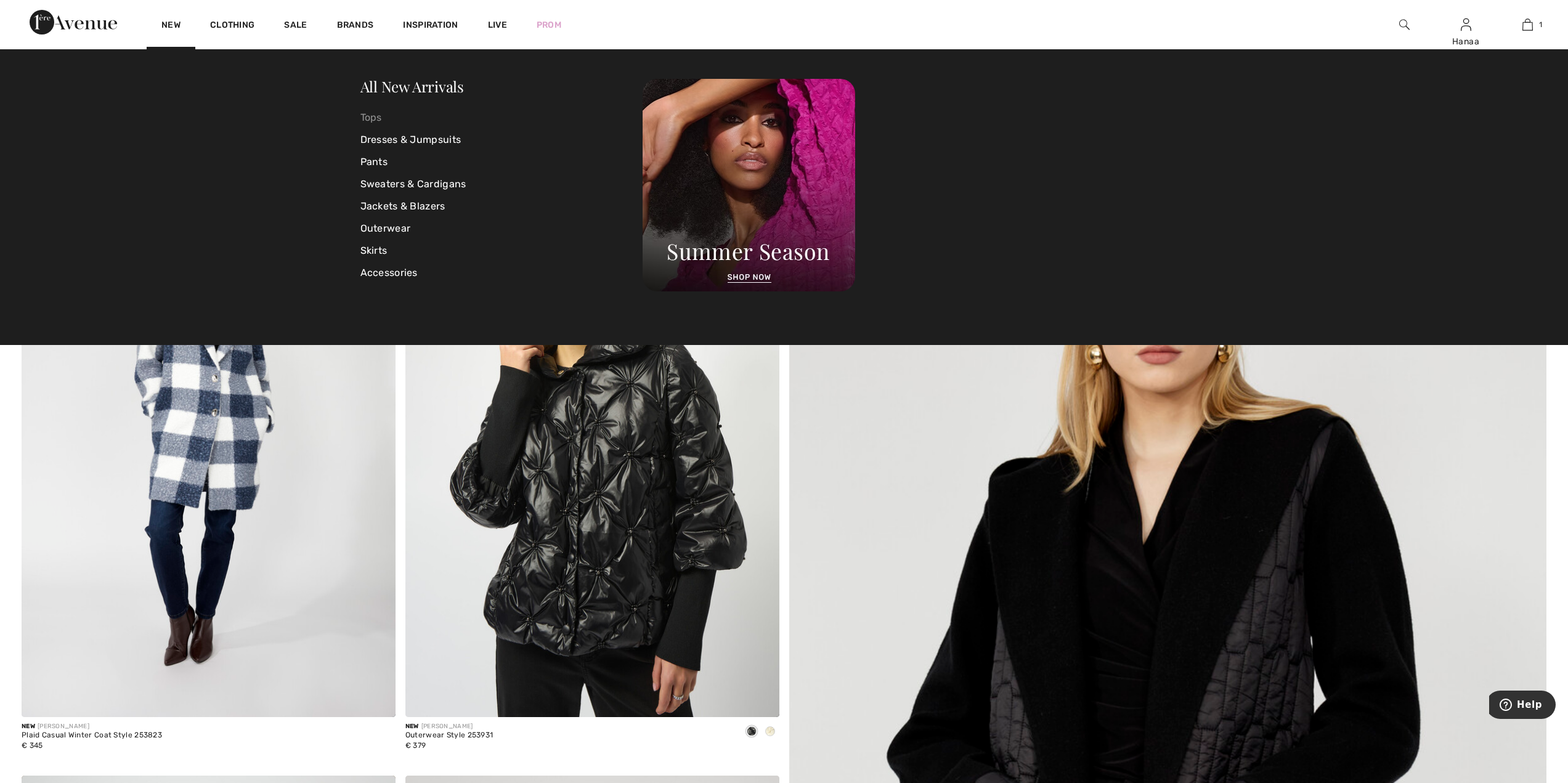
click at [374, 116] on link "Tops" at bounding box center [501, 118] width 283 height 22
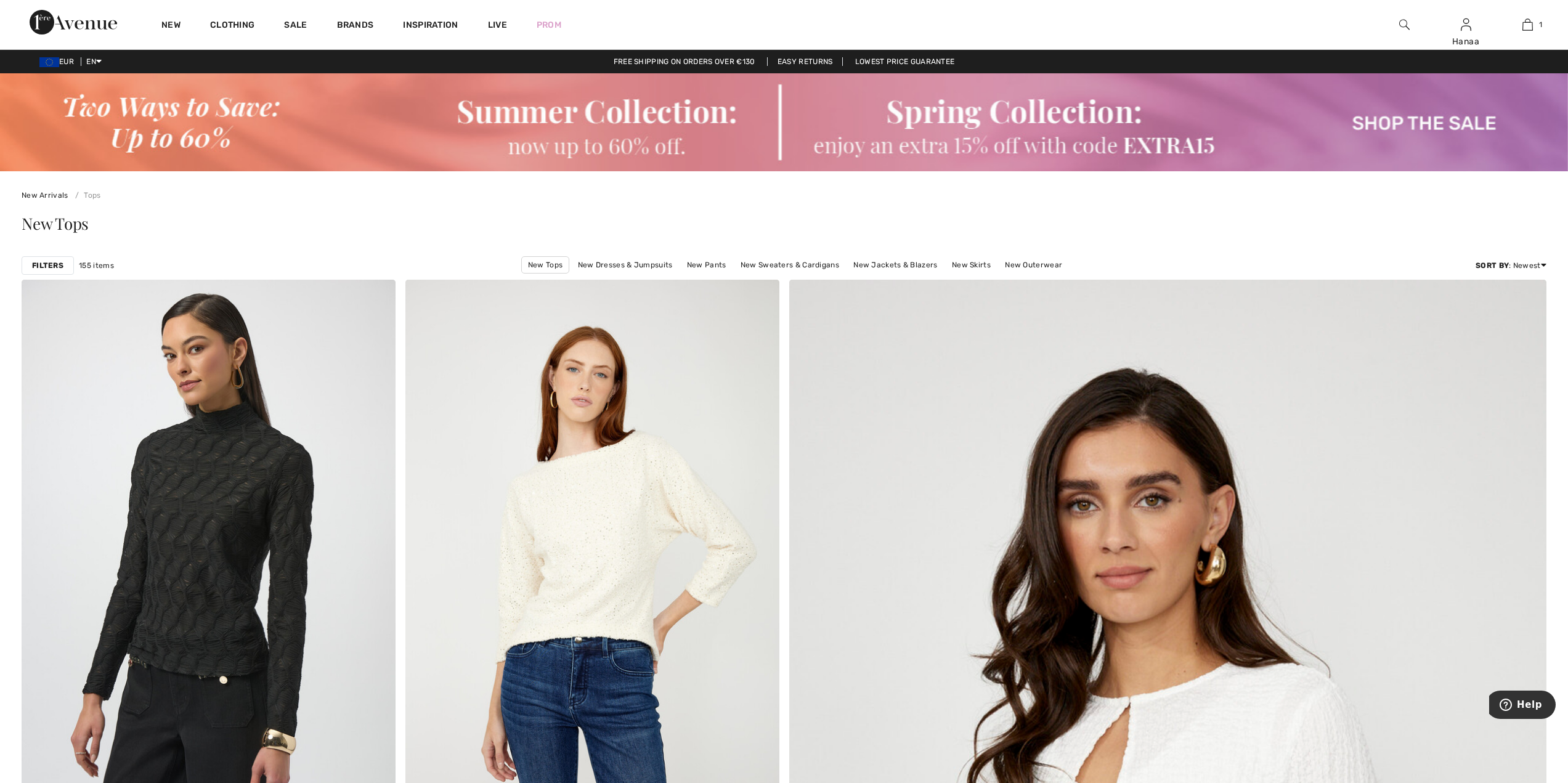
click at [45, 267] on strong "Filters" at bounding box center [48, 265] width 32 height 11
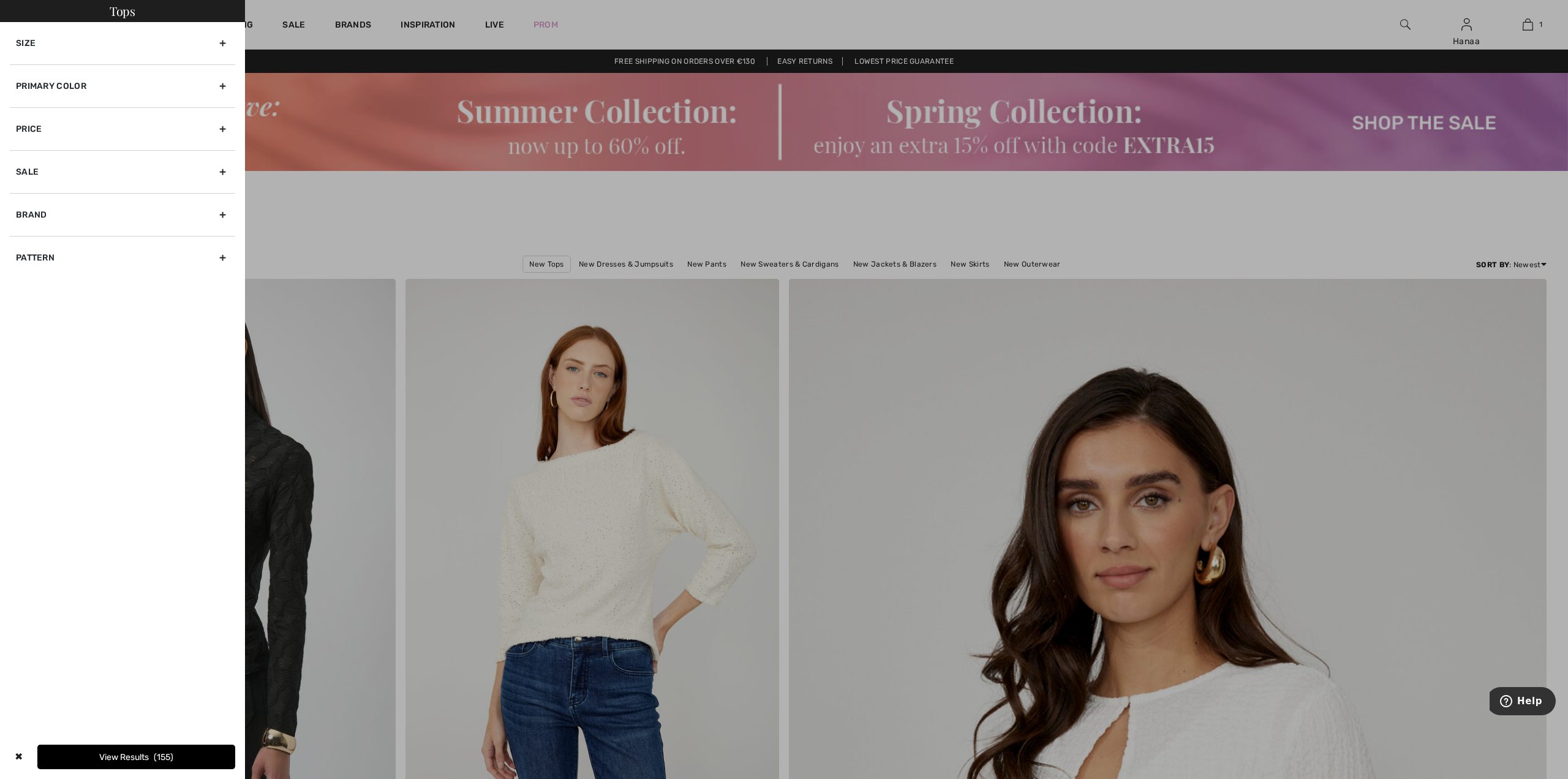
click at [222, 218] on div "Brand" at bounding box center [122, 214] width 225 height 43
click at [22, 241] on input"] "[PERSON_NAME]" at bounding box center [20, 242] width 9 height 9
checkbox input"] "true"
click at [151, 759] on button "View Results 80" at bounding box center [166, 756] width 137 height 24
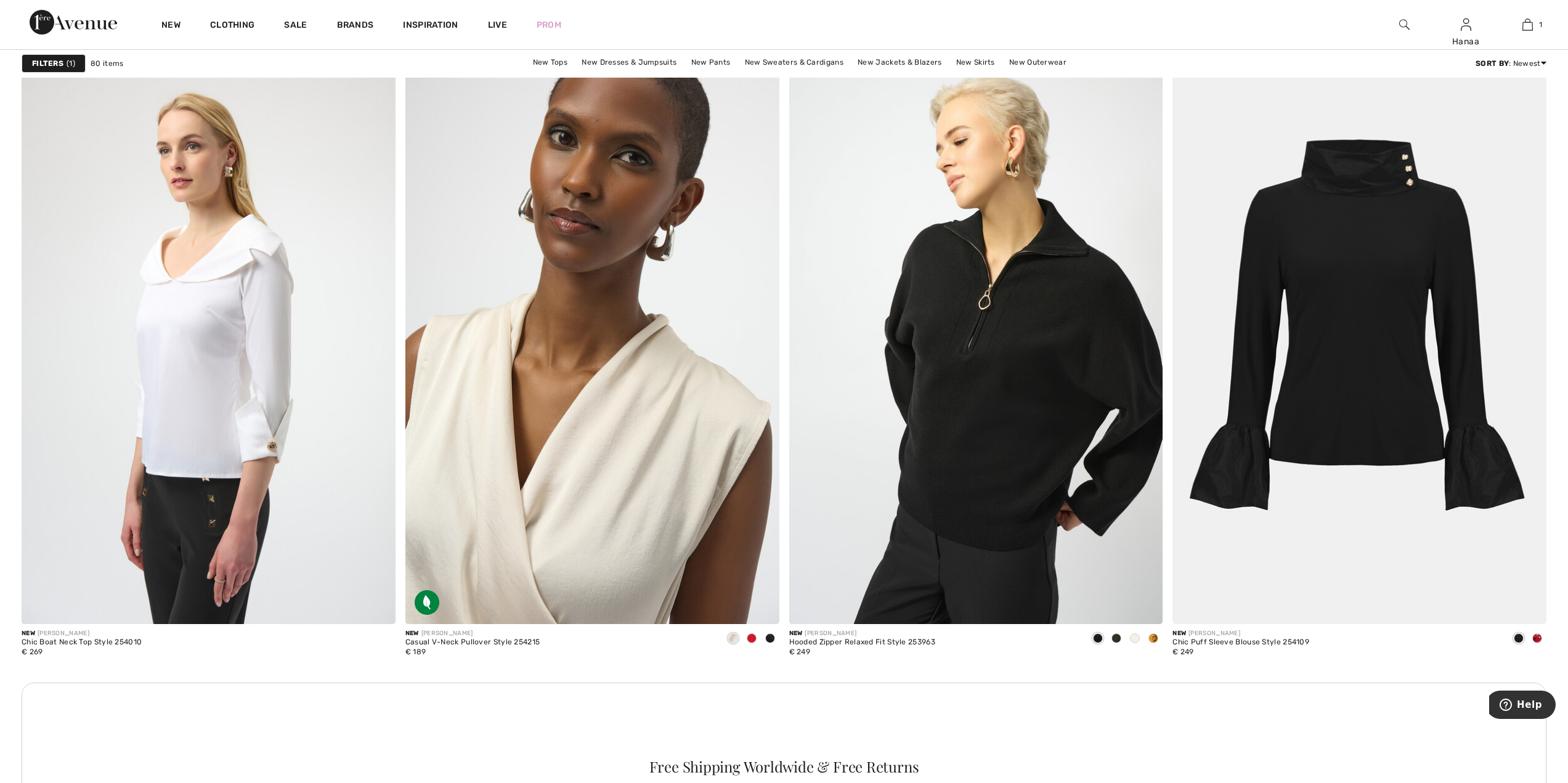
scroll to position [4188, 0]
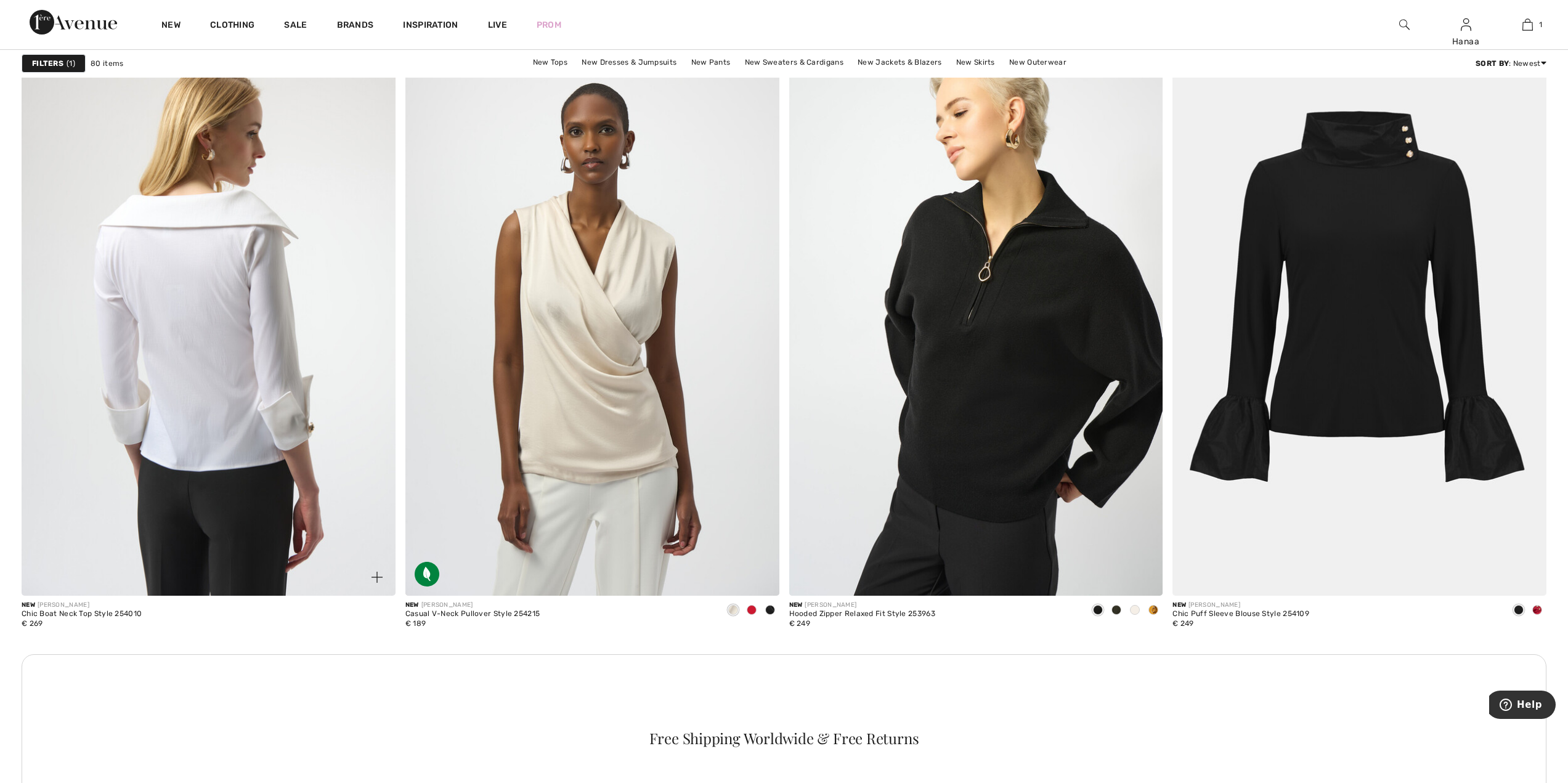
click at [257, 335] on img at bounding box center [209, 315] width 374 height 560
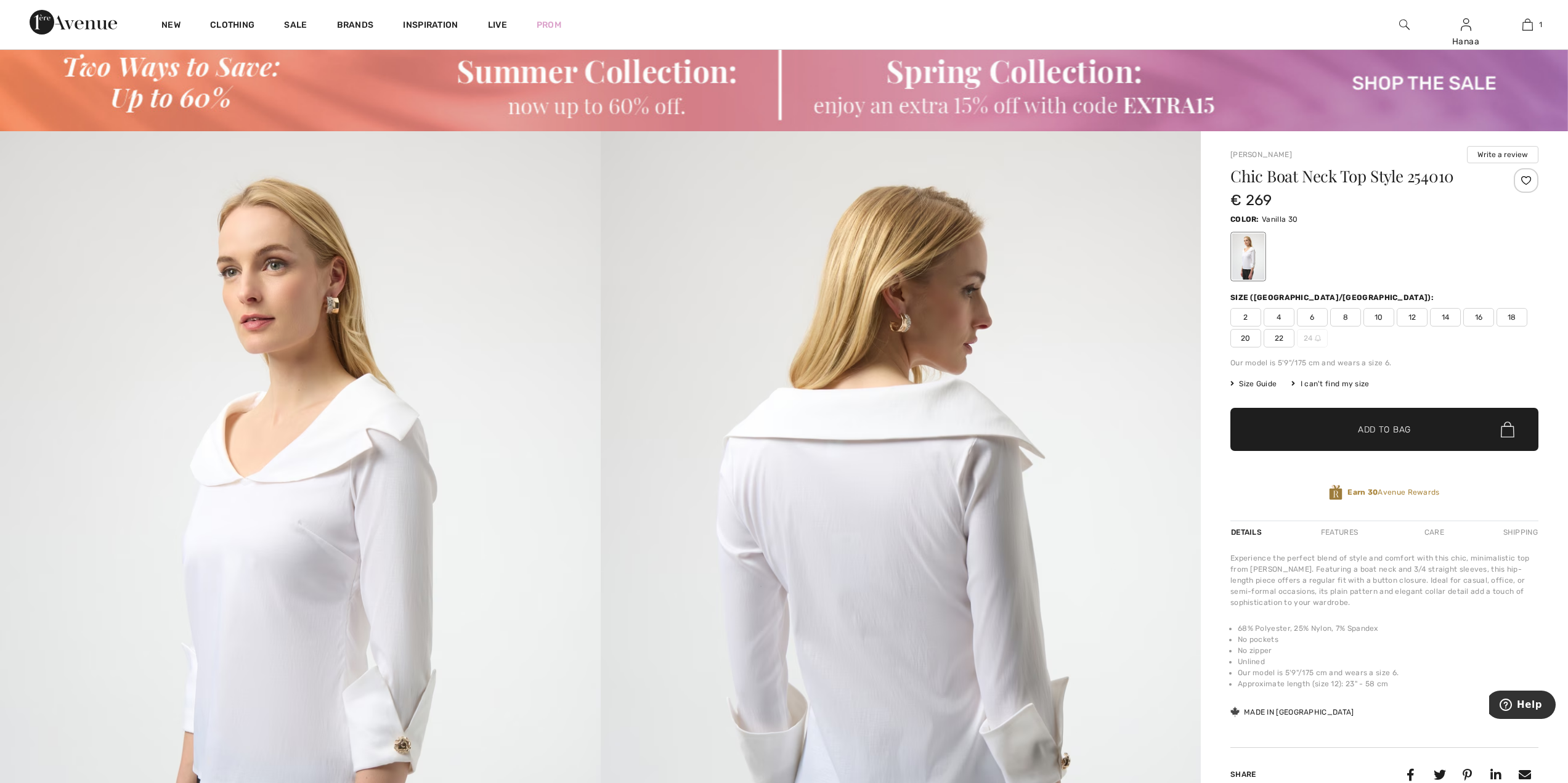
scroll to position [62, 0]
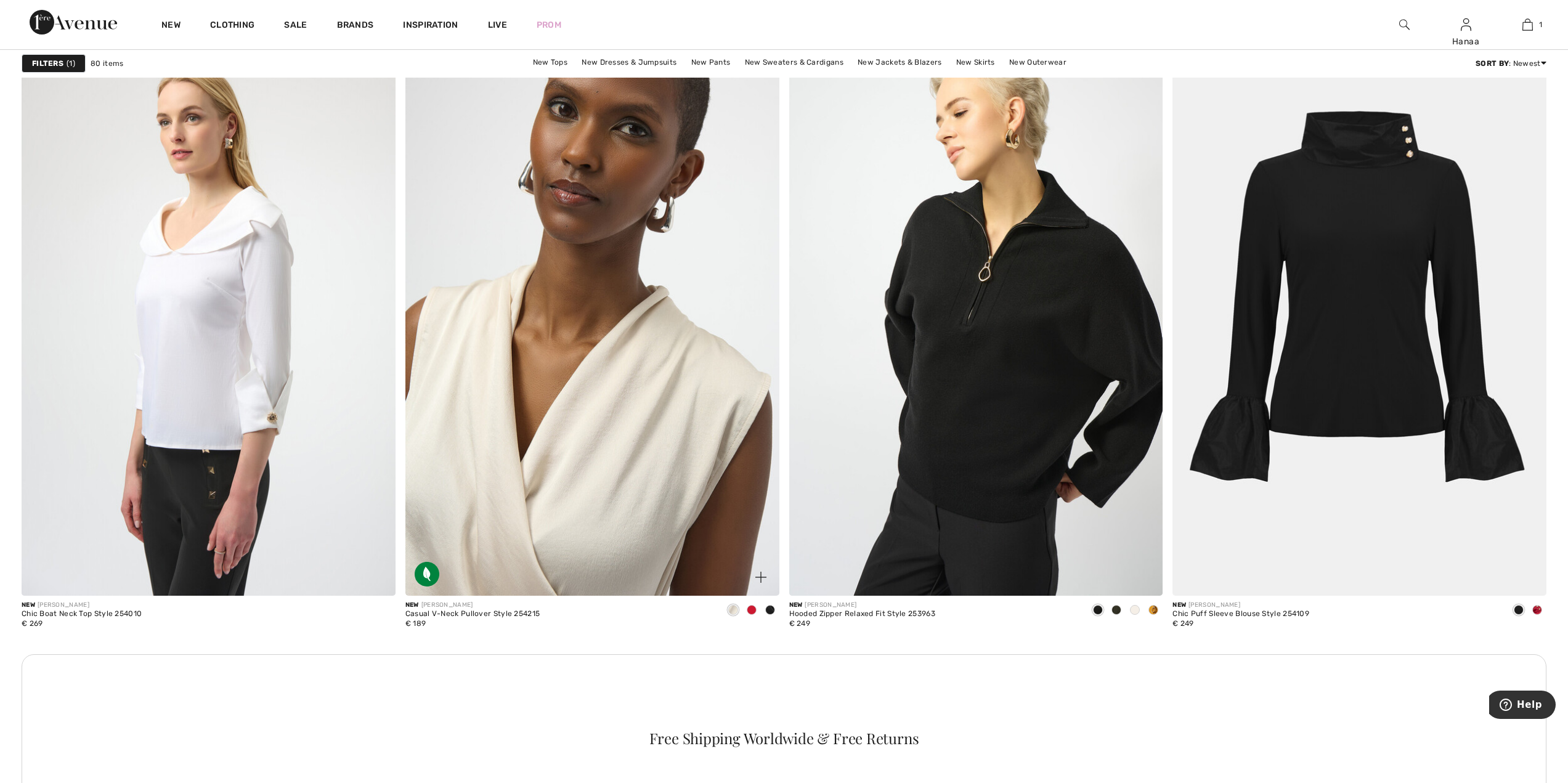
click at [583, 416] on img at bounding box center [592, 315] width 374 height 560
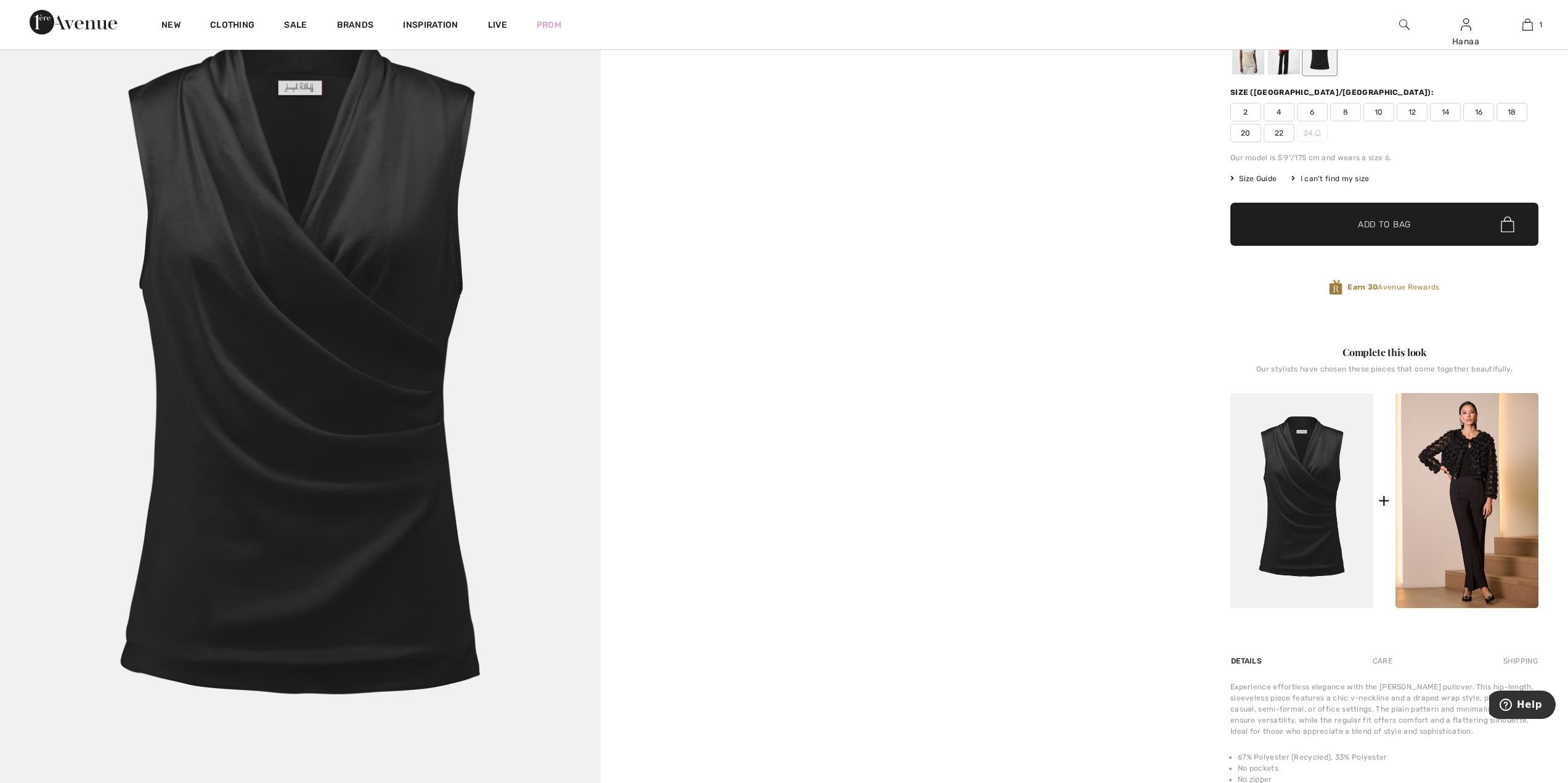
scroll to position [246, 0]
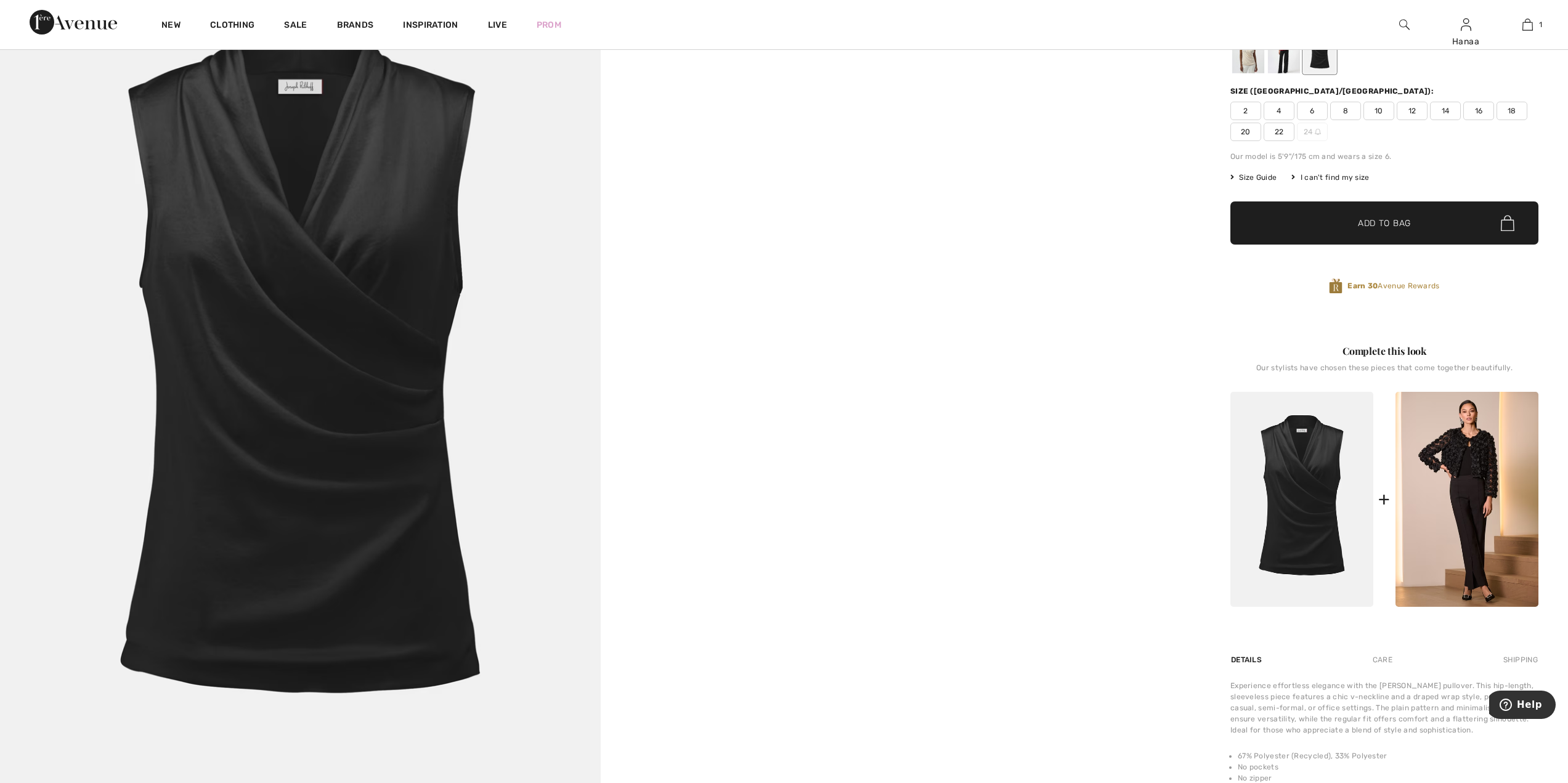
click at [341, 416] on img at bounding box center [300, 375] width 601 height 900
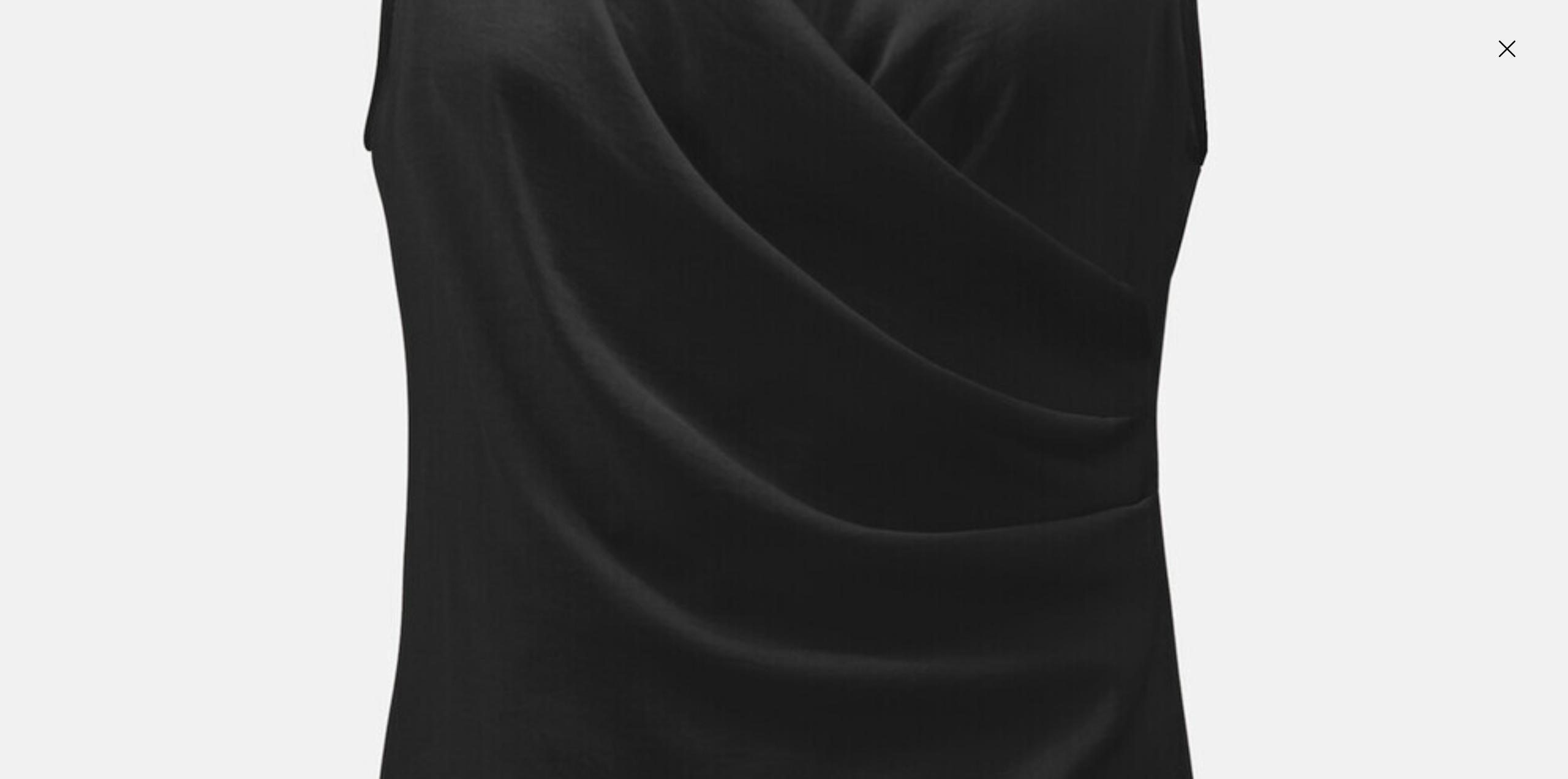
scroll to position [1164, 0]
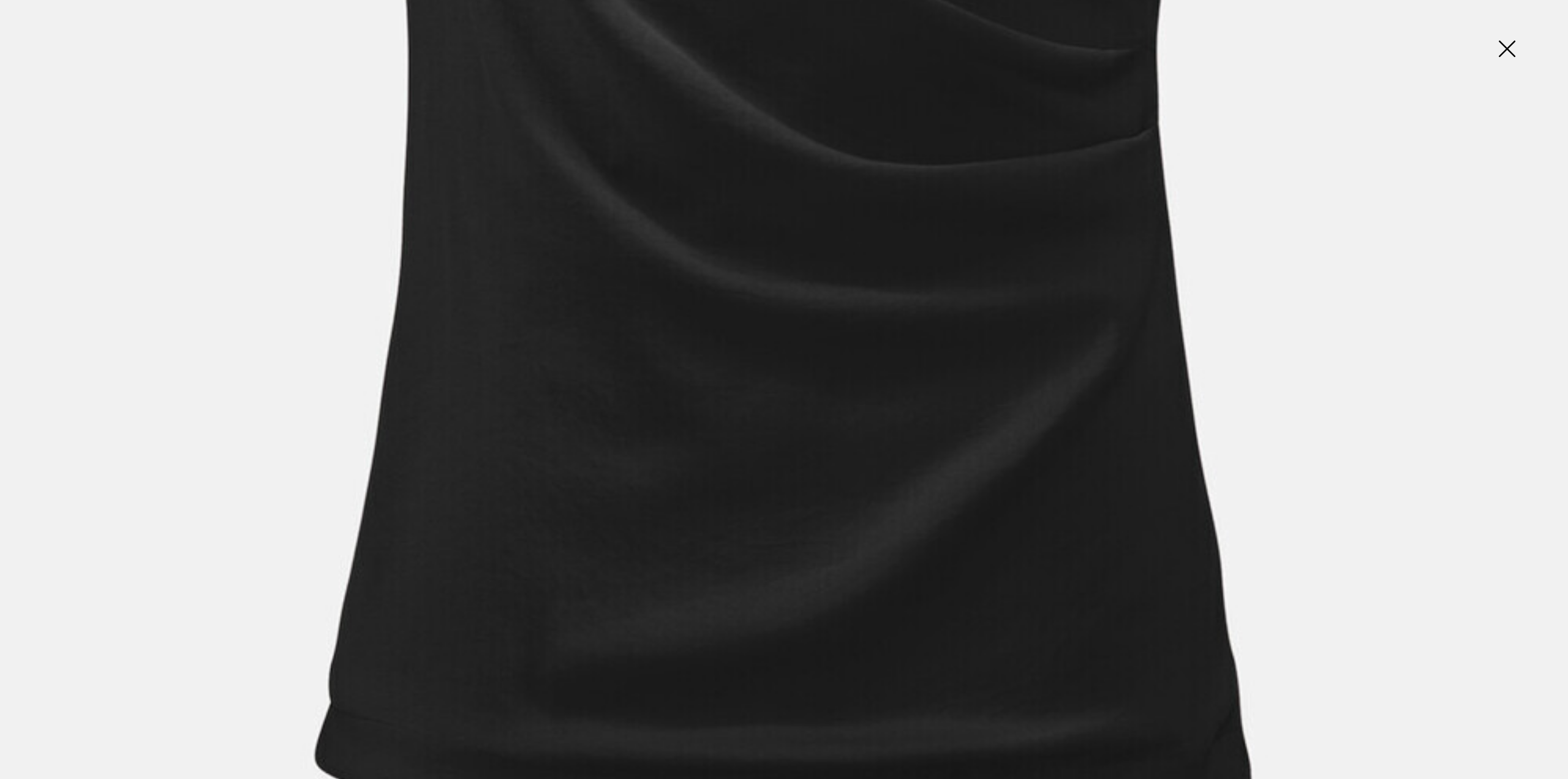
click at [1514, 50] on img at bounding box center [1507, 50] width 62 height 63
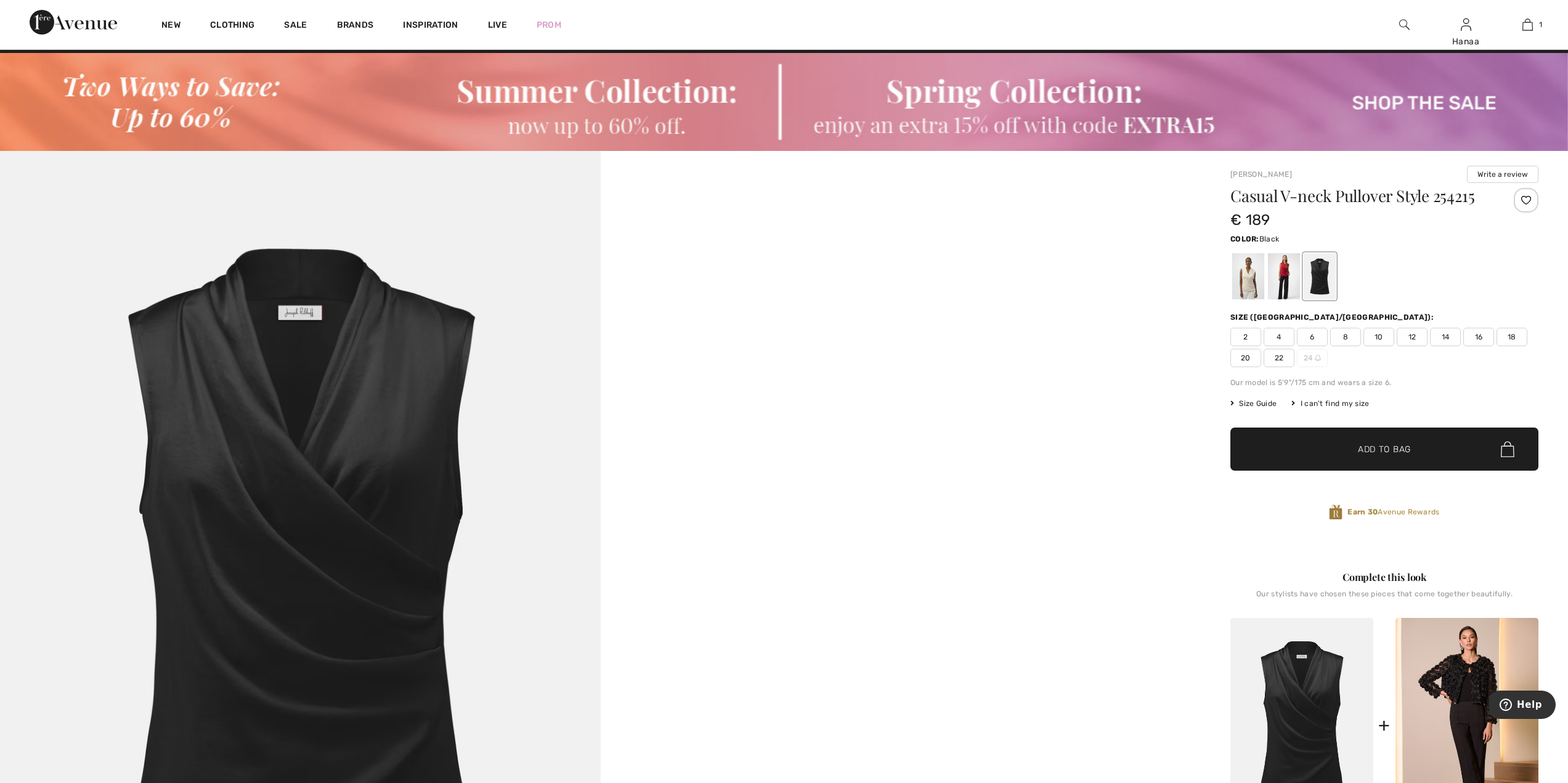
scroll to position [0, 0]
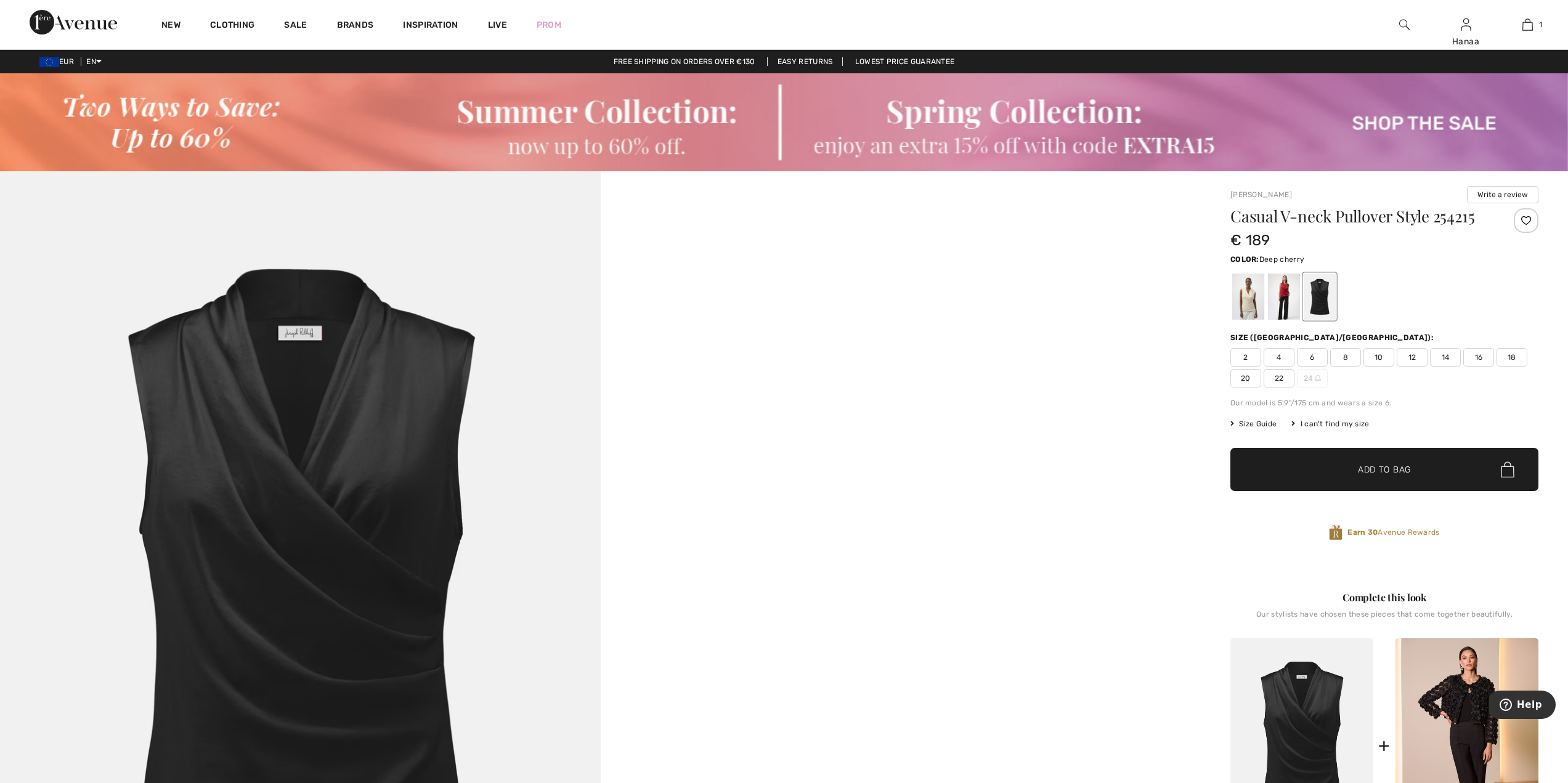
click at [1283, 296] on div at bounding box center [1284, 296] width 32 height 46
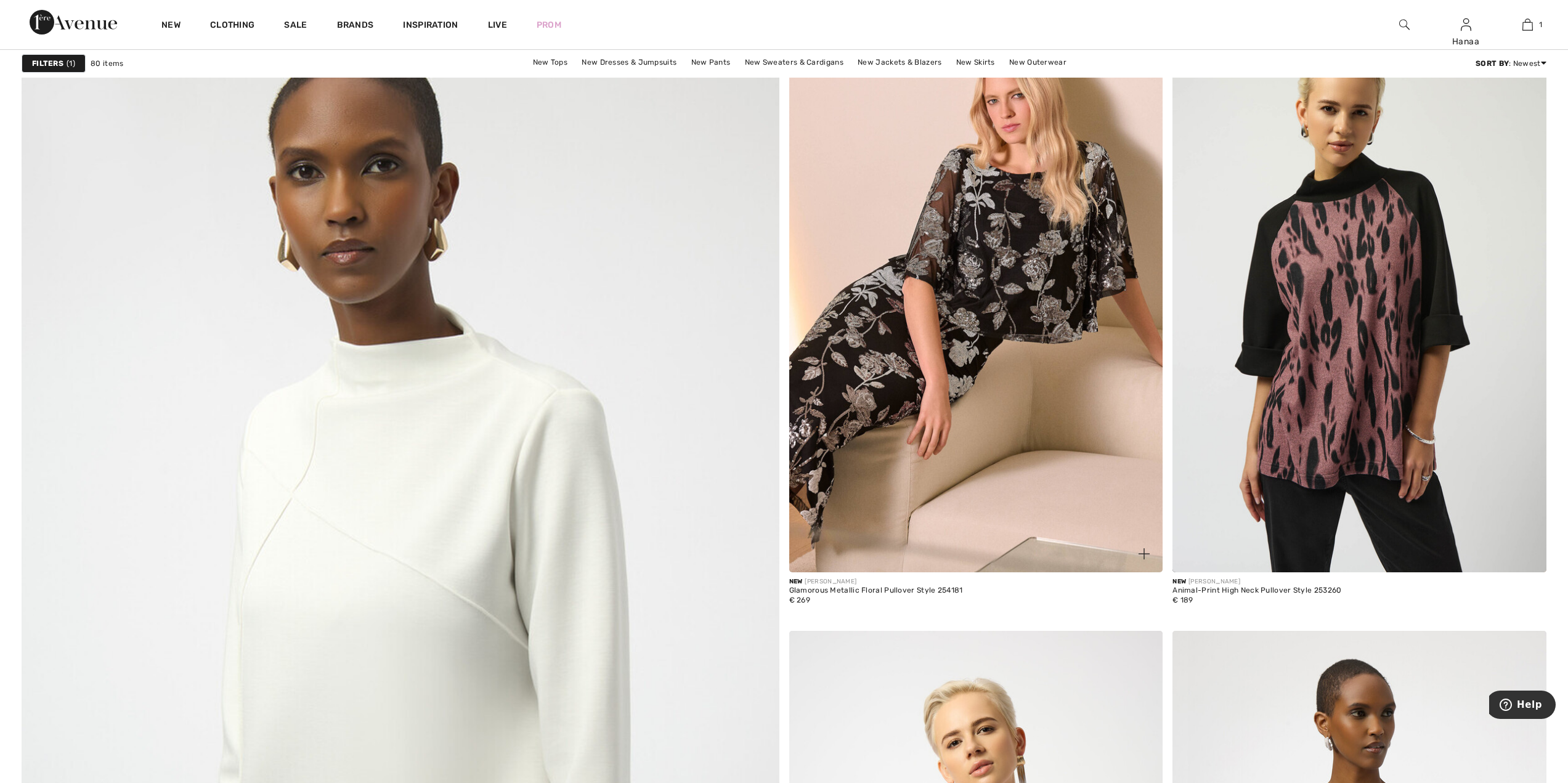
scroll to position [5050, 0]
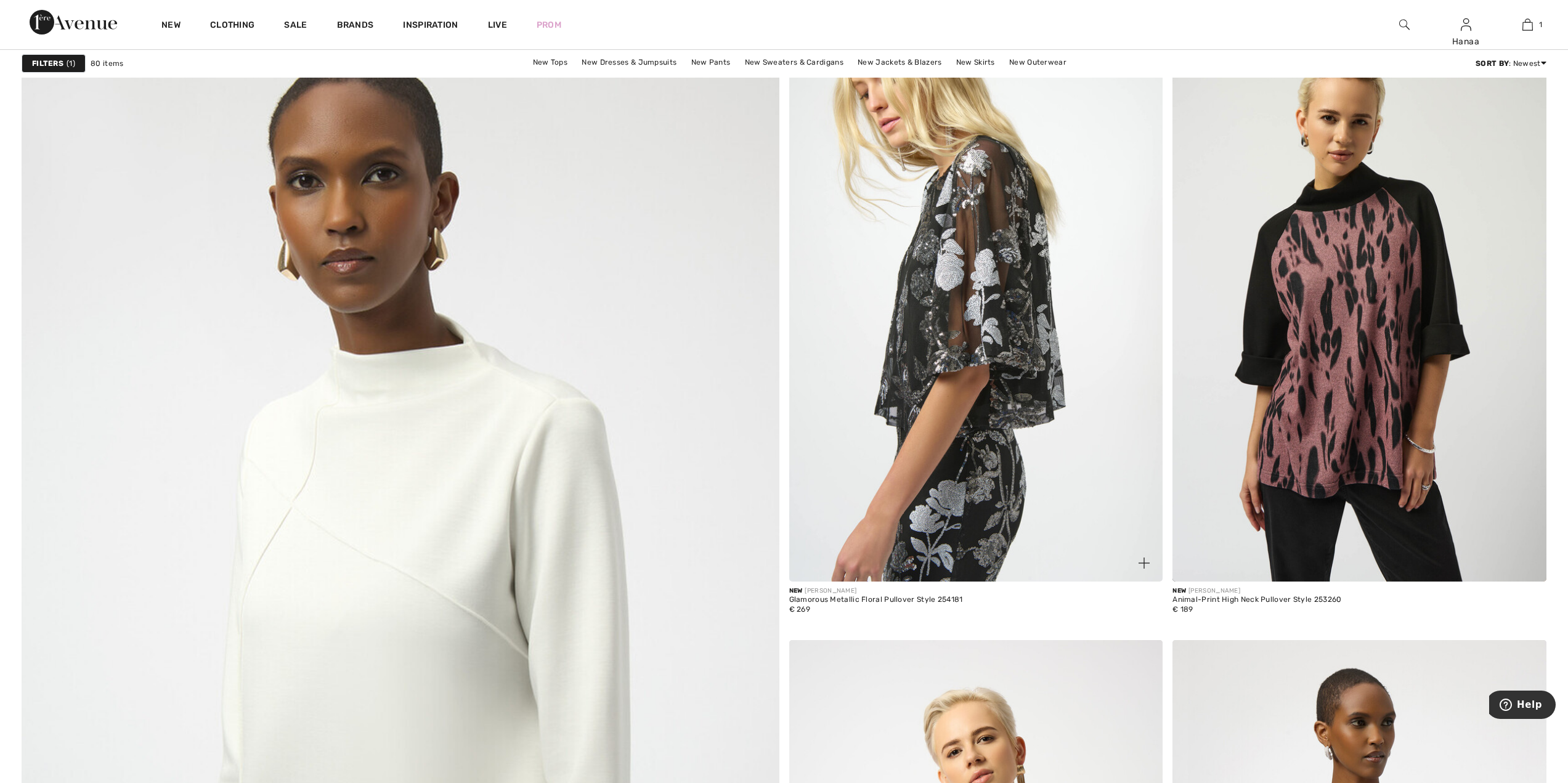
click at [993, 271] on img at bounding box center [976, 300] width 374 height 560
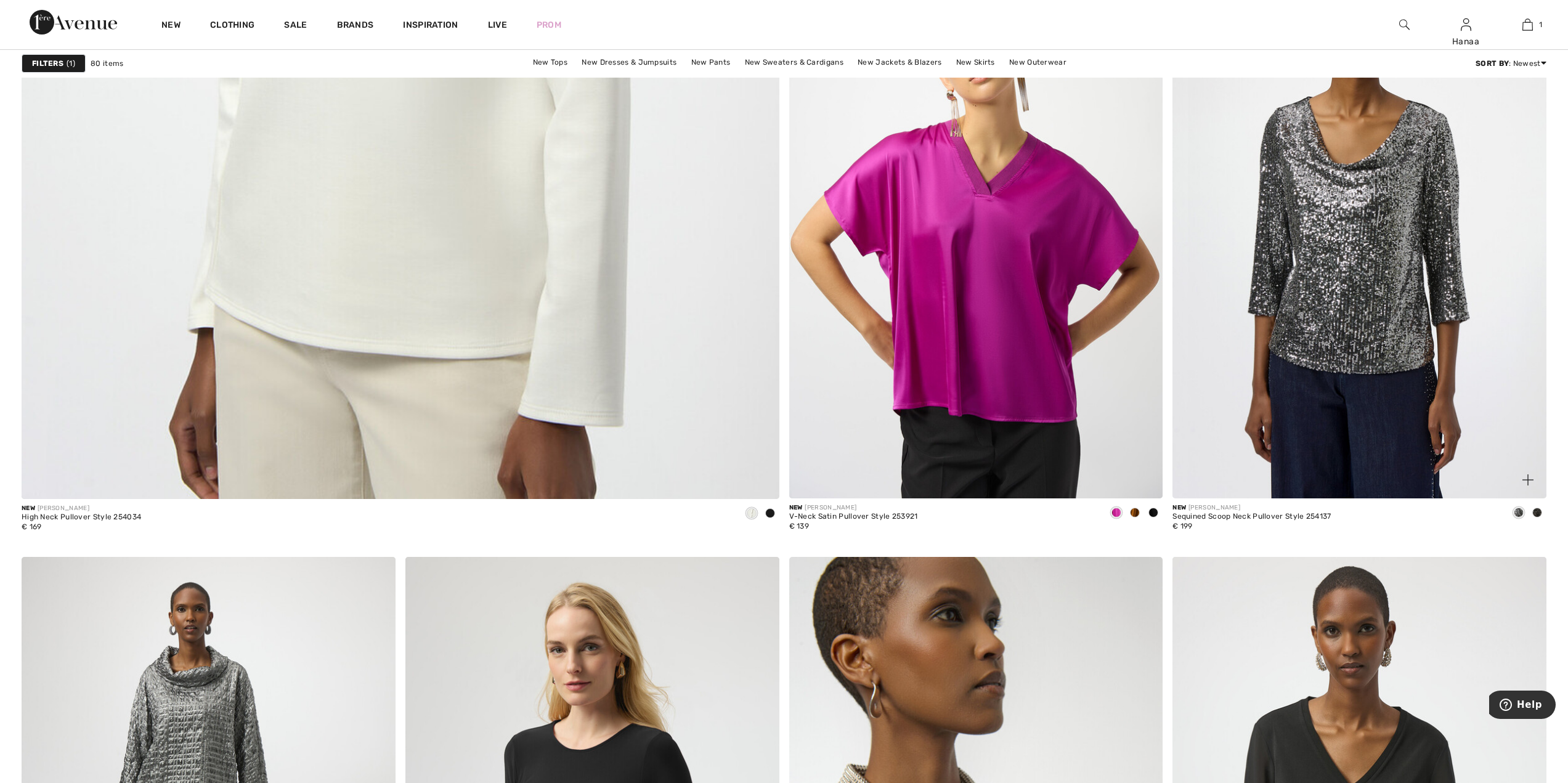
scroll to position [5727, 0]
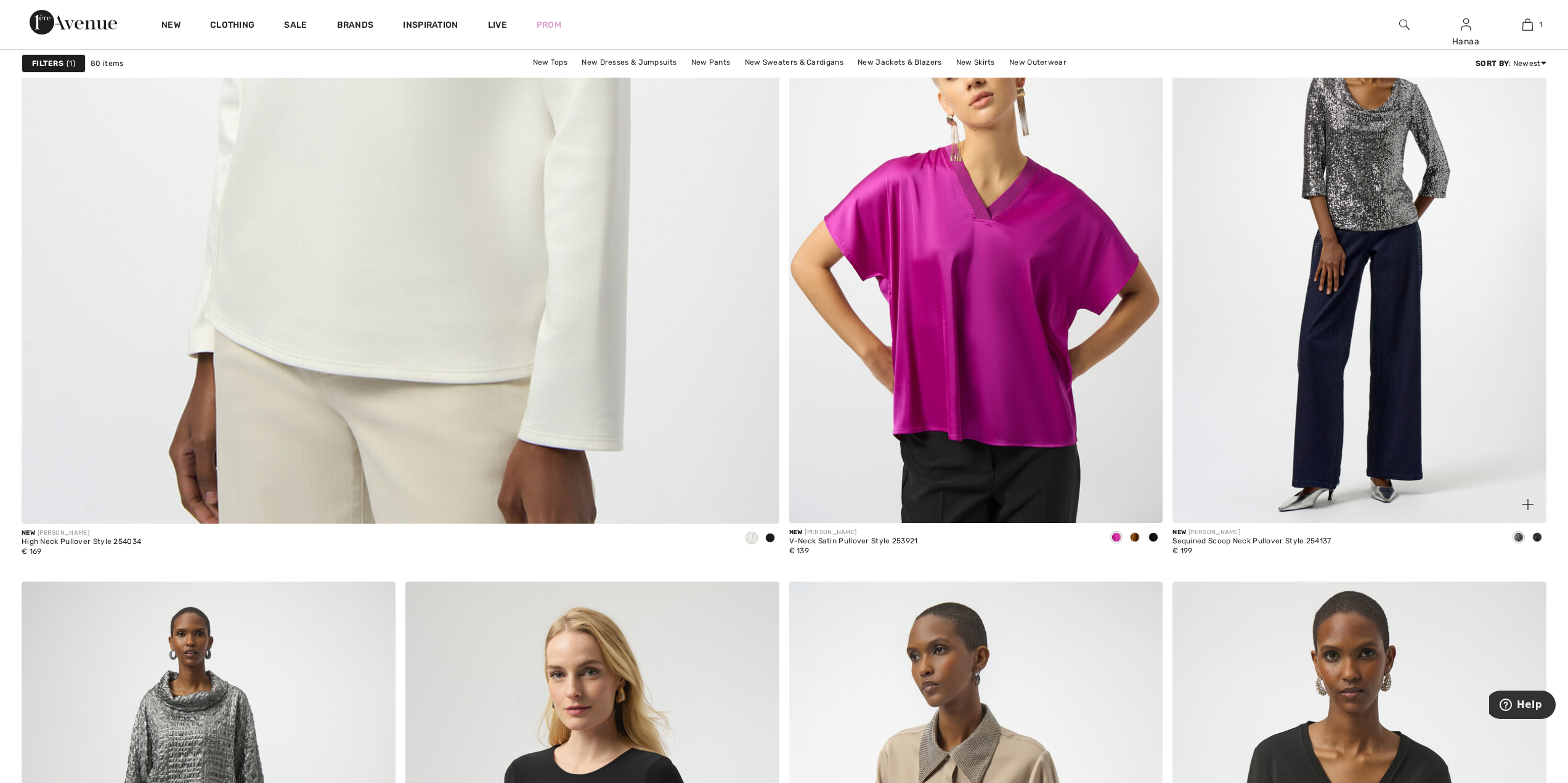
click at [1345, 195] on img at bounding box center [1360, 242] width 374 height 560
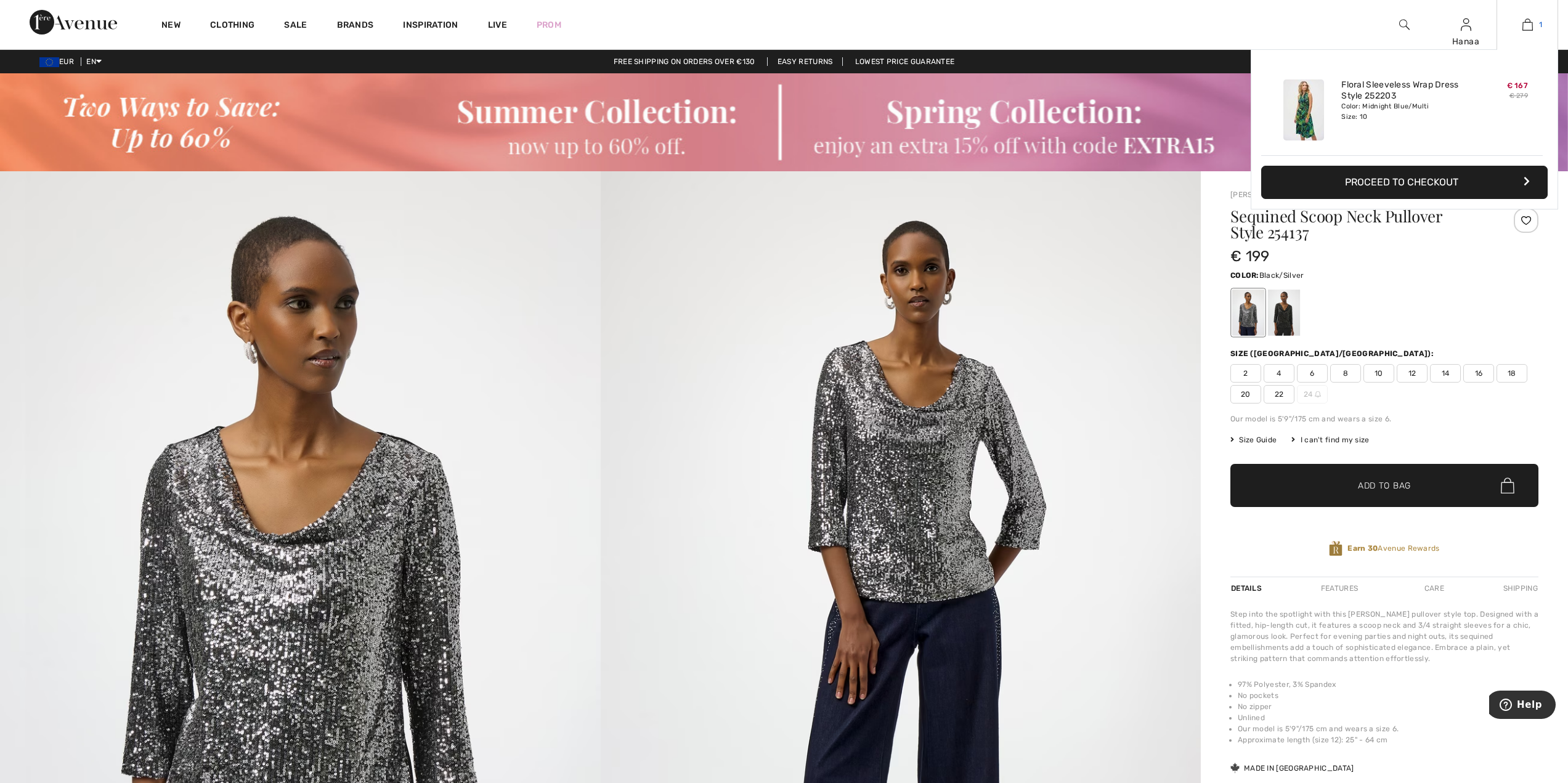
click at [1528, 26] on img at bounding box center [1528, 24] width 11 height 14
click at [1458, 187] on button "Proceed to Checkout" at bounding box center [1404, 182] width 287 height 33
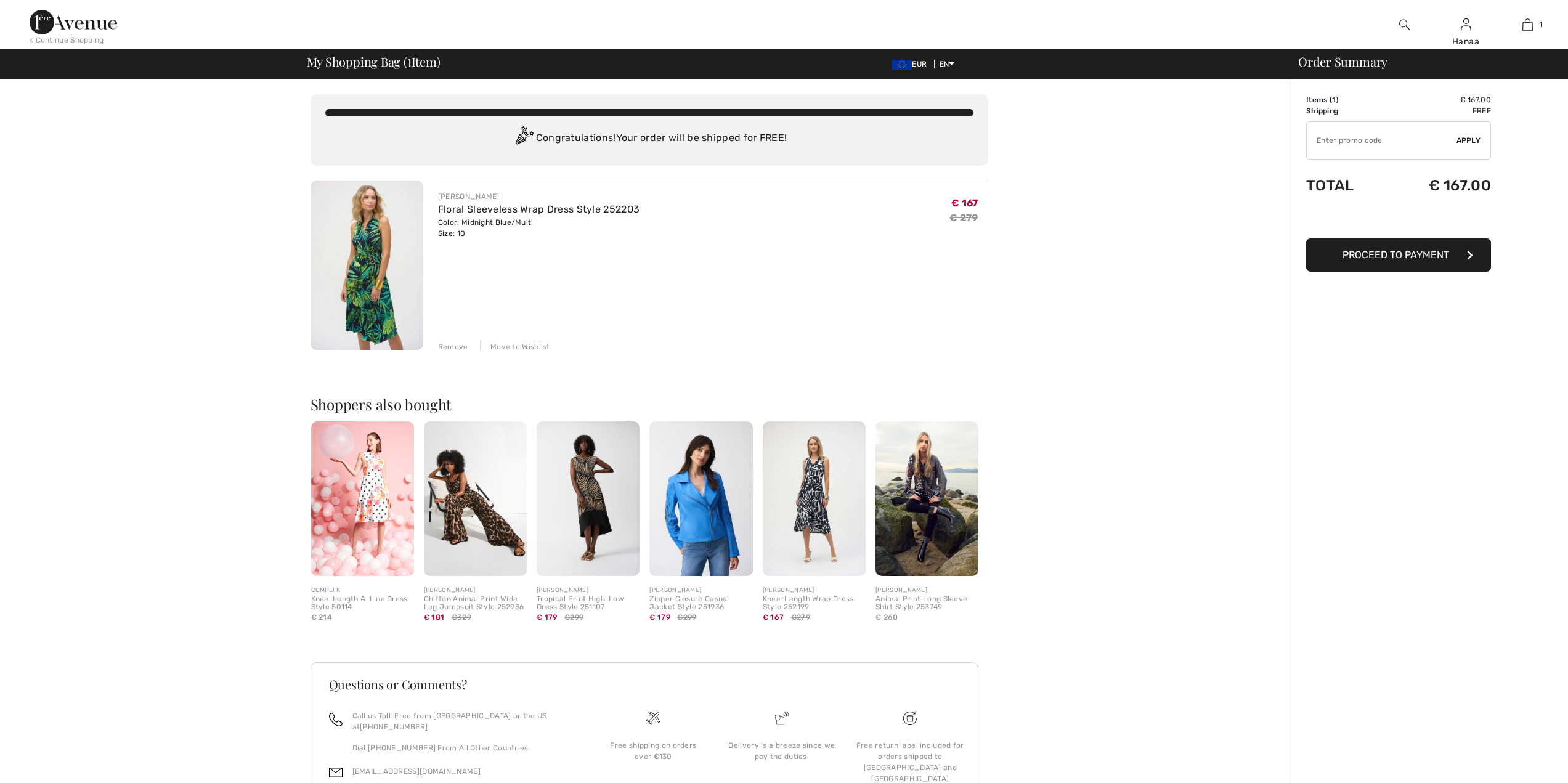
click at [373, 304] on img at bounding box center [366, 265] width 113 height 169
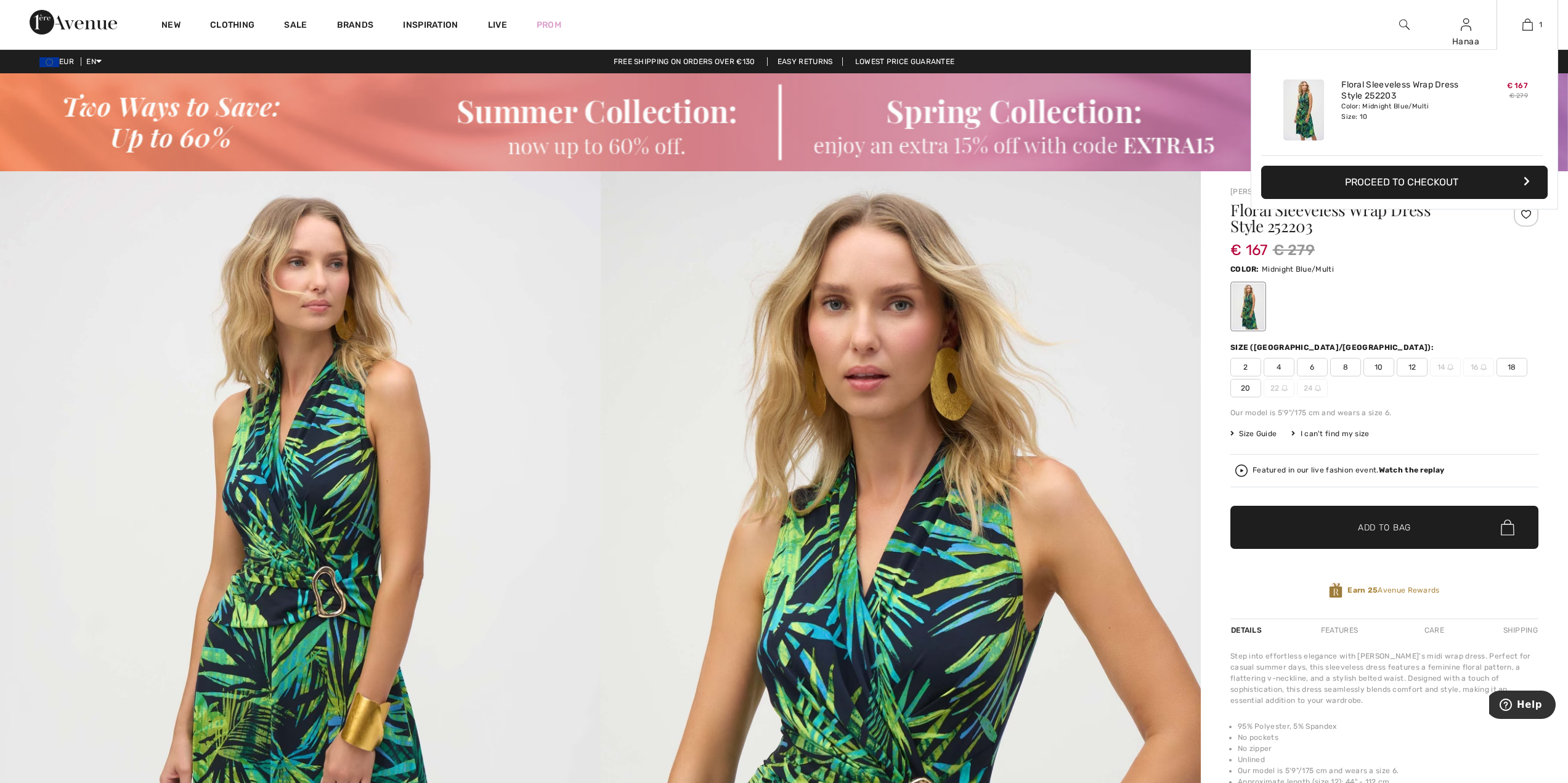
click at [1454, 183] on button "Proceed to Checkout" at bounding box center [1404, 182] width 287 height 33
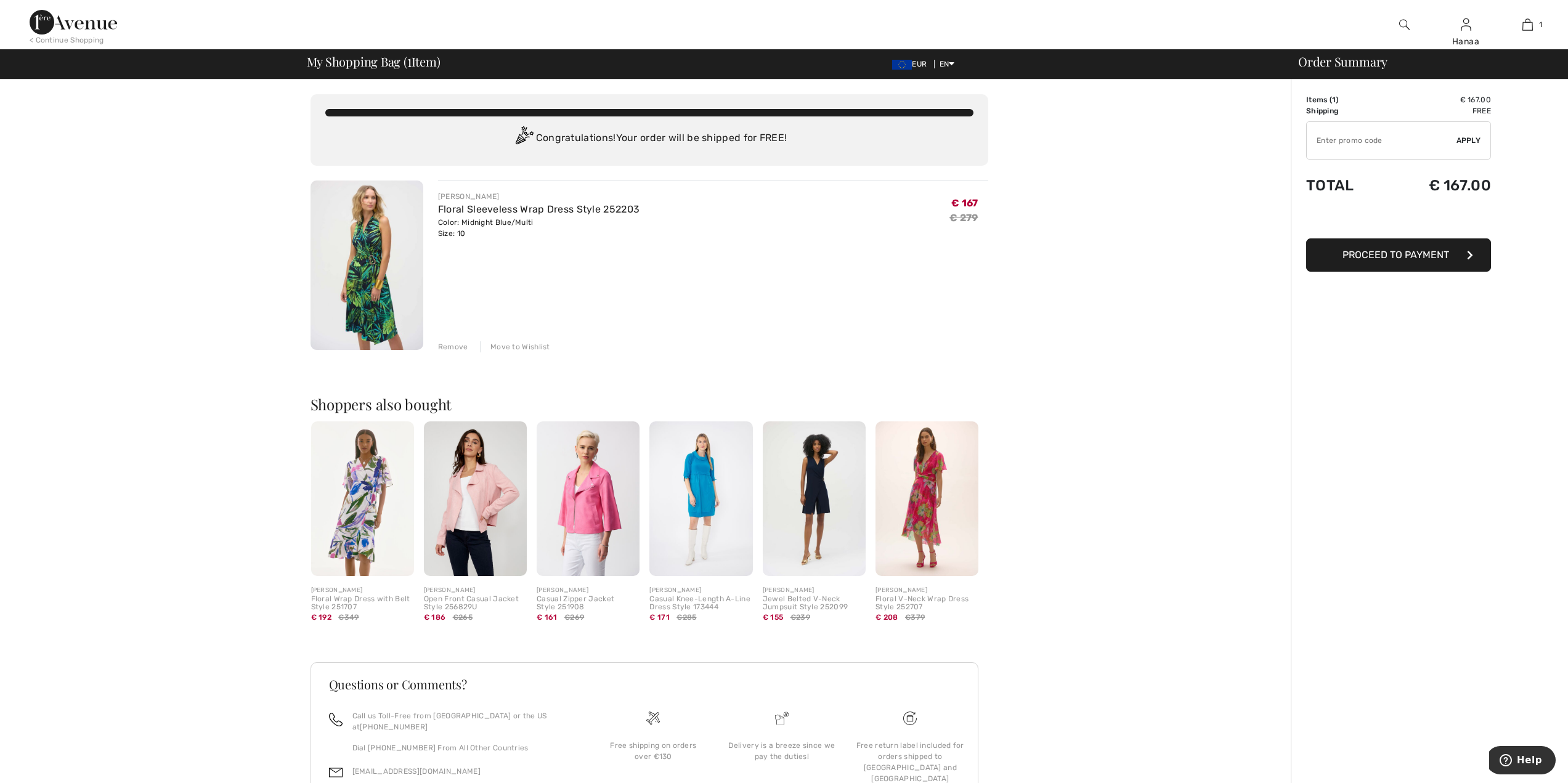
click at [1411, 257] on span "Proceed to Payment" at bounding box center [1396, 255] width 107 height 12
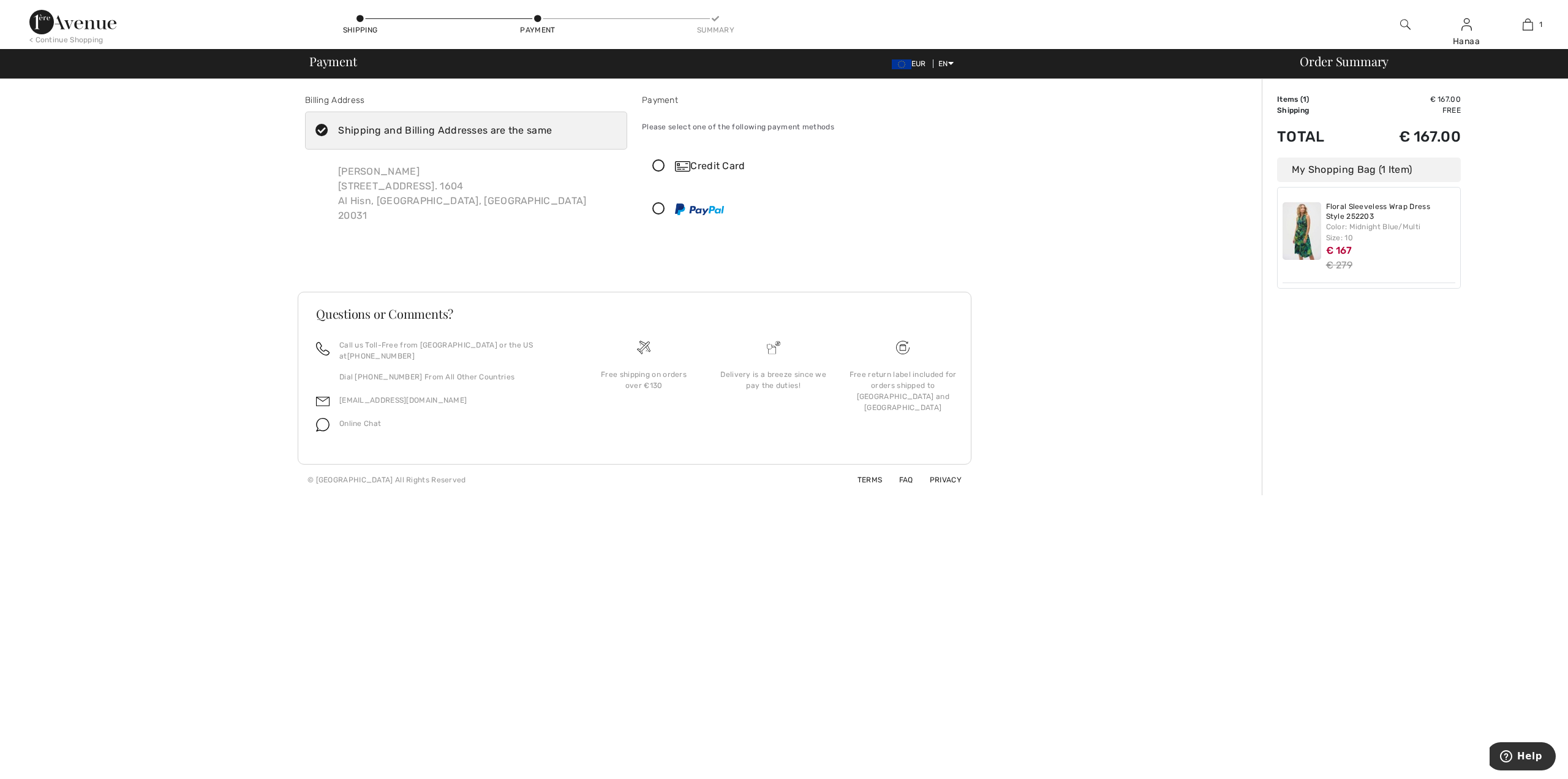
click at [659, 164] on icon at bounding box center [659, 166] width 33 height 13
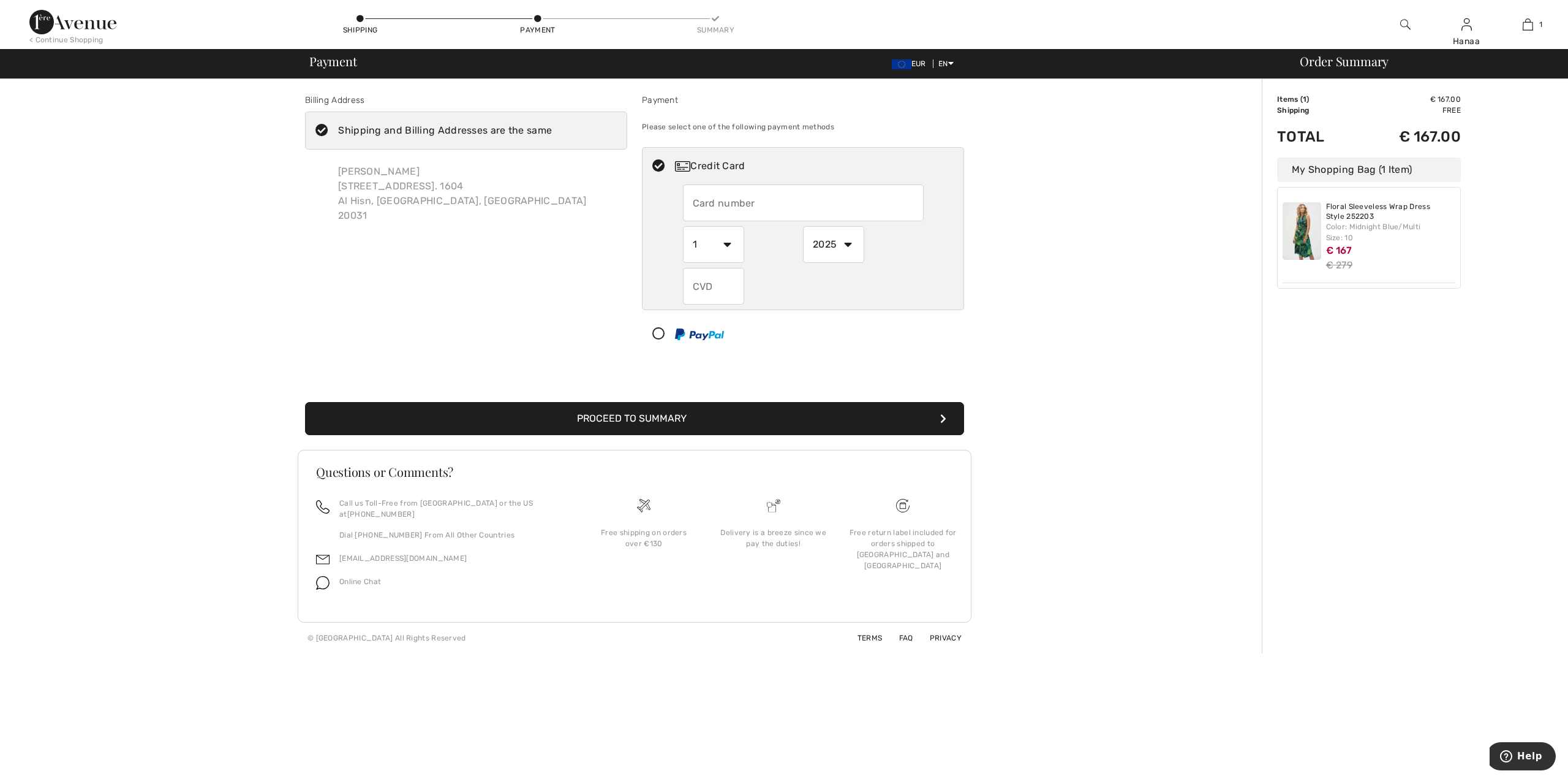
click at [798, 204] on input "text" at bounding box center [804, 202] width 241 height 37
type input "5521021000756143"
click at [846, 241] on select "2025 2026 2027 2028 2029 2030 2031 2032 2033 2034 2035" at bounding box center [834, 244] width 62 height 37
select select "2028"
click at [803, 226] on select "2025 2026 2027 2028 2029 2030 2031 2032 2033 2034 2035" at bounding box center [834, 244] width 62 height 37
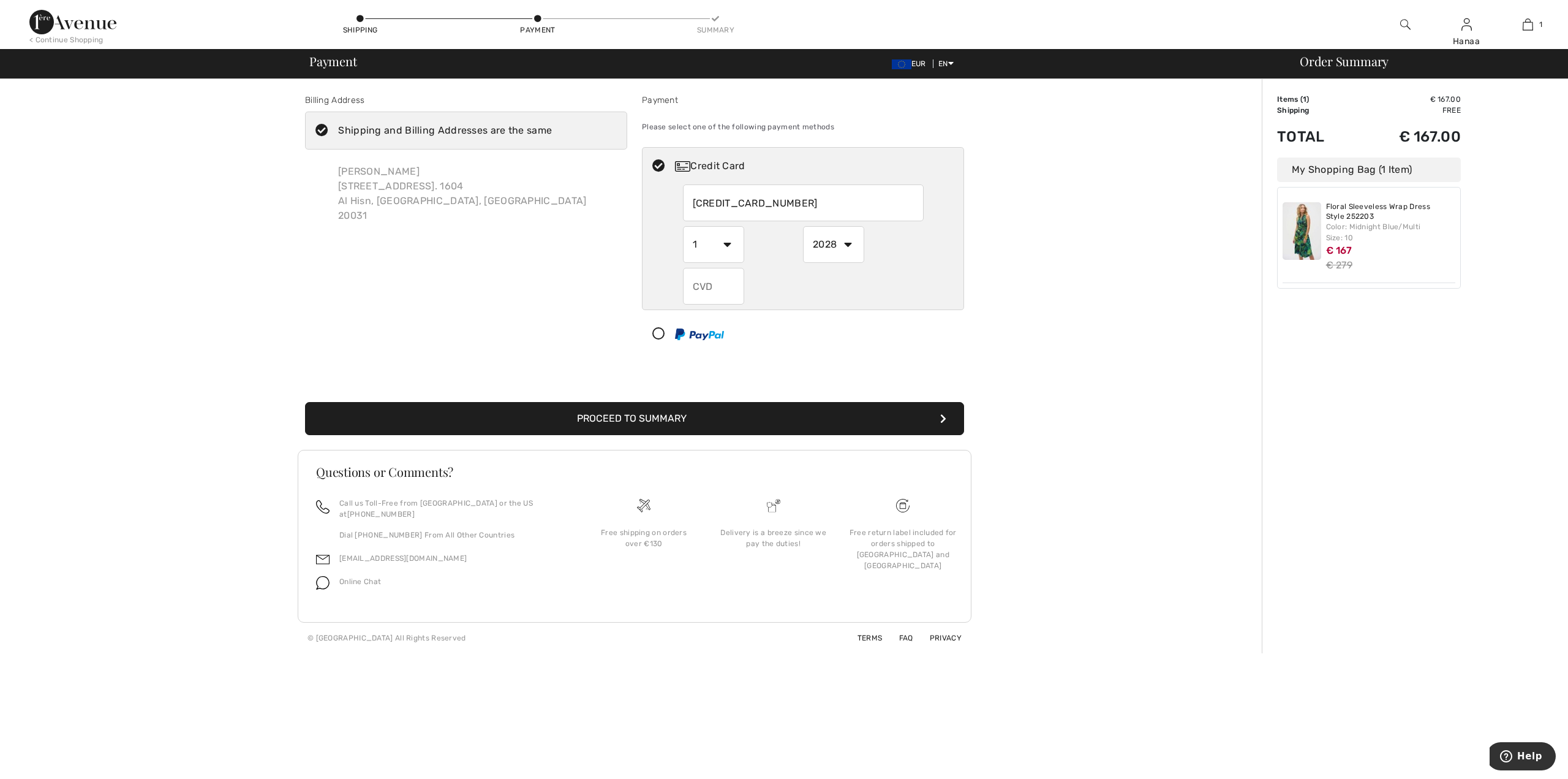
click at [715, 284] on input "text" at bounding box center [714, 286] width 62 height 37
type input "646"
click at [634, 415] on button "Proceed to Summary" at bounding box center [635, 418] width 659 height 33
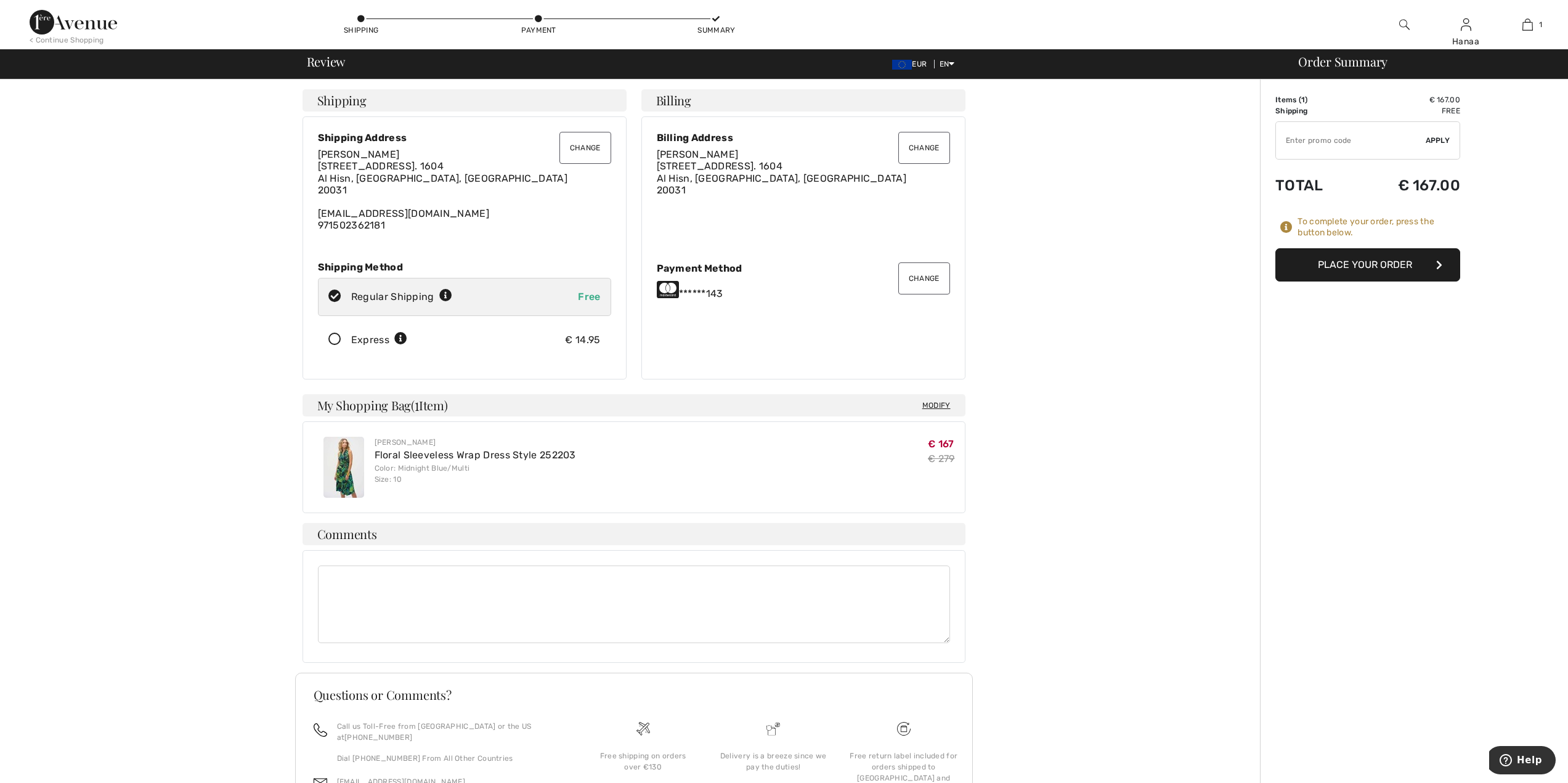
click at [1391, 266] on button "Place Your Order" at bounding box center [1368, 265] width 185 height 33
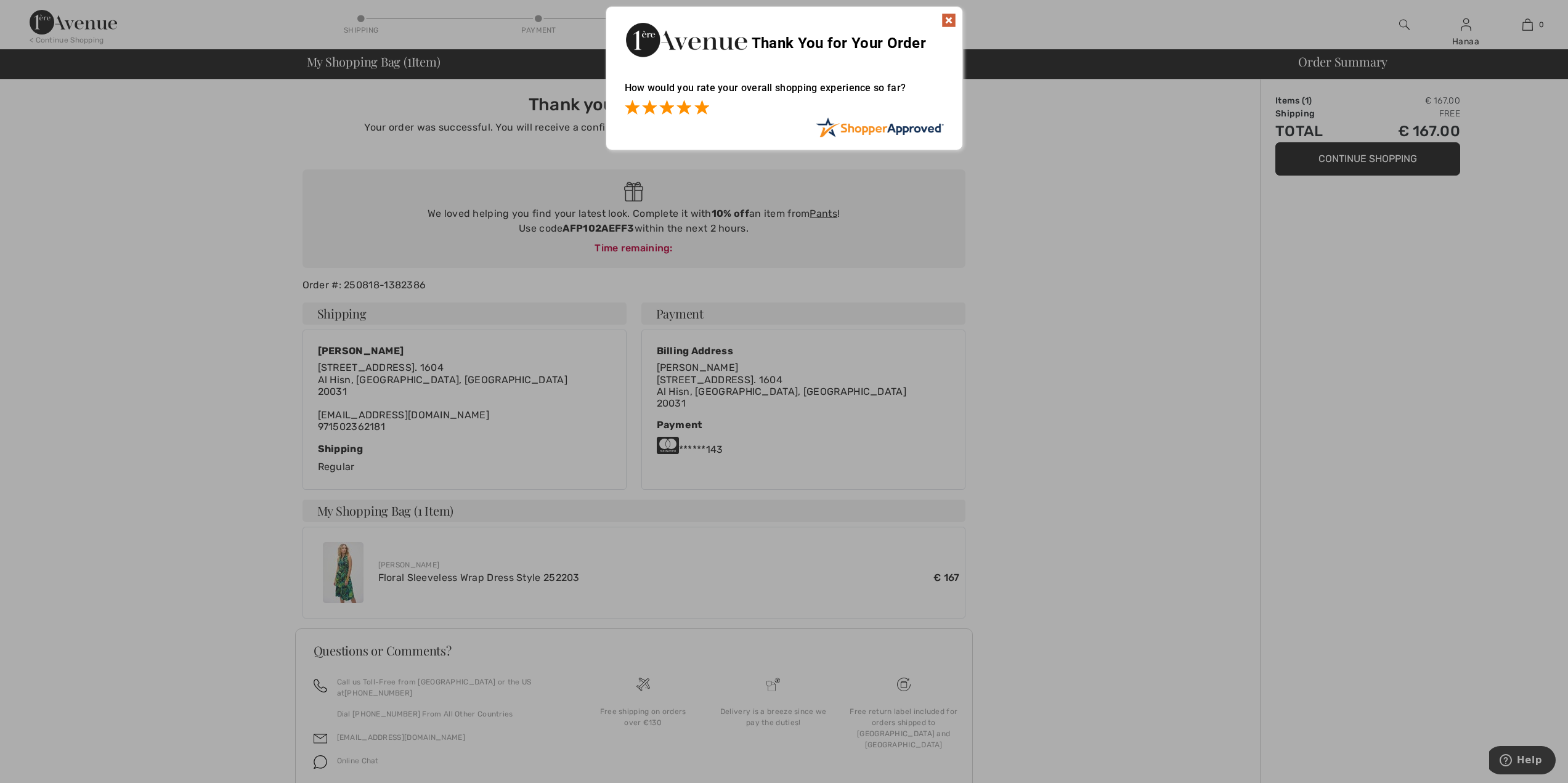
click at [698, 105] on span at bounding box center [702, 107] width 14 height 14
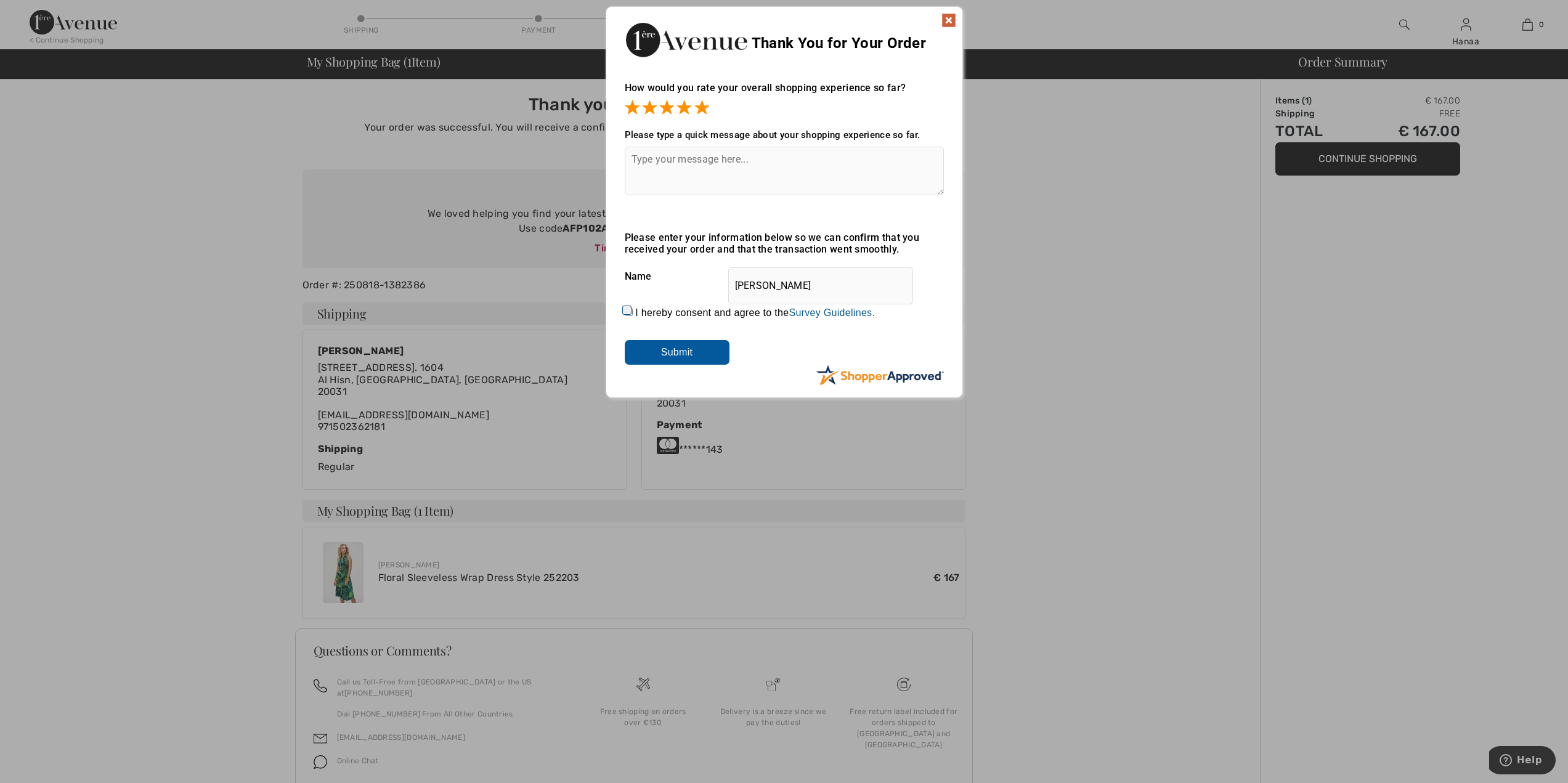
click at [684, 160] on textarea at bounding box center [784, 171] width 319 height 49
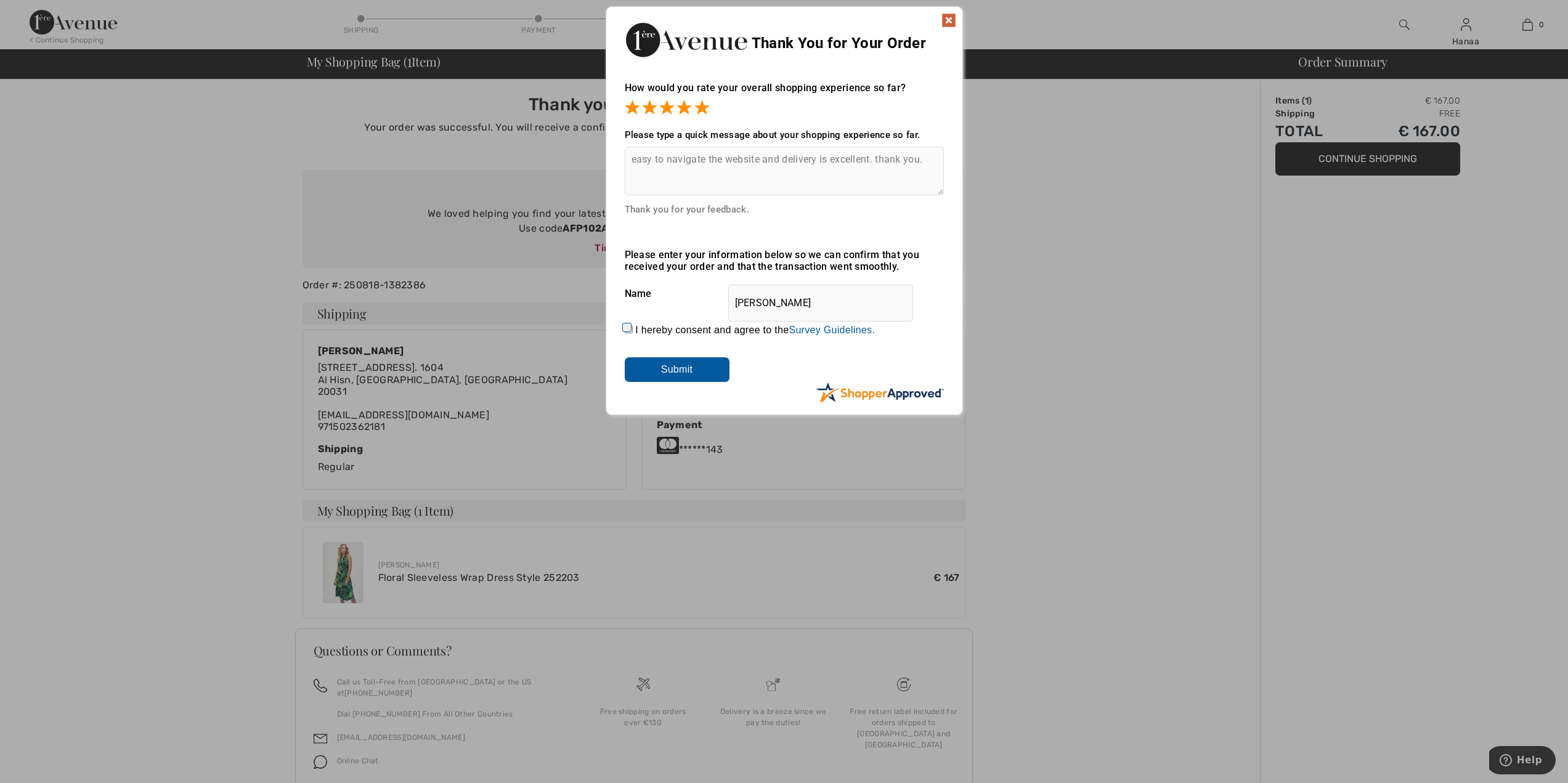
type textarea "easy to navigate the website and delivery is excellent. thank you."
click at [646, 367] on input "Submit" at bounding box center [677, 369] width 105 height 24
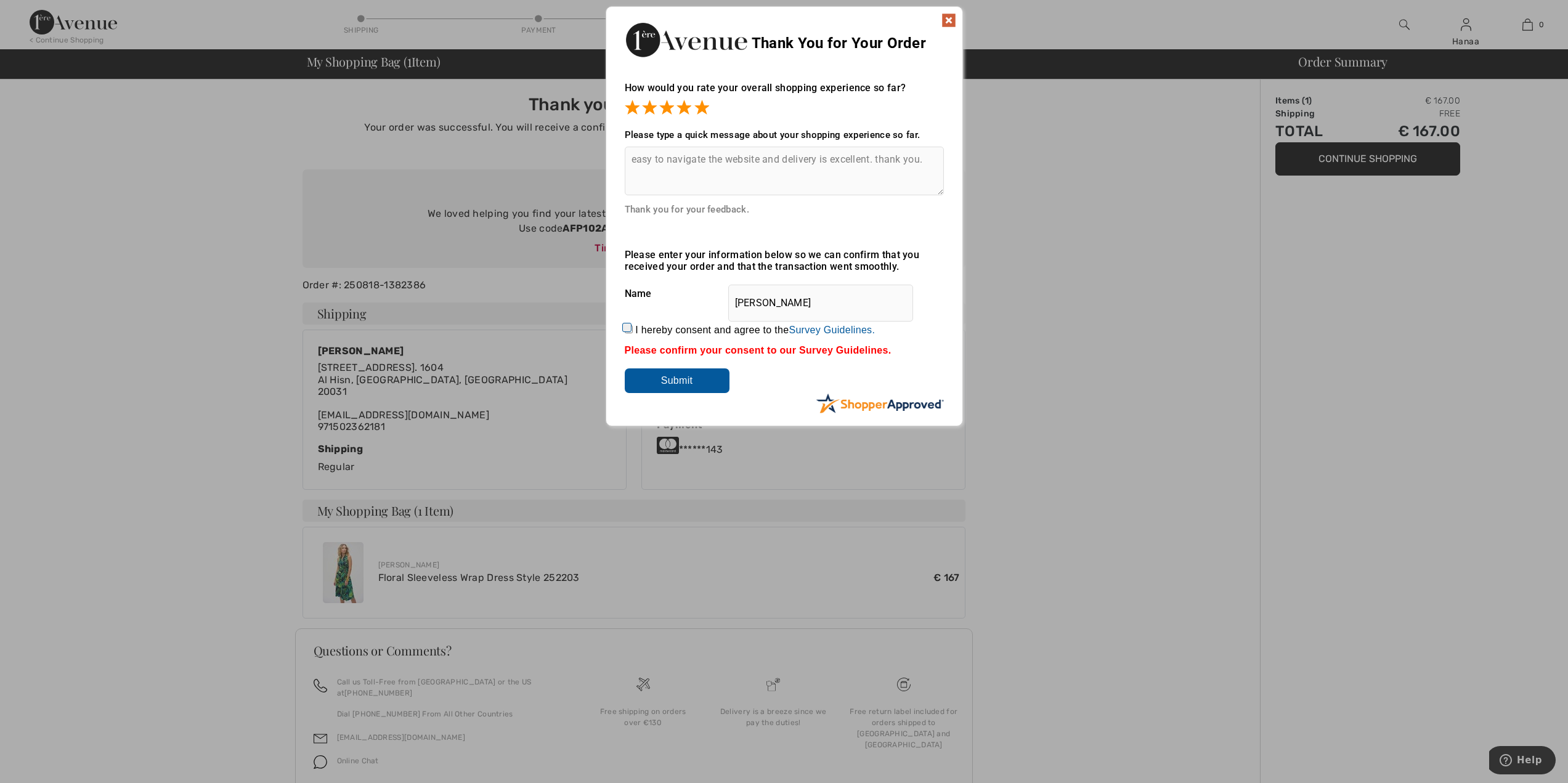
click at [629, 332] on input "I hereby consent and agree to the By submitting a review, you grant permission …" at bounding box center [629, 329] width 8 height 8
checkbox input "true"
click at [648, 379] on input "Submit" at bounding box center [677, 380] width 105 height 24
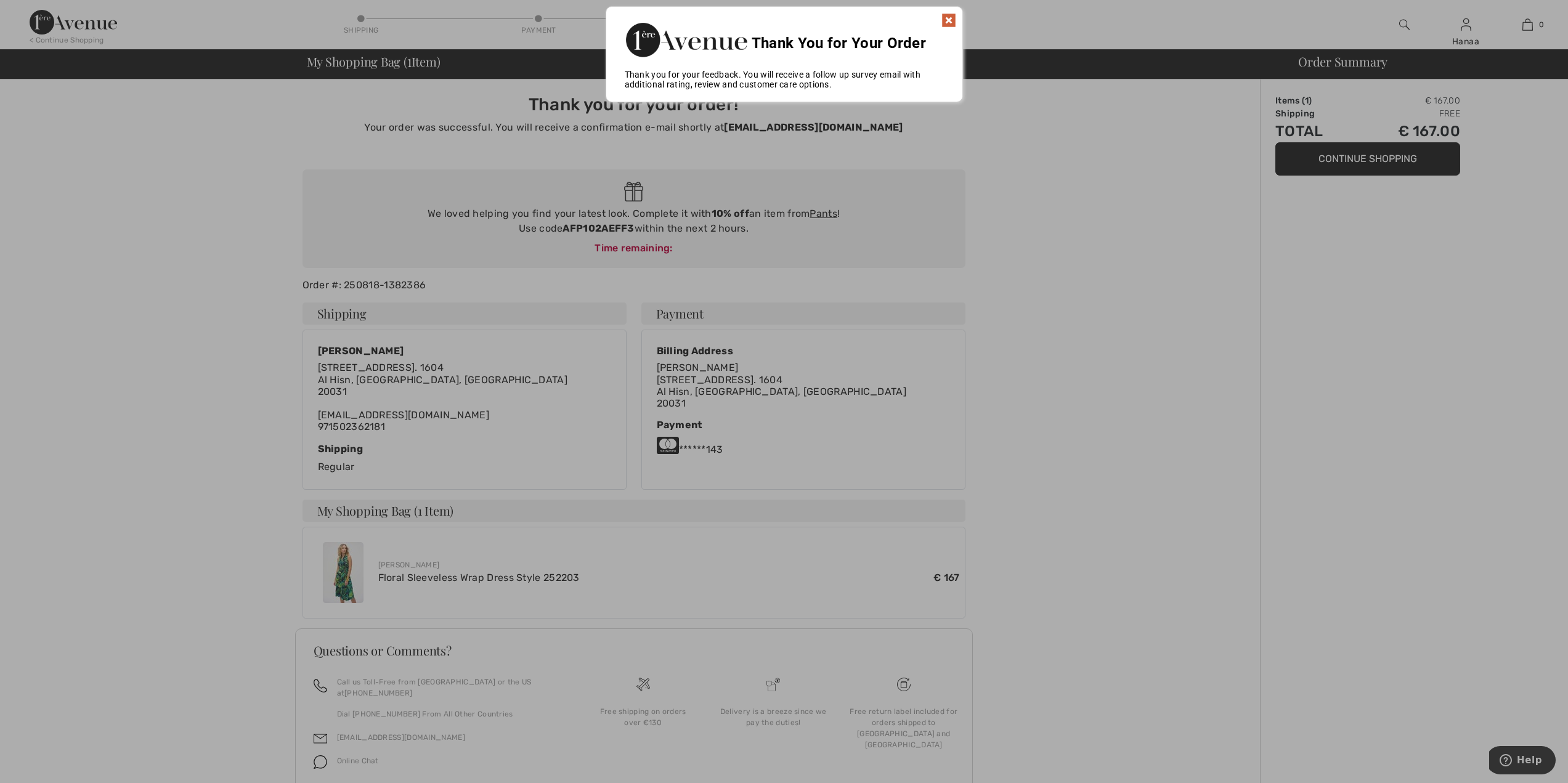
click at [947, 20] on img at bounding box center [949, 20] width 14 height 14
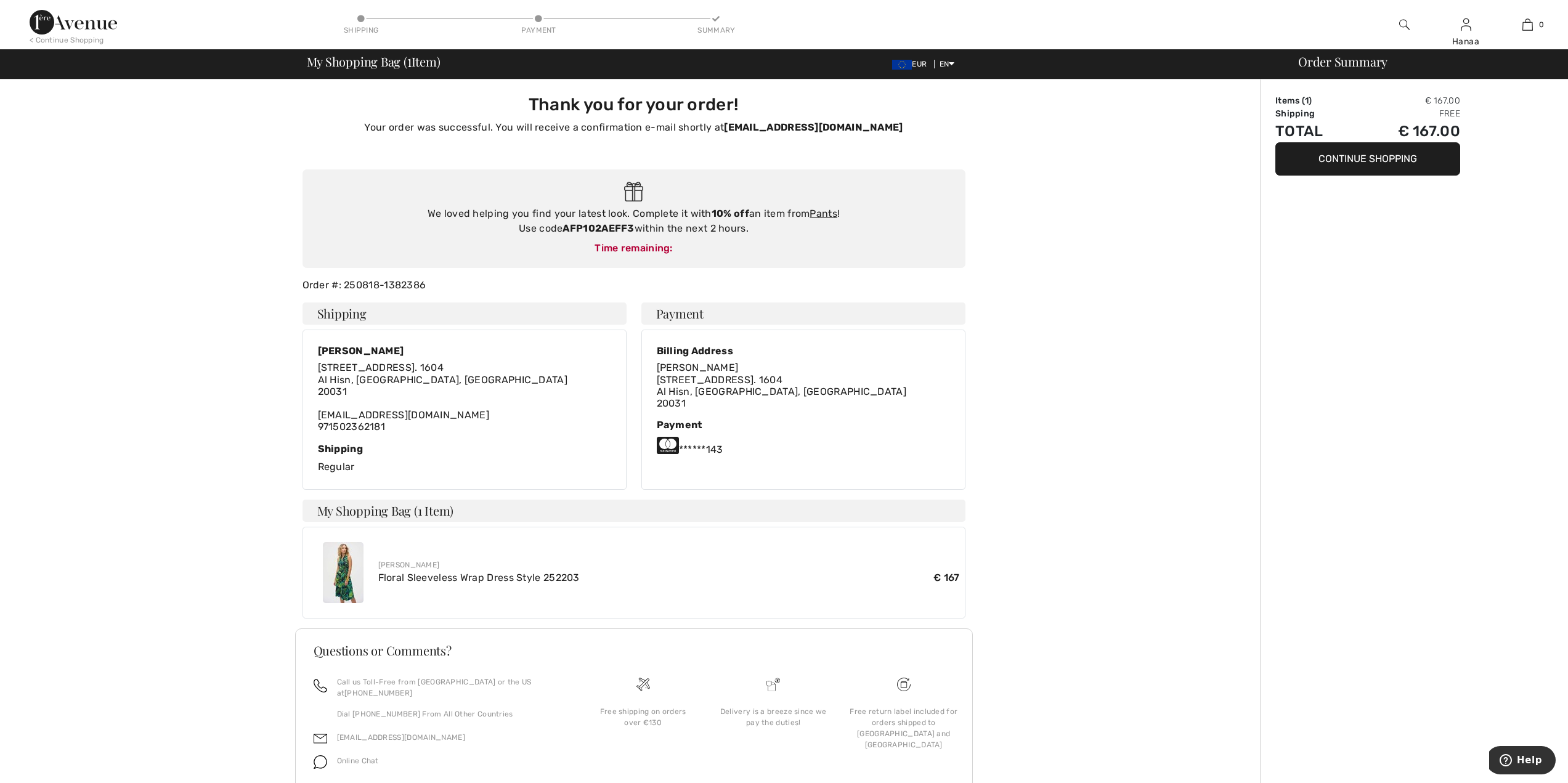
scroll to position [39, 0]
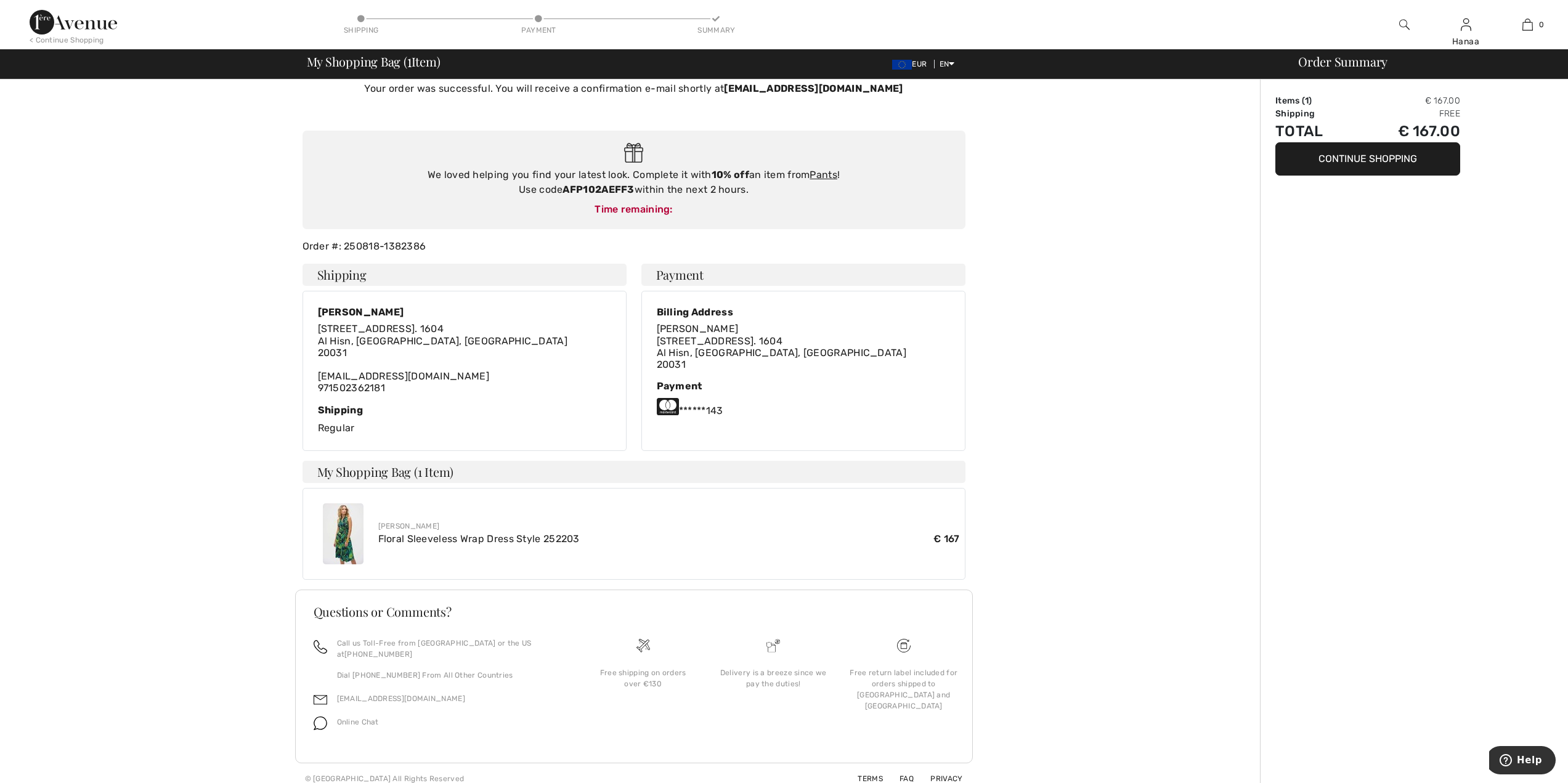
click at [350, 548] on img at bounding box center [343, 533] width 41 height 61
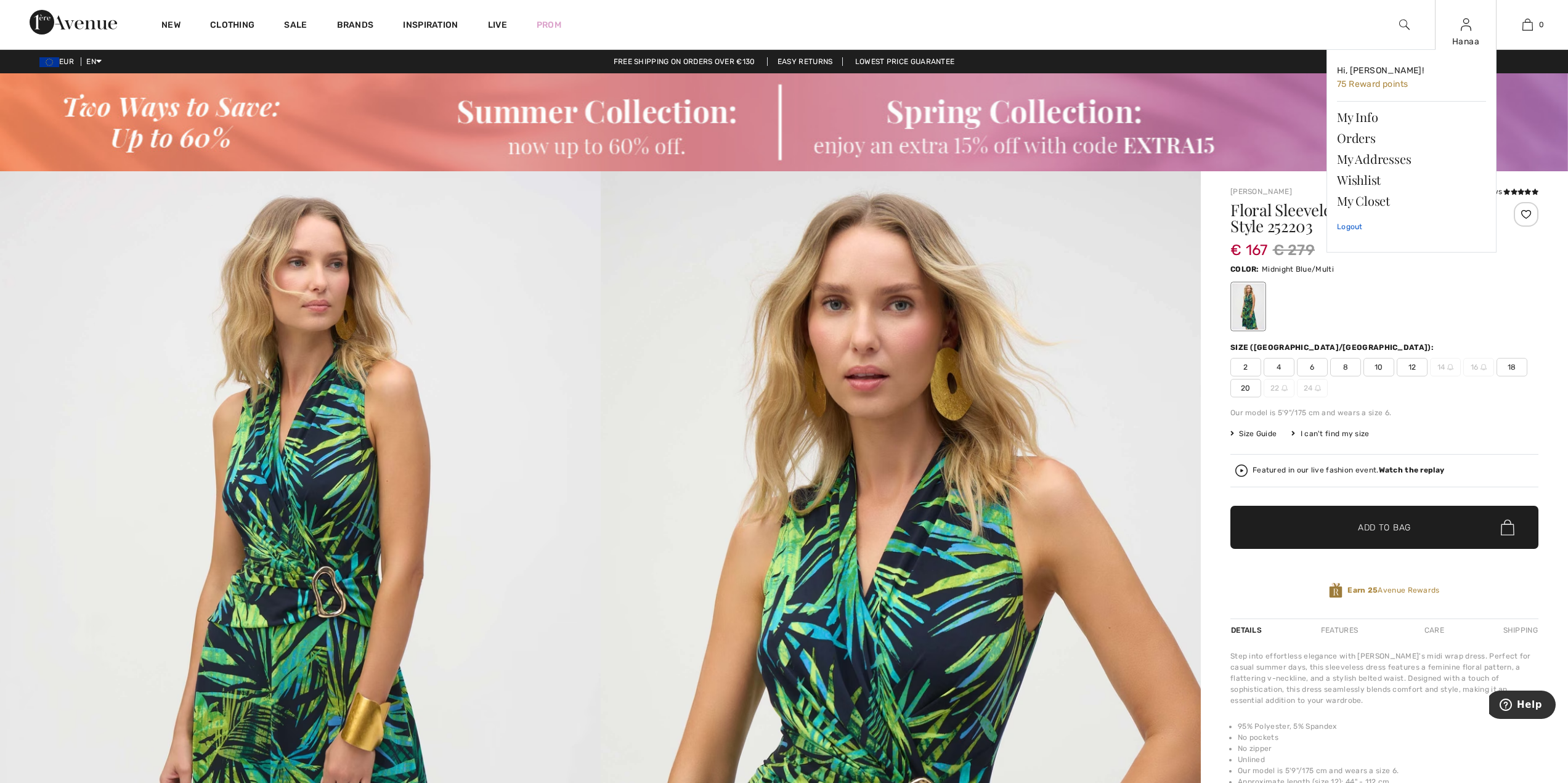
click at [1349, 225] on link "Logout" at bounding box center [1411, 227] width 149 height 31
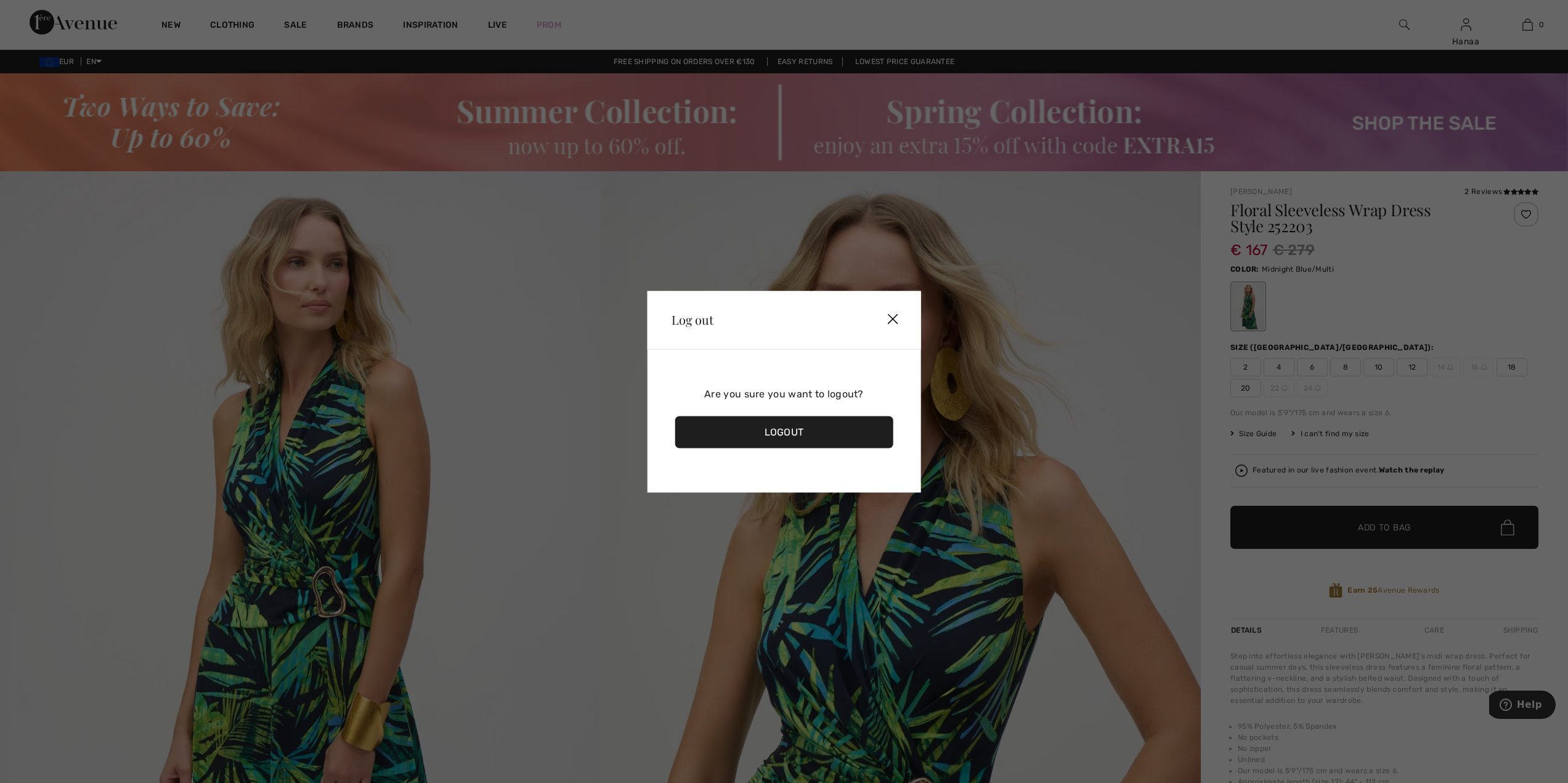
click at [849, 439] on div "Logout" at bounding box center [784, 431] width 219 height 32
